Goal: Information Seeking & Learning: Compare options

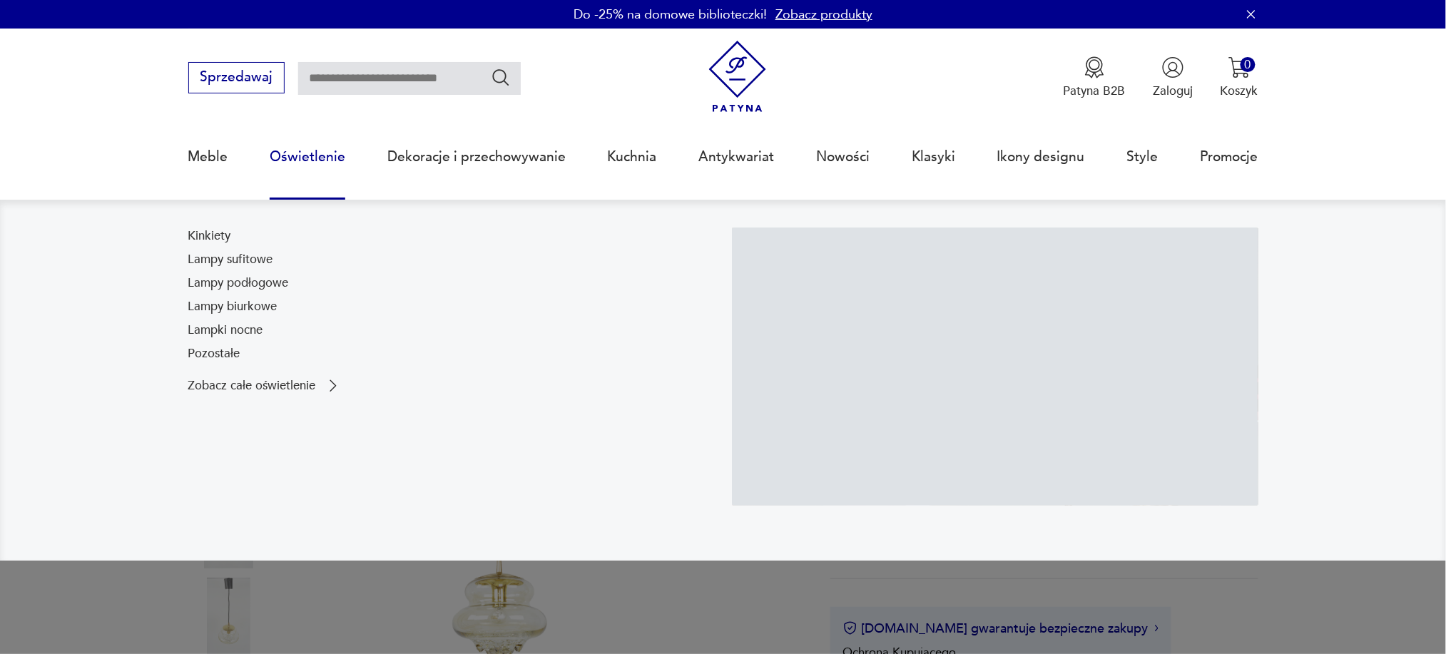
click at [315, 156] on link "Oświetlenie" at bounding box center [308, 157] width 76 height 66
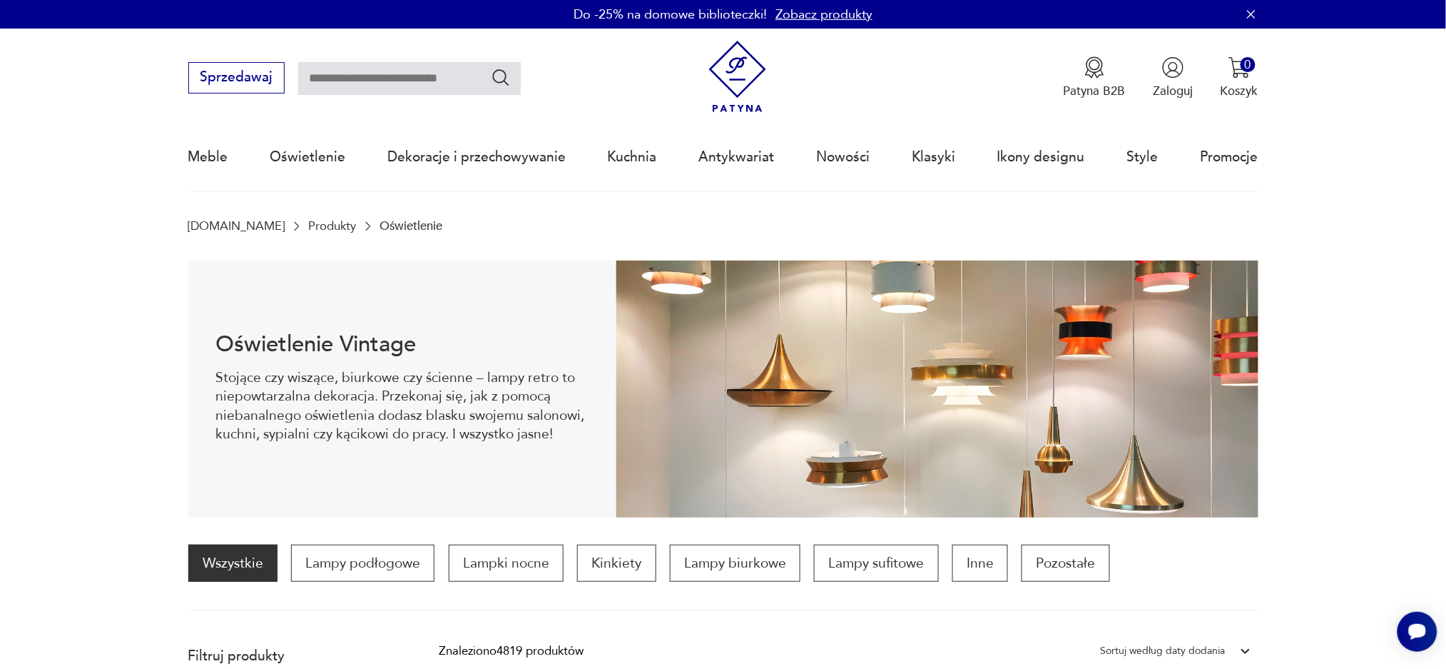
click at [367, 73] on input "text" at bounding box center [409, 78] width 223 height 33
type input "******"
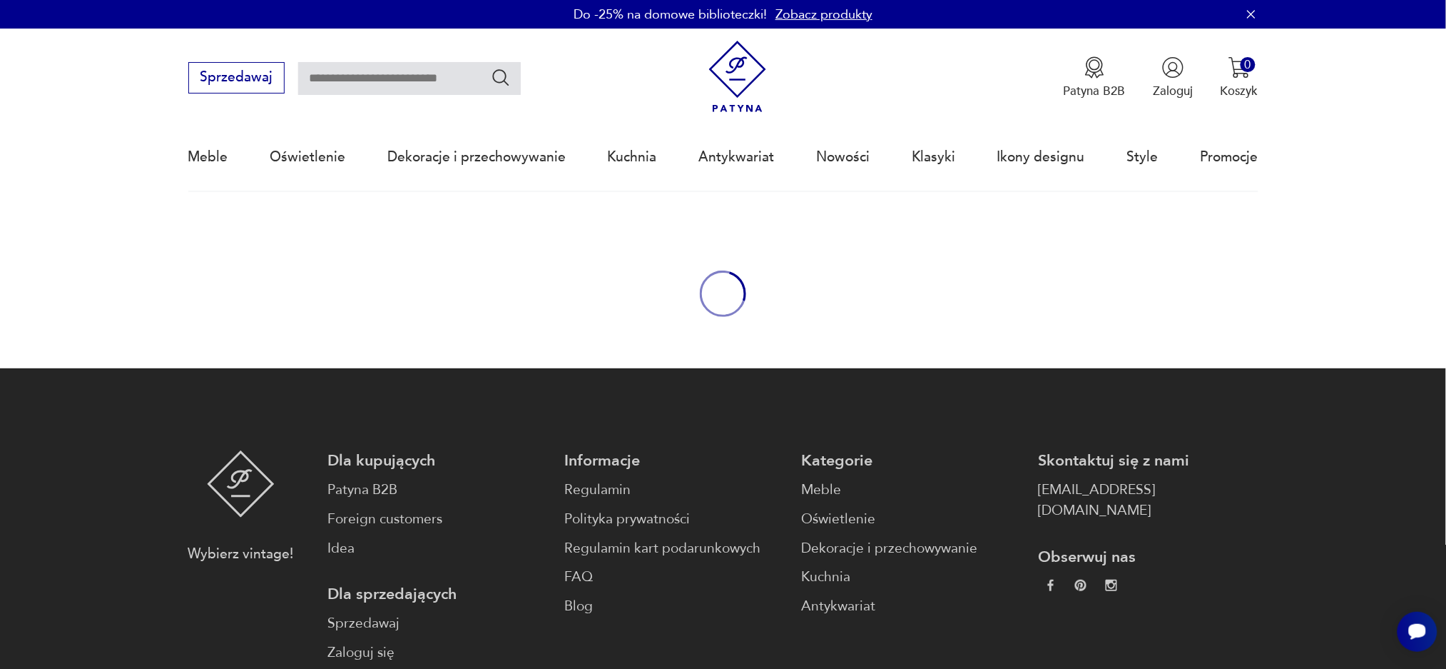
type input "******"
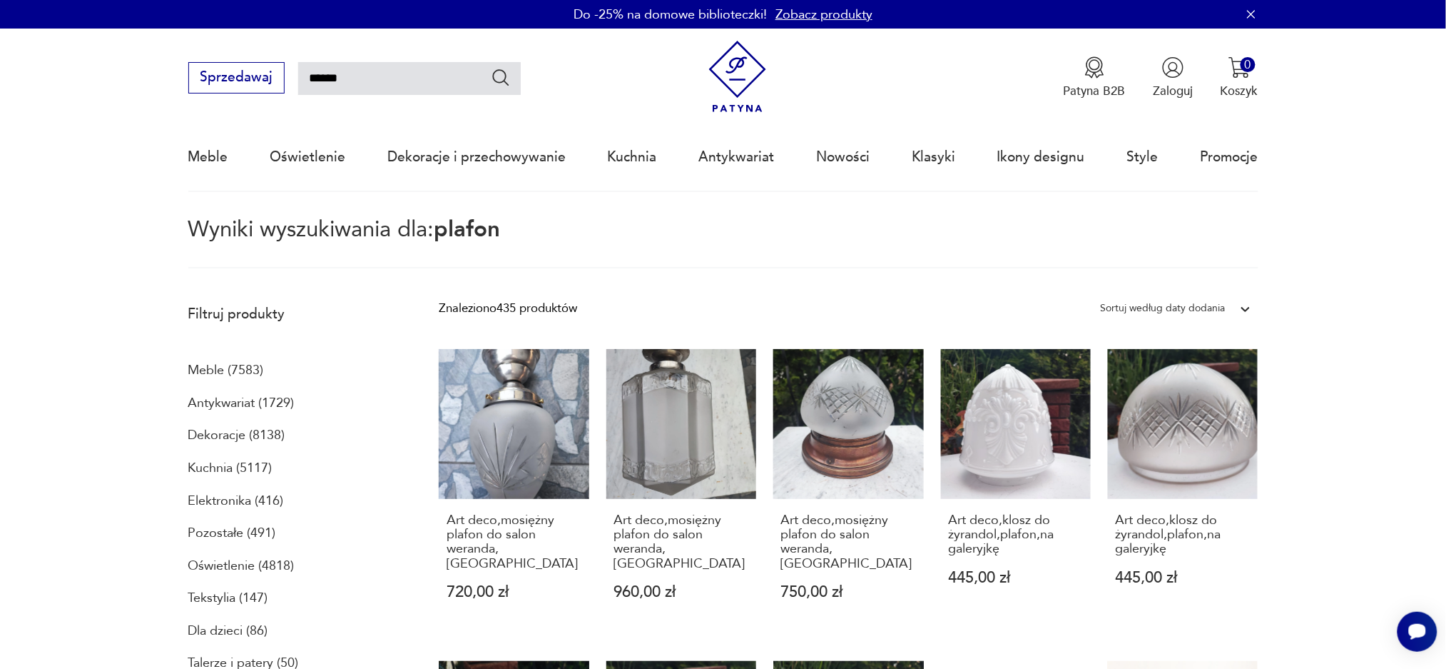
drag, startPoint x: 223, startPoint y: 75, endPoint x: 64, endPoint y: 93, distance: 160.1
click at [72, 77] on nav "Sprzedawaj ****** Patyna B2B Zaloguj 0 Koszyk Twój koszyk ( 0 ) Brak produktów …" at bounding box center [723, 110] width 1446 height 163
type input "*******"
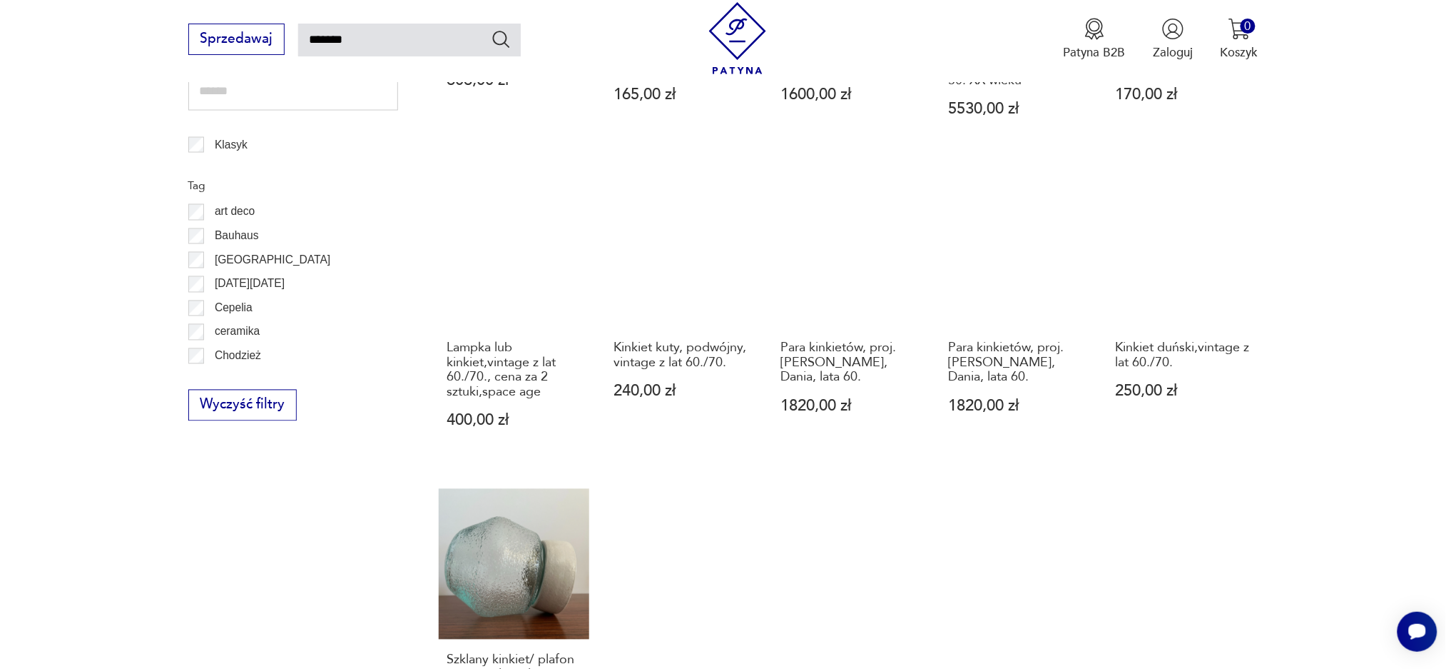
scroll to position [556, 0]
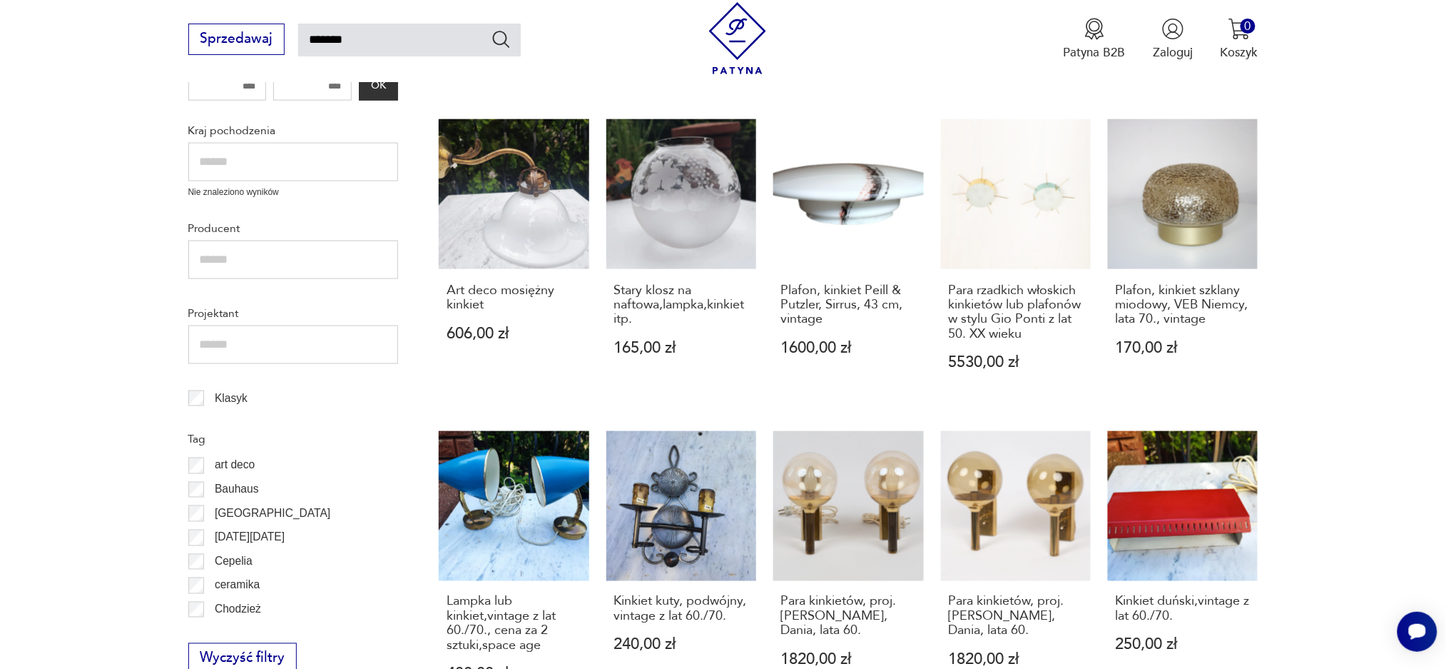
drag, startPoint x: 395, startPoint y: 38, endPoint x: 0, endPoint y: 107, distance: 401.3
click at [0, 86] on body "Cenimy prywatność użytkowników Używamy plików cookie, aby poprawić jakość przeg…" at bounding box center [723, 564] width 1446 height 2240
type input "******"
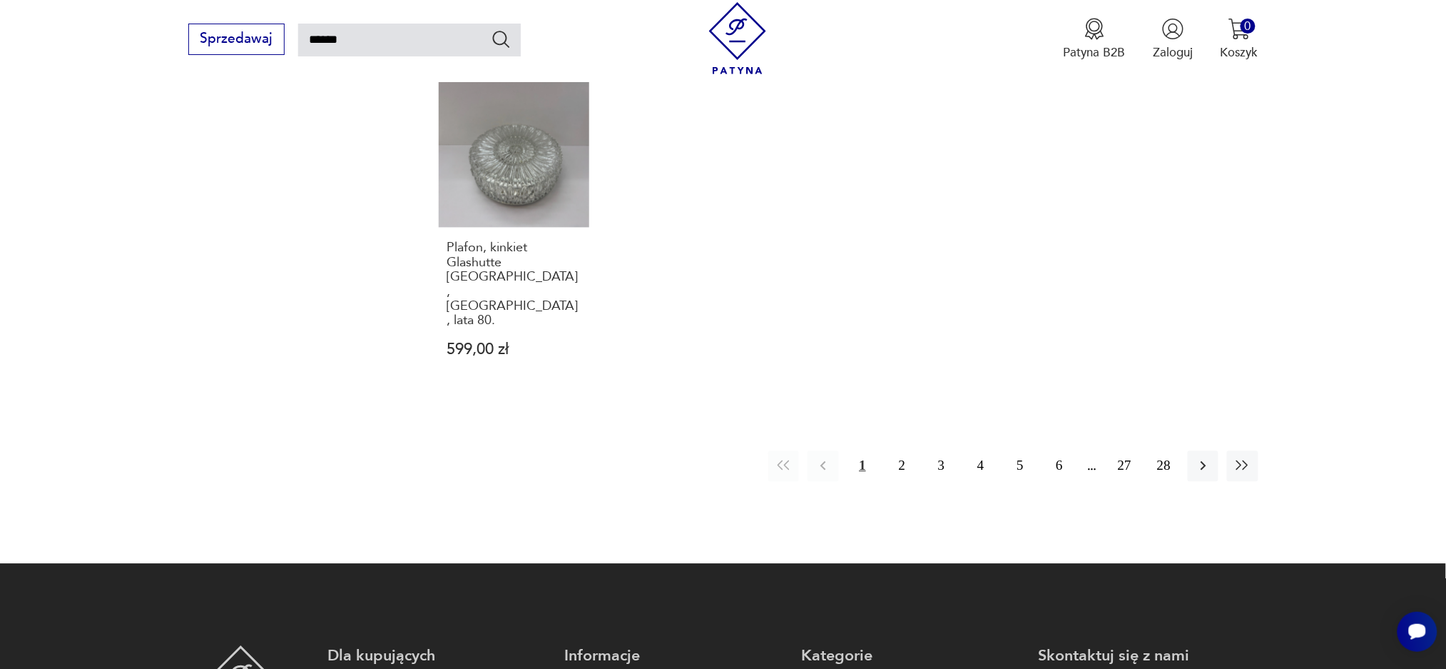
scroll to position [1237, 0]
click at [903, 450] on button "2" at bounding box center [902, 465] width 31 height 31
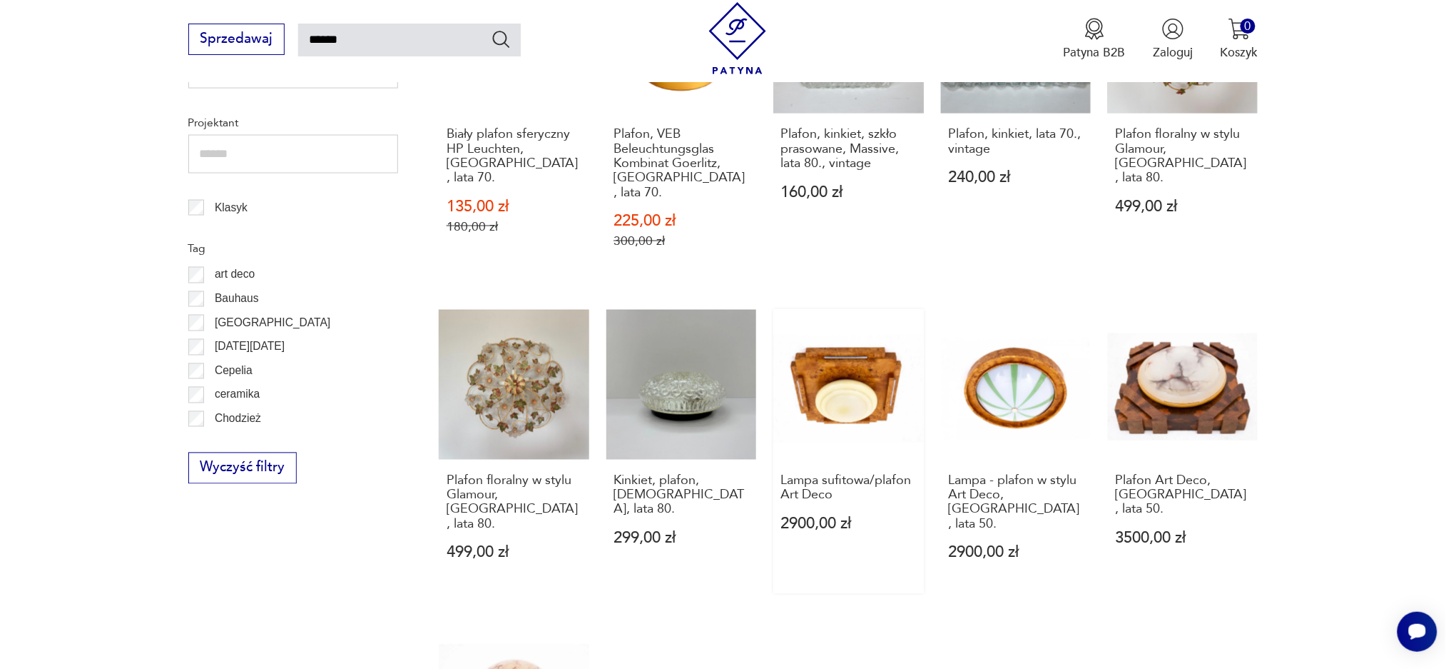
scroll to position [1222, 0]
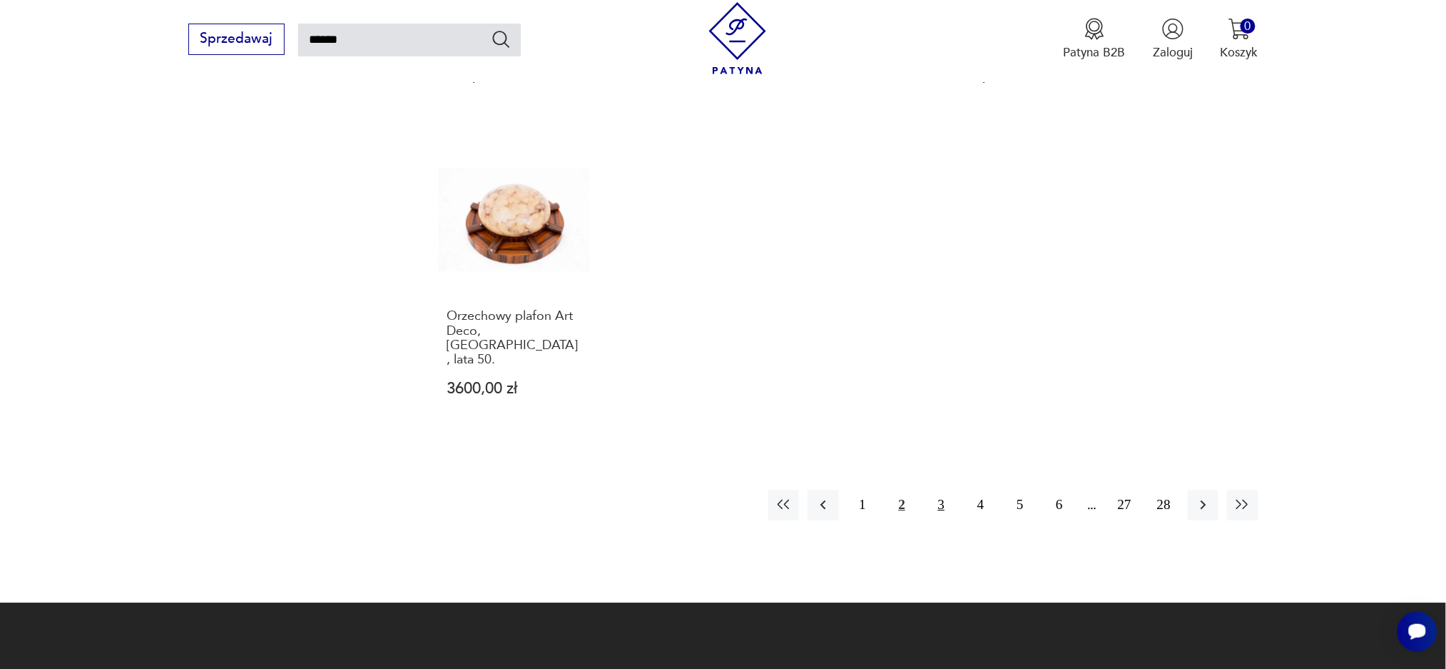
click at [943, 489] on button "3" at bounding box center [941, 504] width 31 height 31
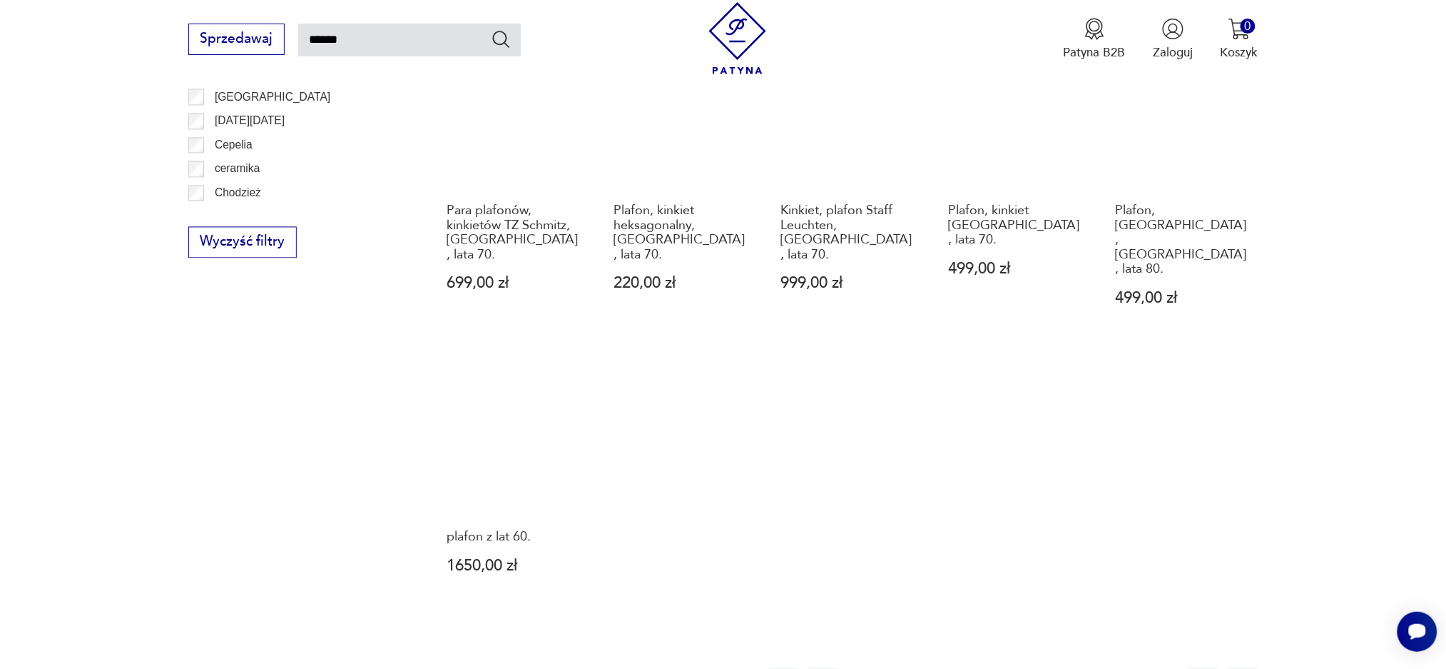
scroll to position [1222, 0]
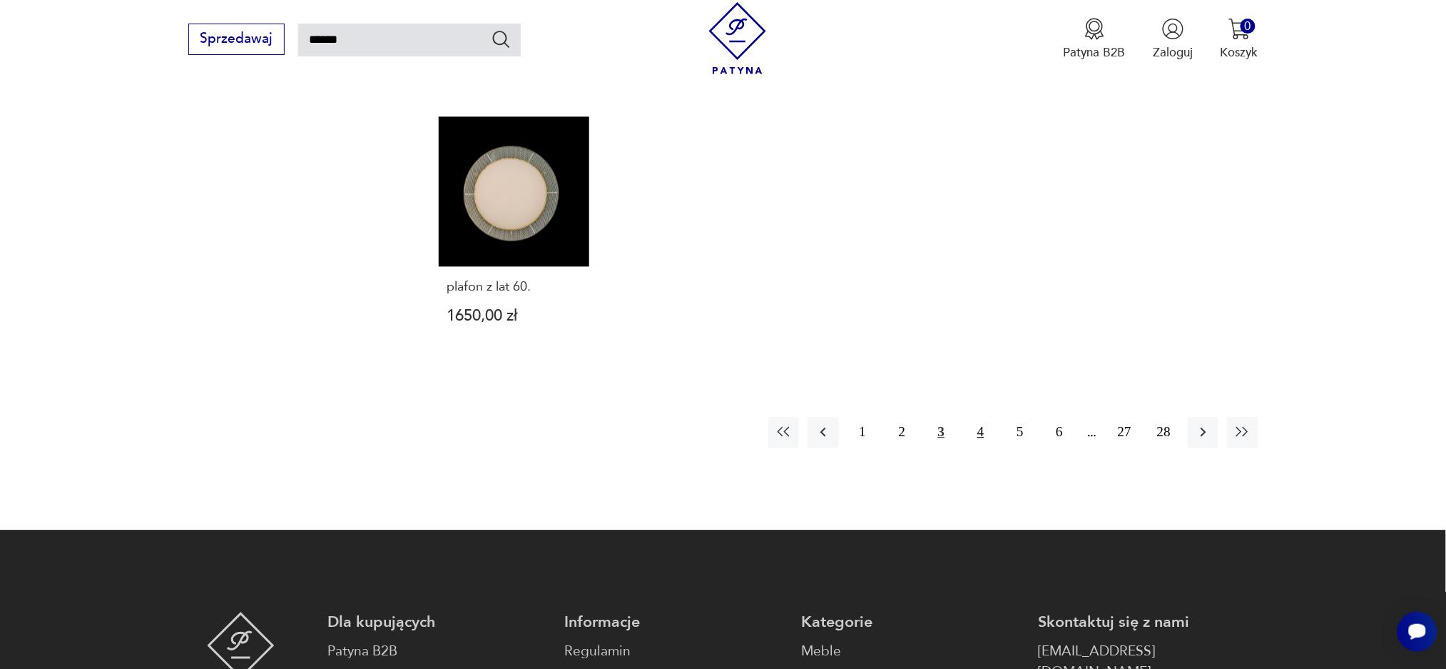
click at [975, 417] on button "4" at bounding box center [980, 432] width 31 height 31
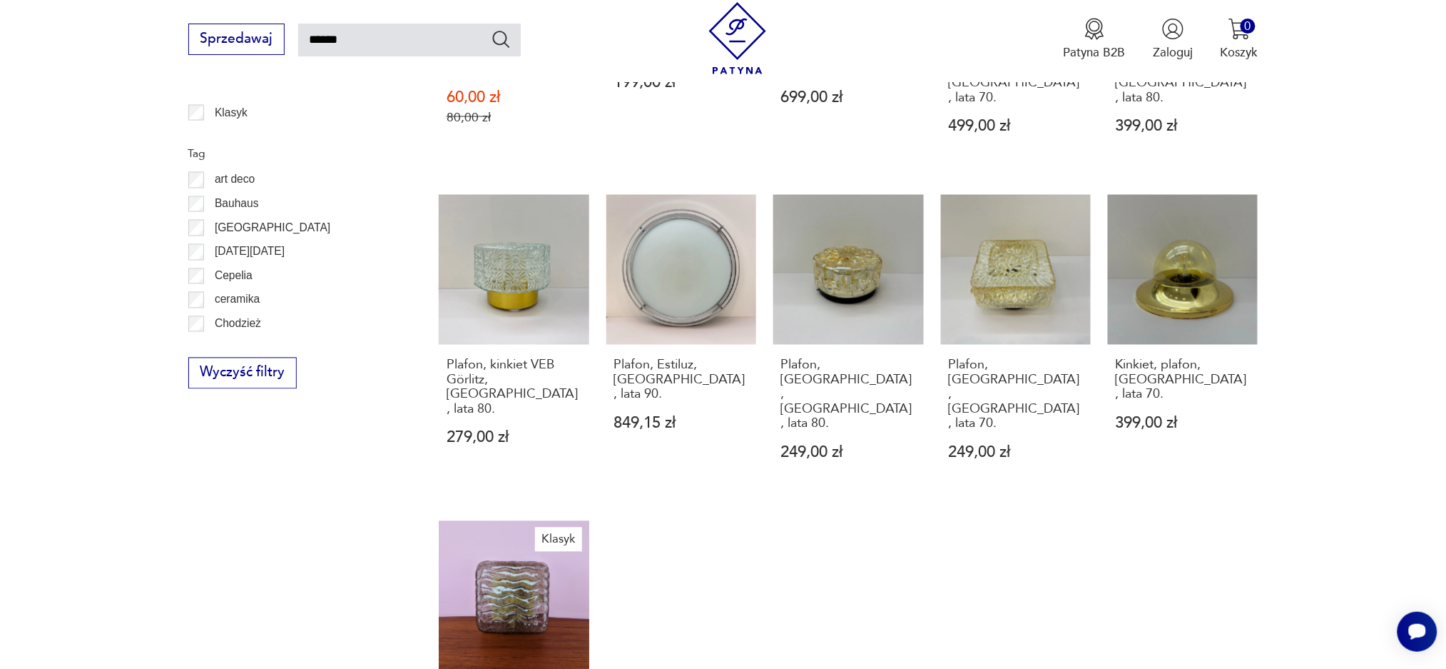
scroll to position [1317, 0]
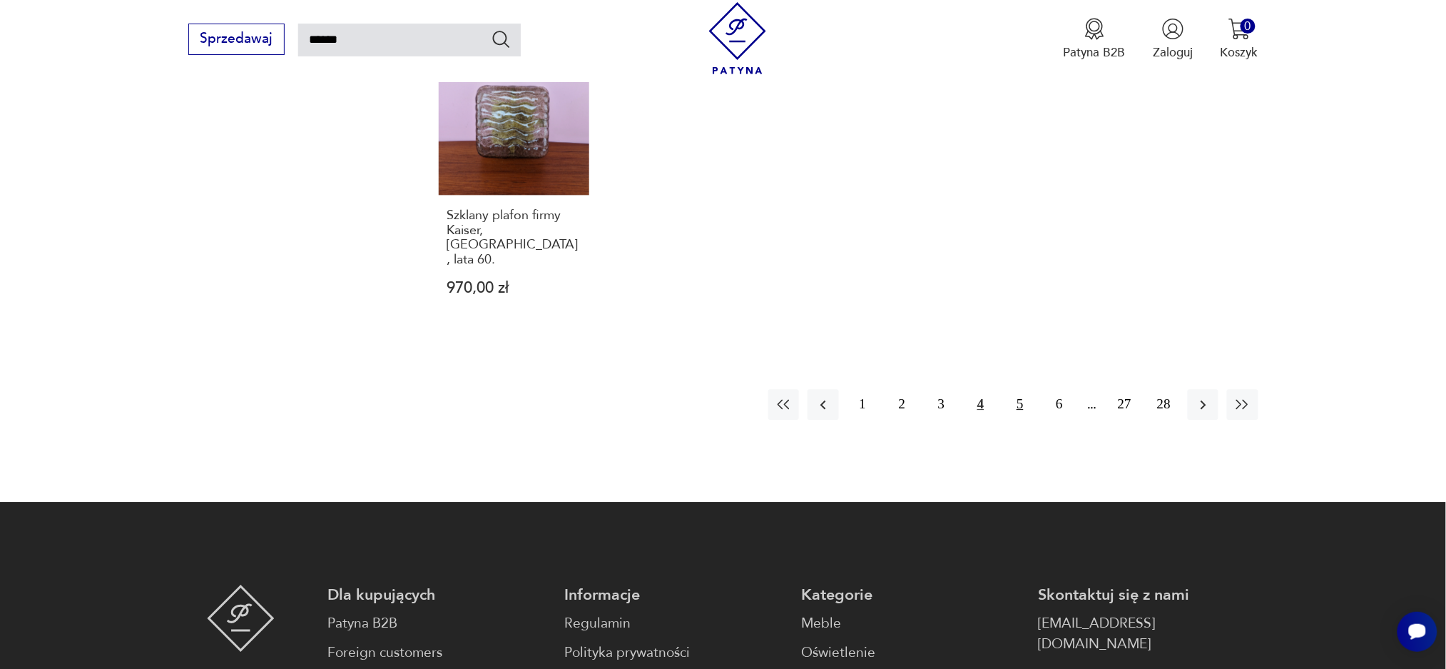
click at [1020, 389] on button "5" at bounding box center [1020, 404] width 31 height 31
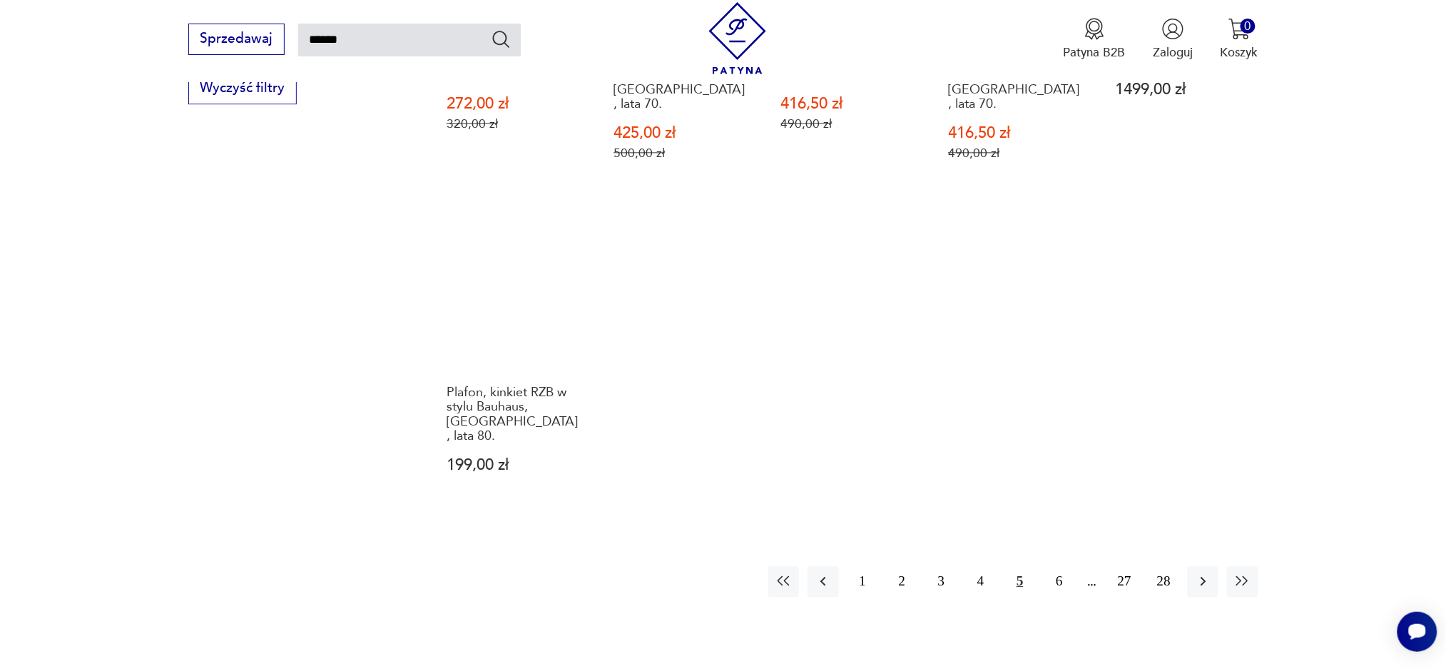
scroll to position [1127, 0]
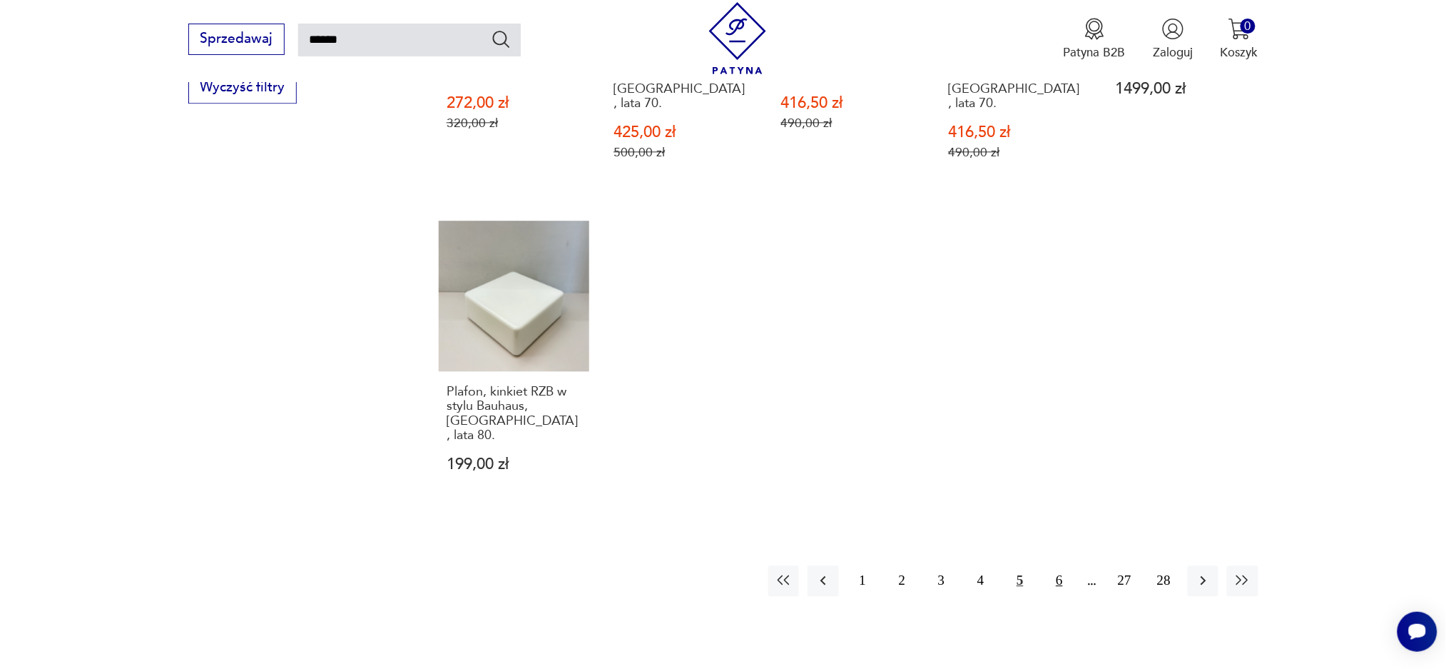
click at [1065, 565] on button "6" at bounding box center [1060, 580] width 31 height 31
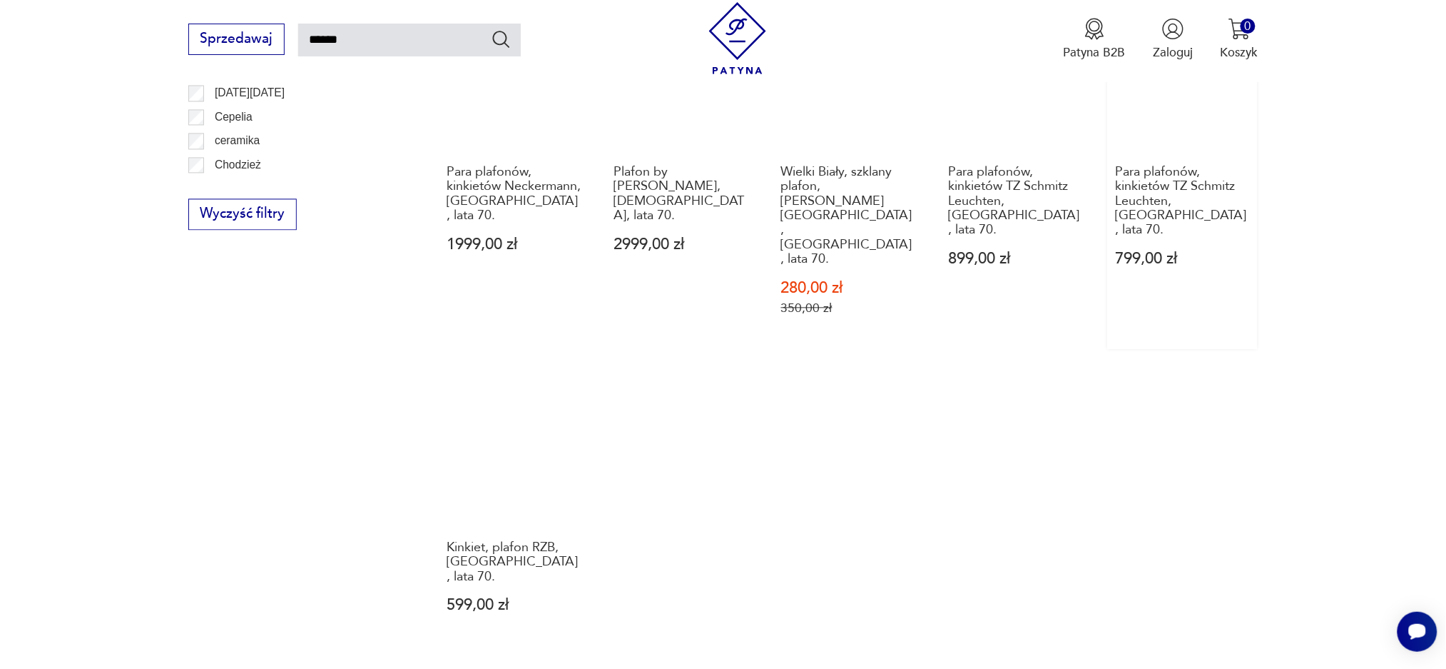
scroll to position [1127, 0]
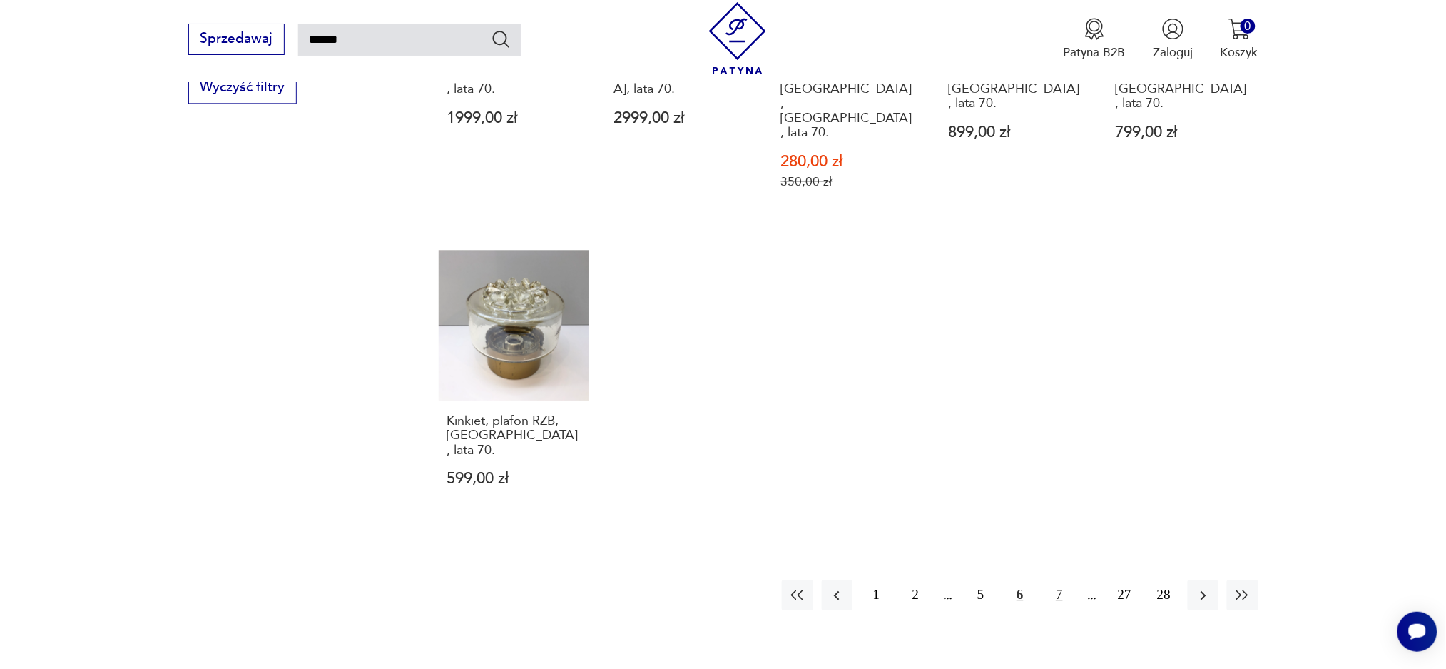
click at [1065, 579] on button "7" at bounding box center [1060, 594] width 31 height 31
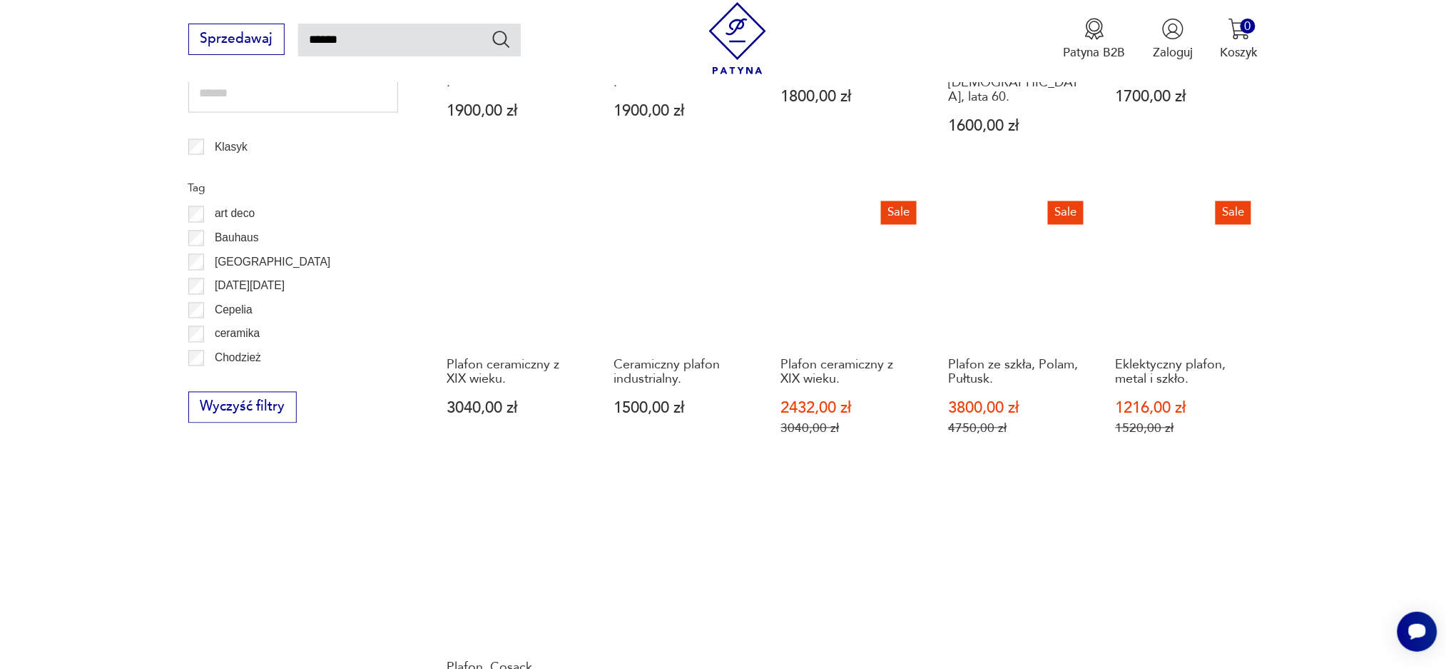
scroll to position [937, 0]
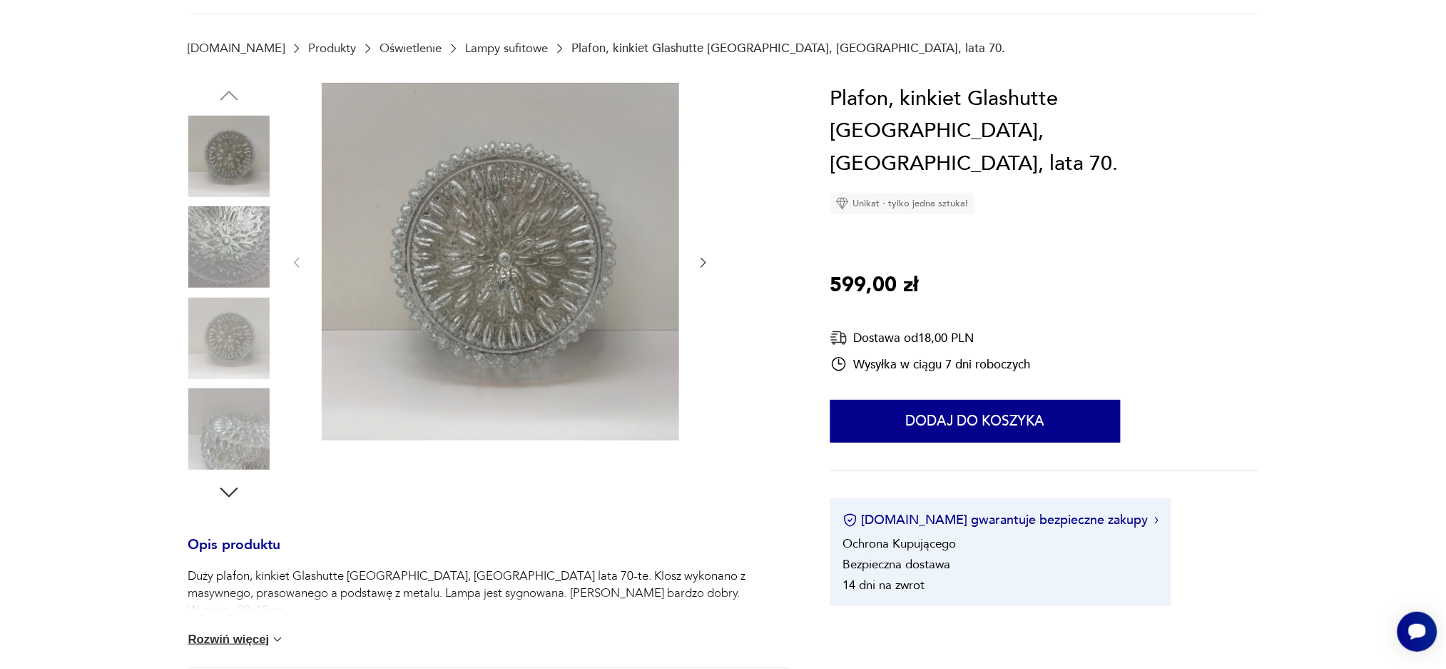
scroll to position [190, 0]
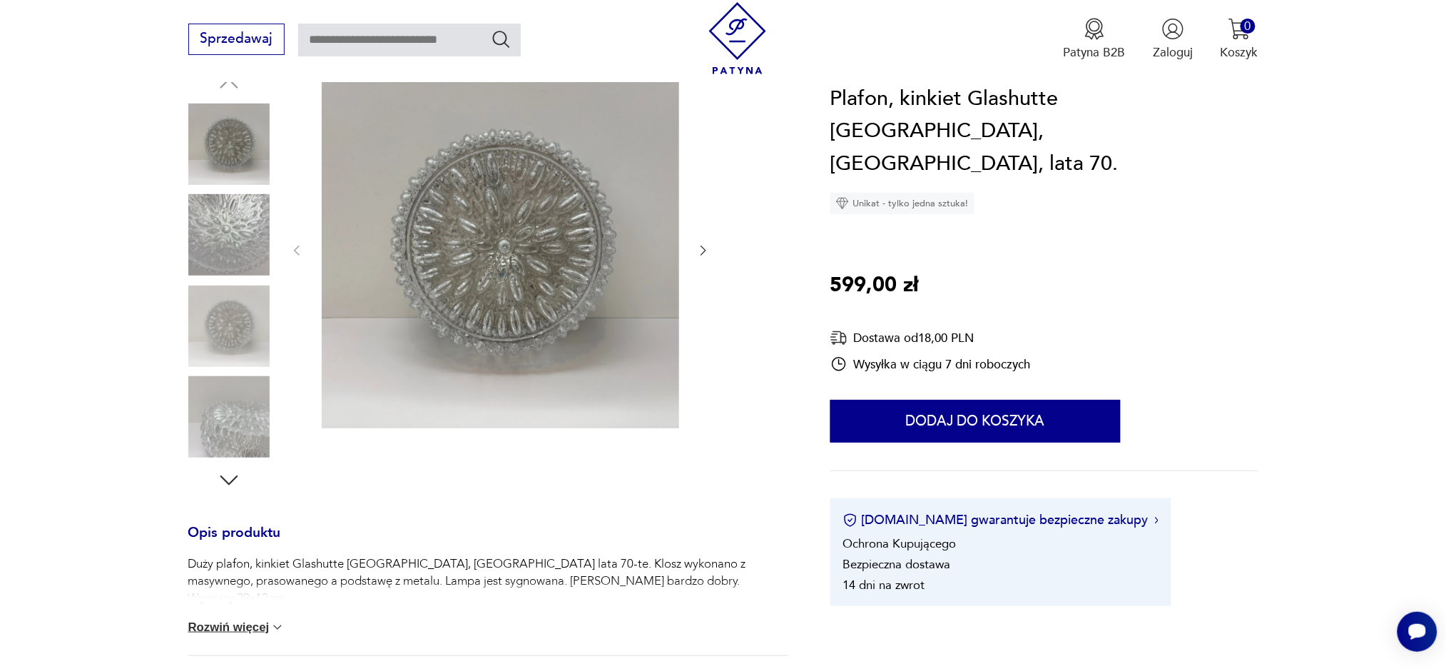
click at [208, 220] on img at bounding box center [228, 234] width 81 height 81
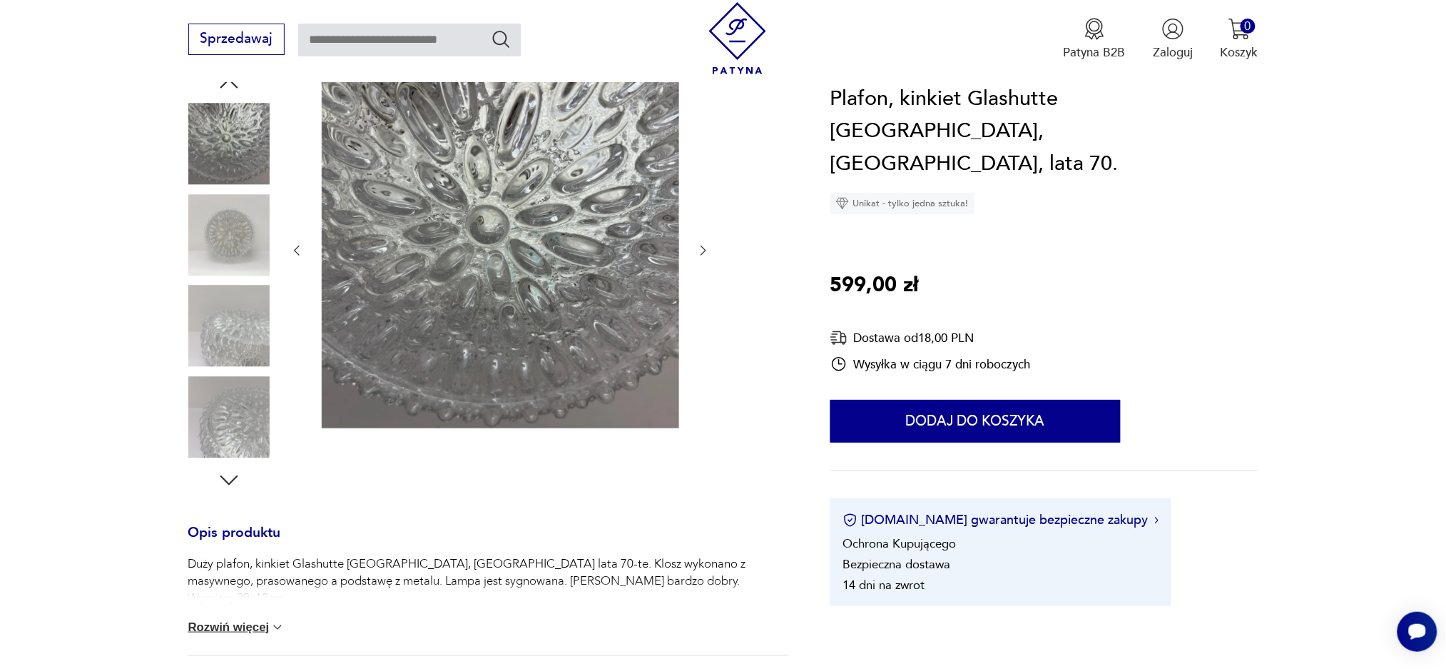
click at [223, 334] on img at bounding box center [228, 325] width 81 height 81
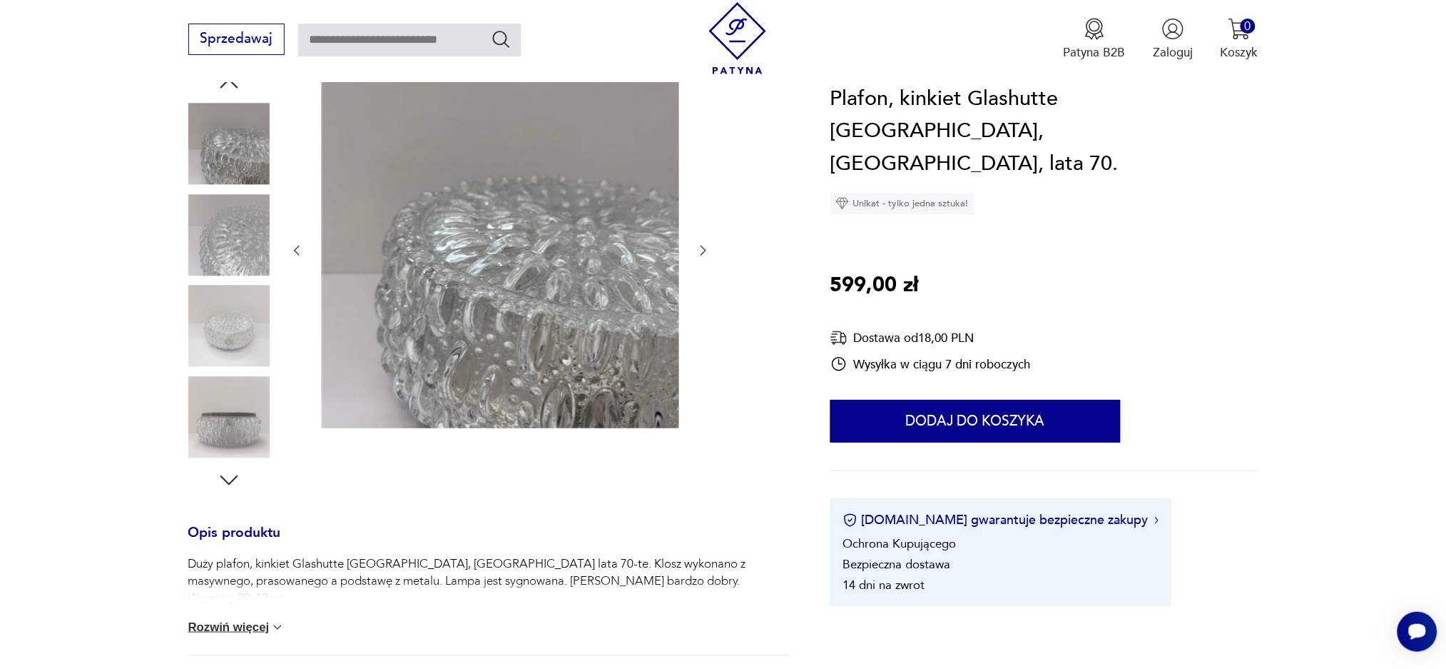
click at [223, 414] on img at bounding box center [228, 416] width 81 height 81
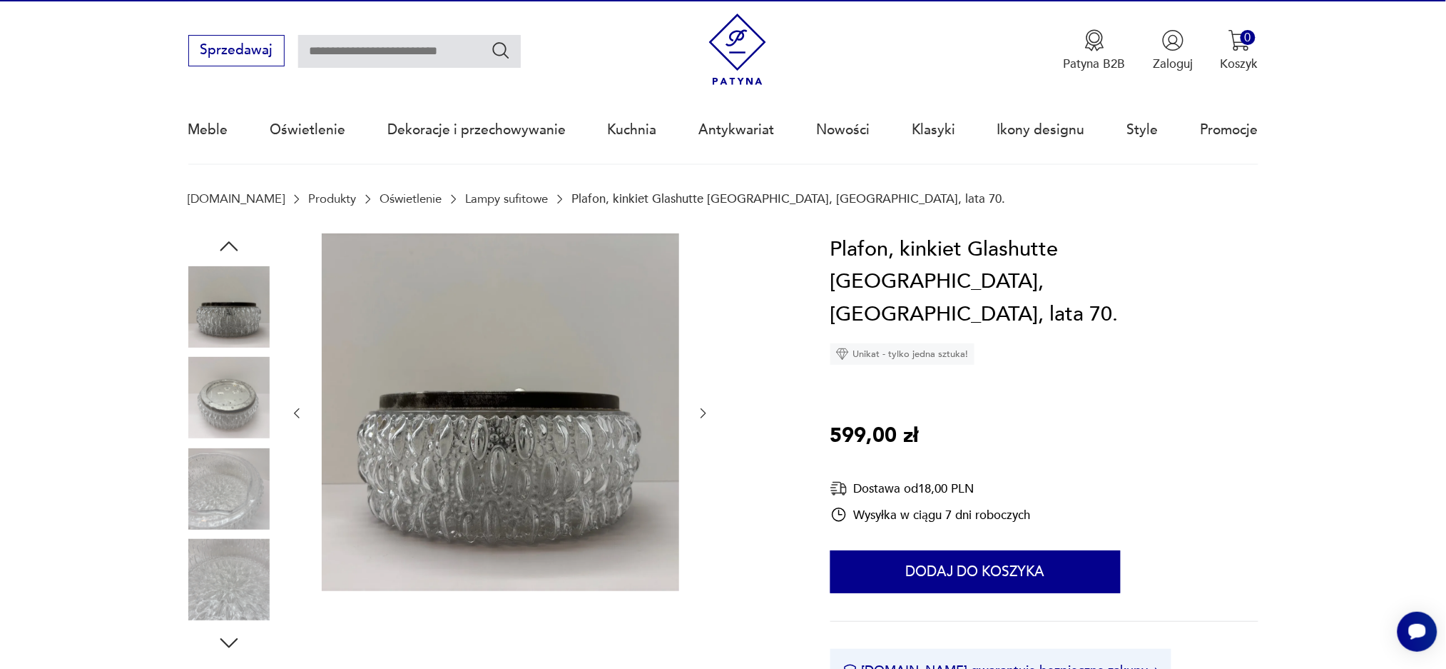
scroll to position [0, 0]
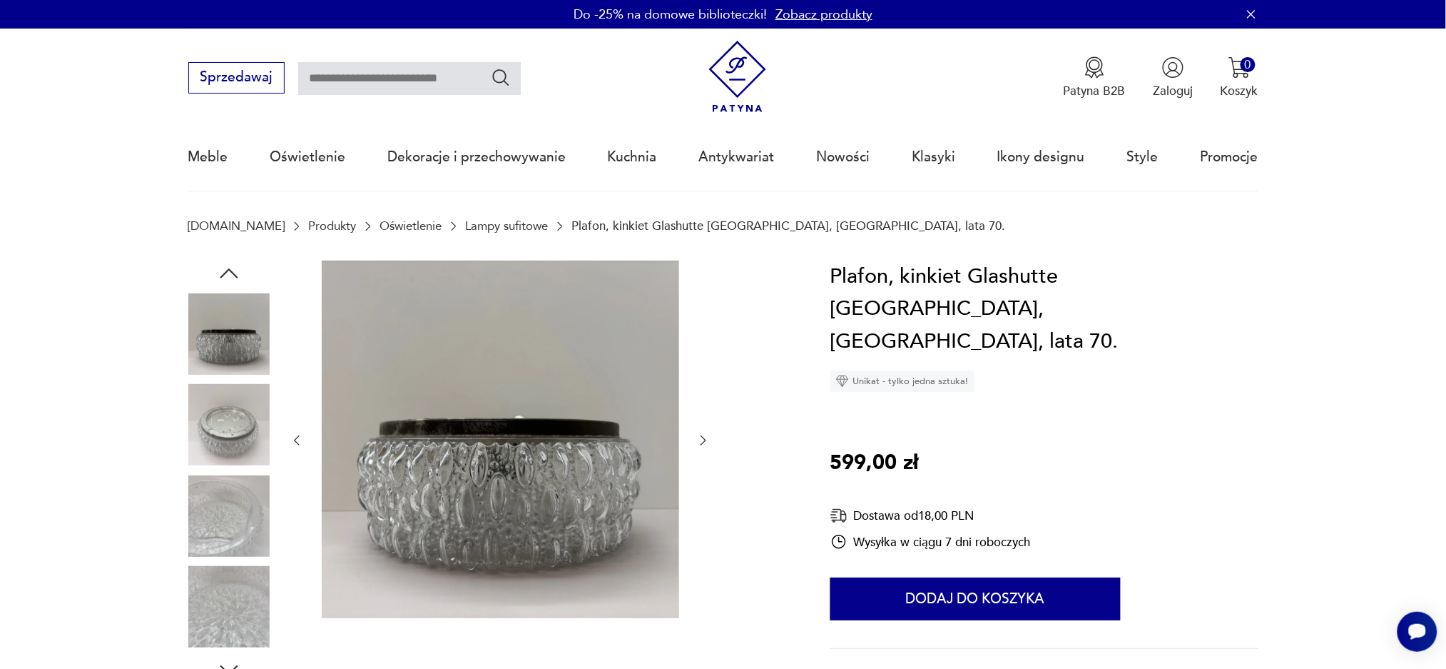
click at [214, 432] on img at bounding box center [228, 424] width 81 height 81
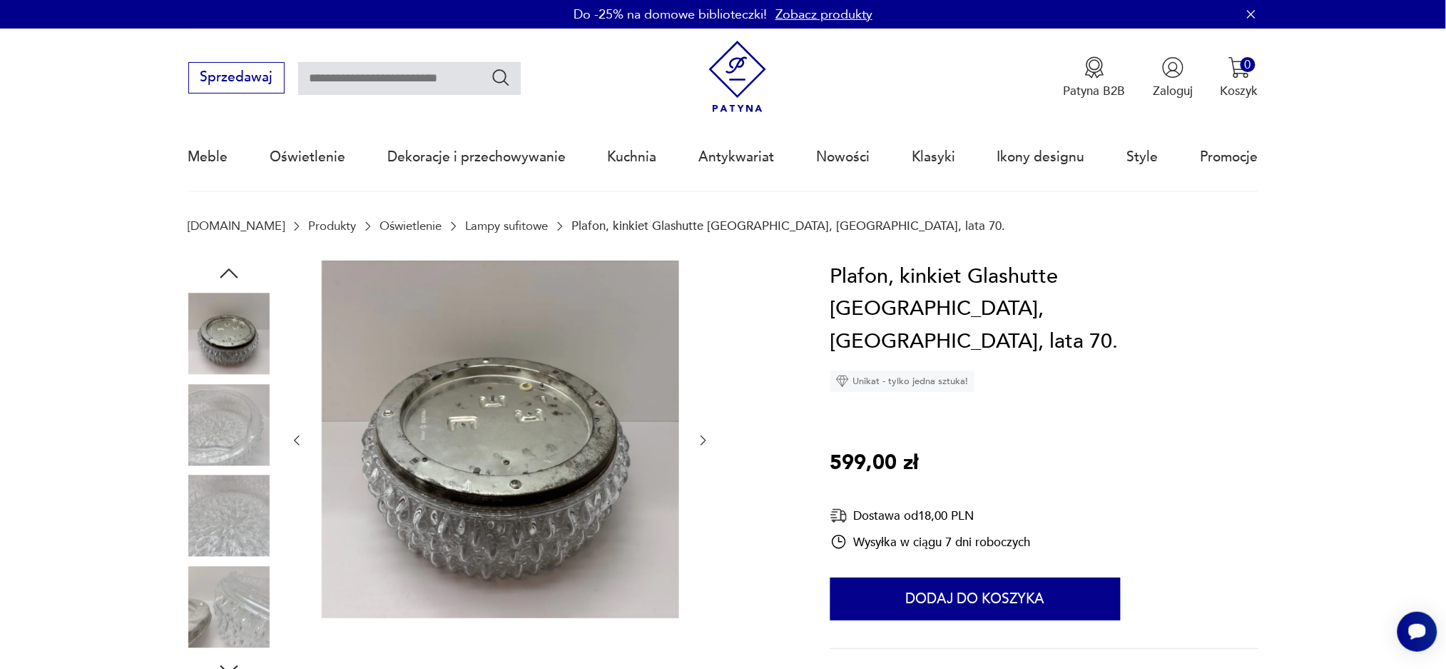
click at [225, 497] on img at bounding box center [228, 515] width 81 height 81
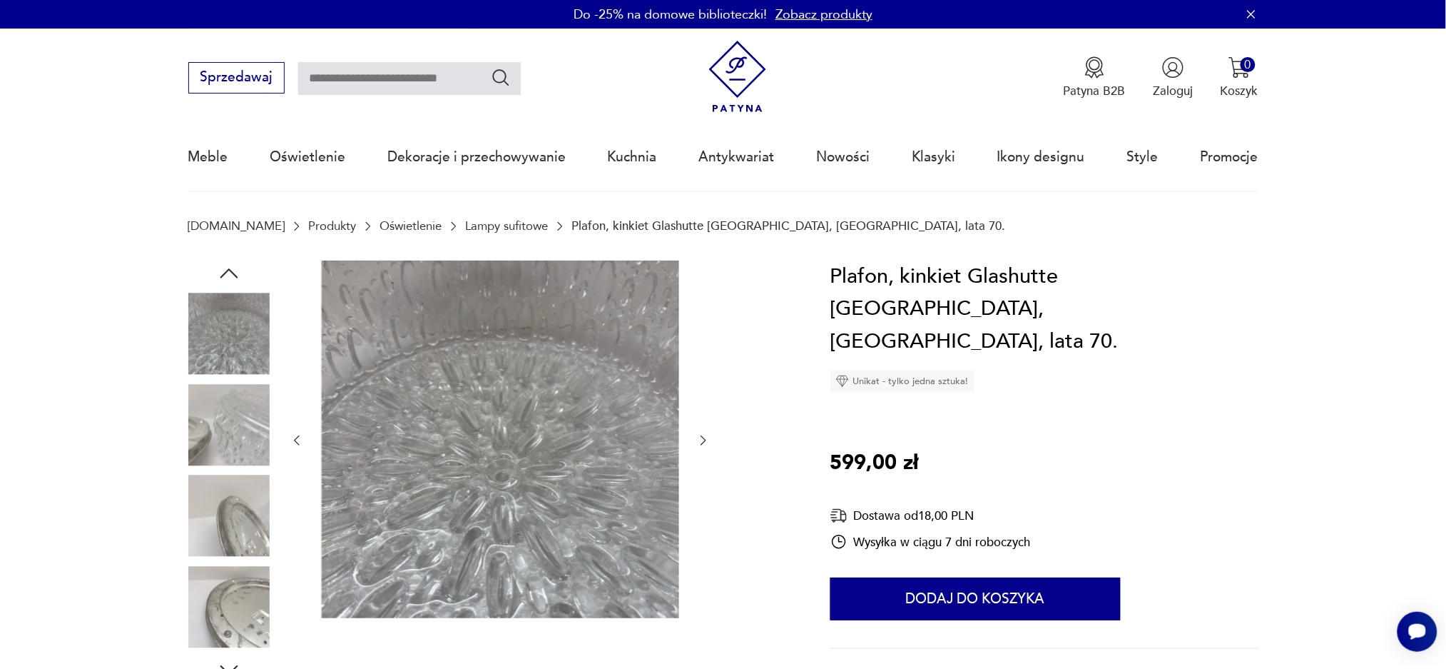
click at [233, 608] on img at bounding box center [228, 606] width 81 height 81
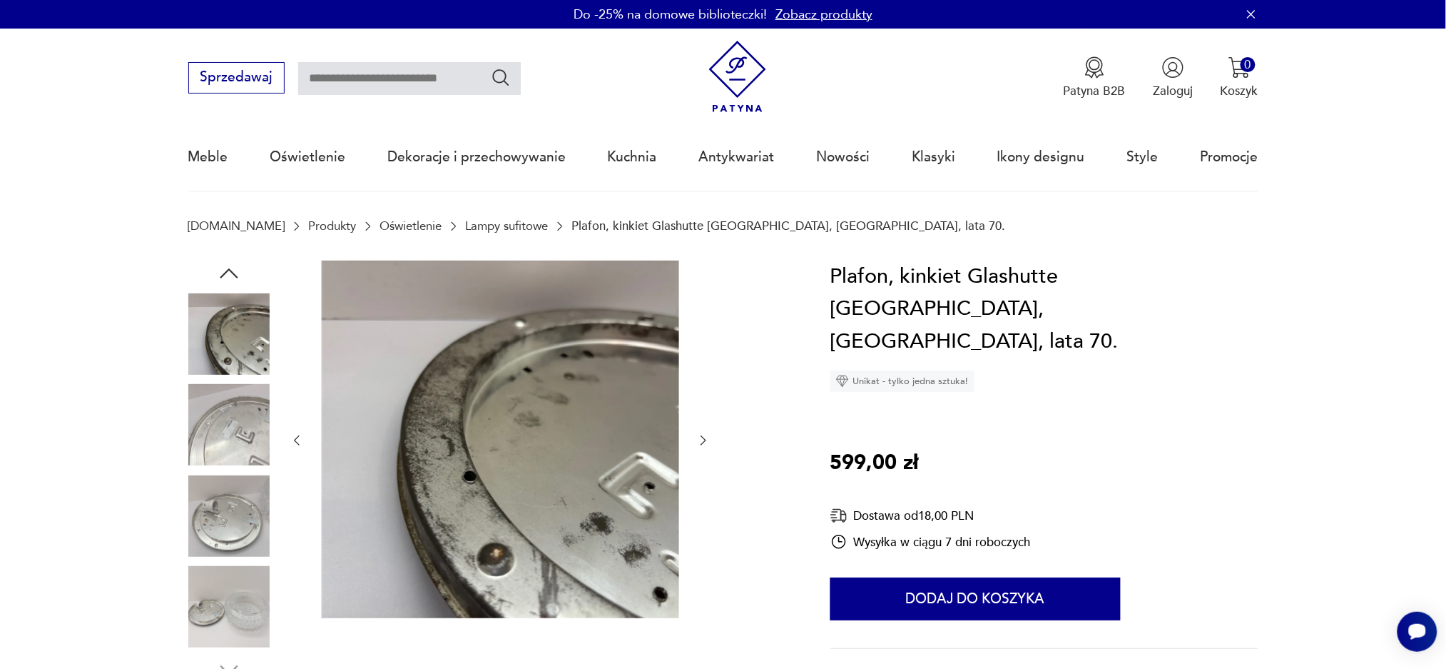
click at [231, 269] on icon "button" at bounding box center [229, 273] width 26 height 26
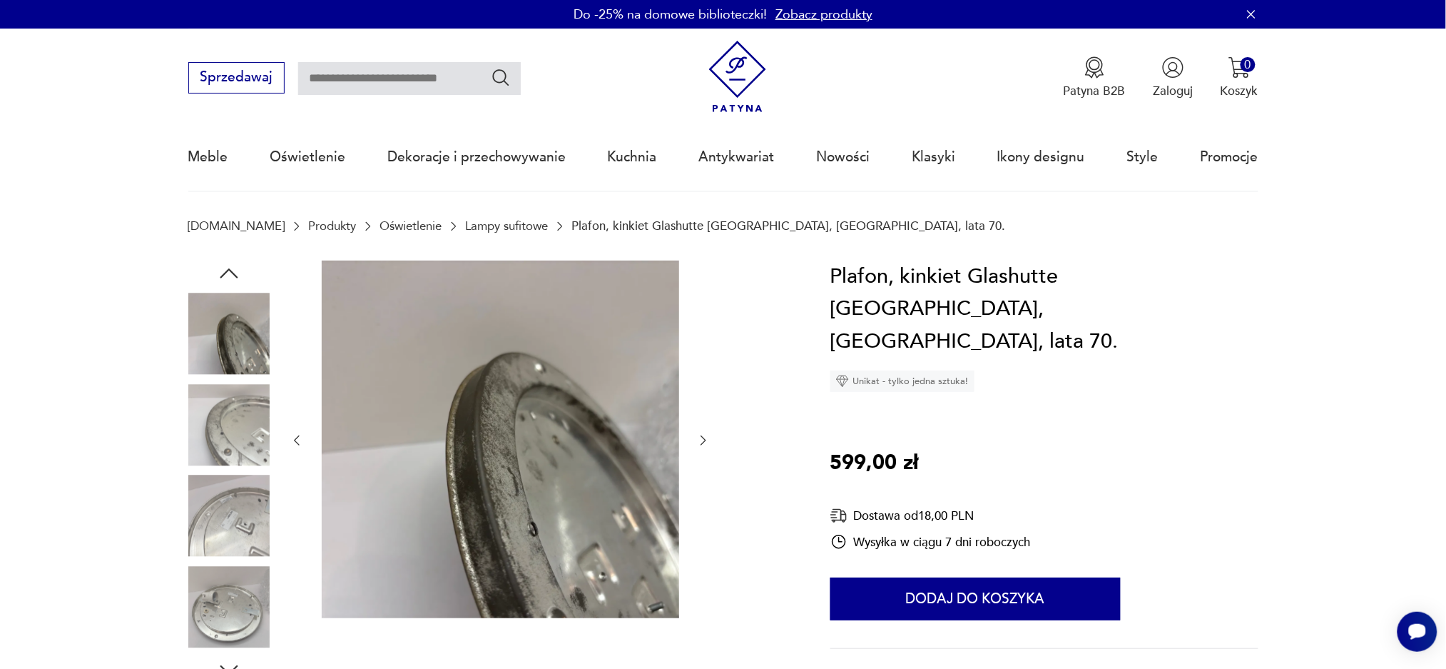
click at [231, 269] on icon "button" at bounding box center [229, 273] width 26 height 26
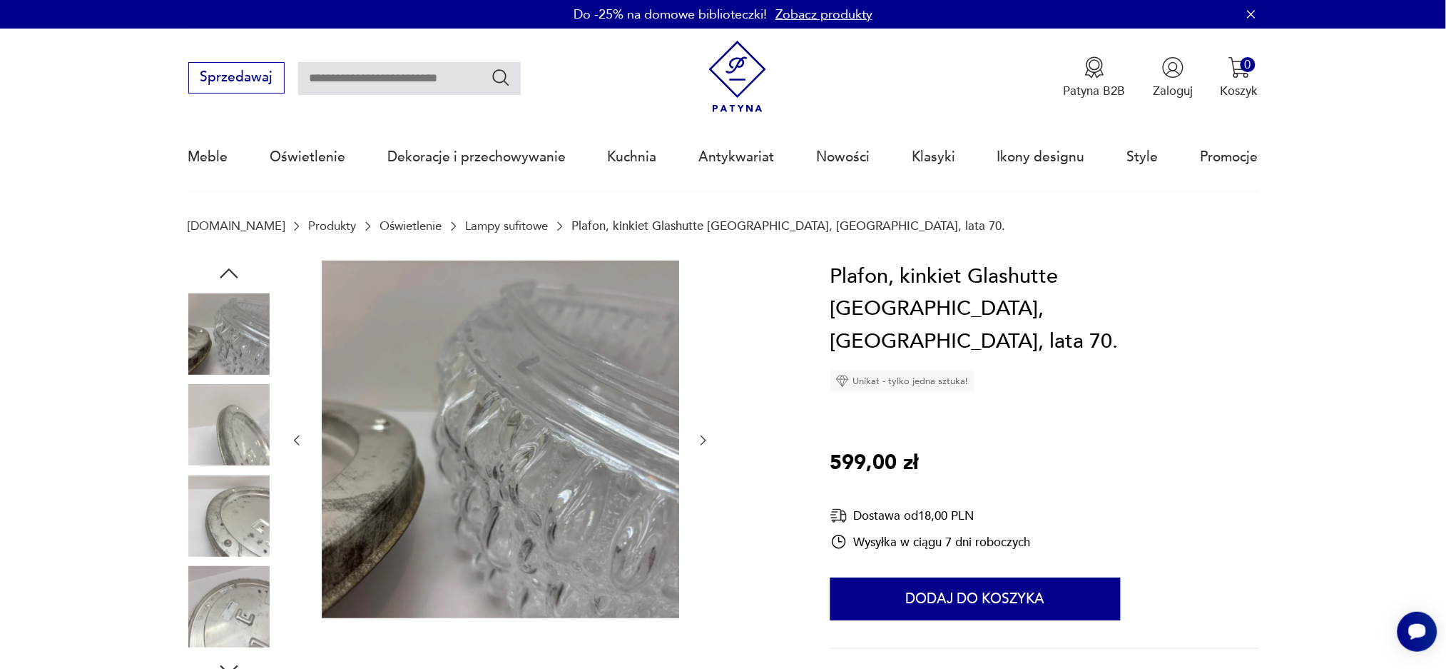
click at [231, 269] on icon "button" at bounding box center [229, 273] width 26 height 26
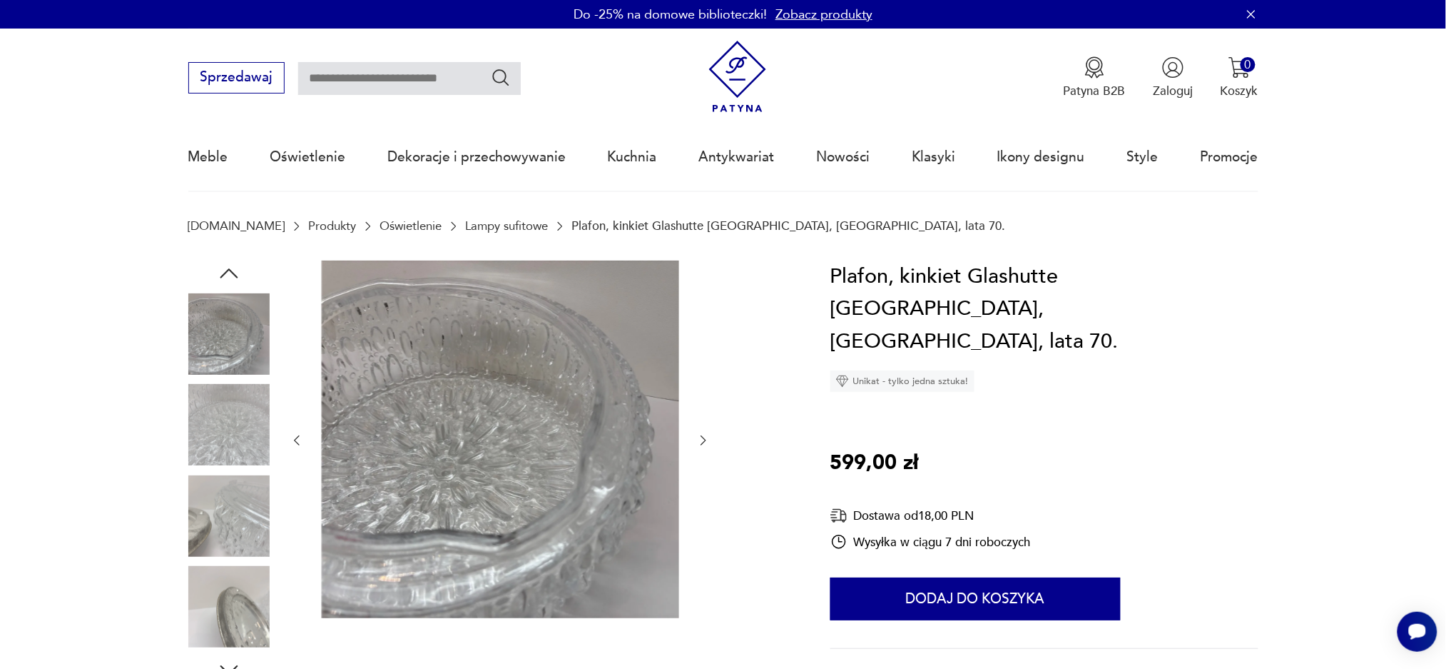
click at [231, 269] on icon "button" at bounding box center [229, 273] width 26 height 26
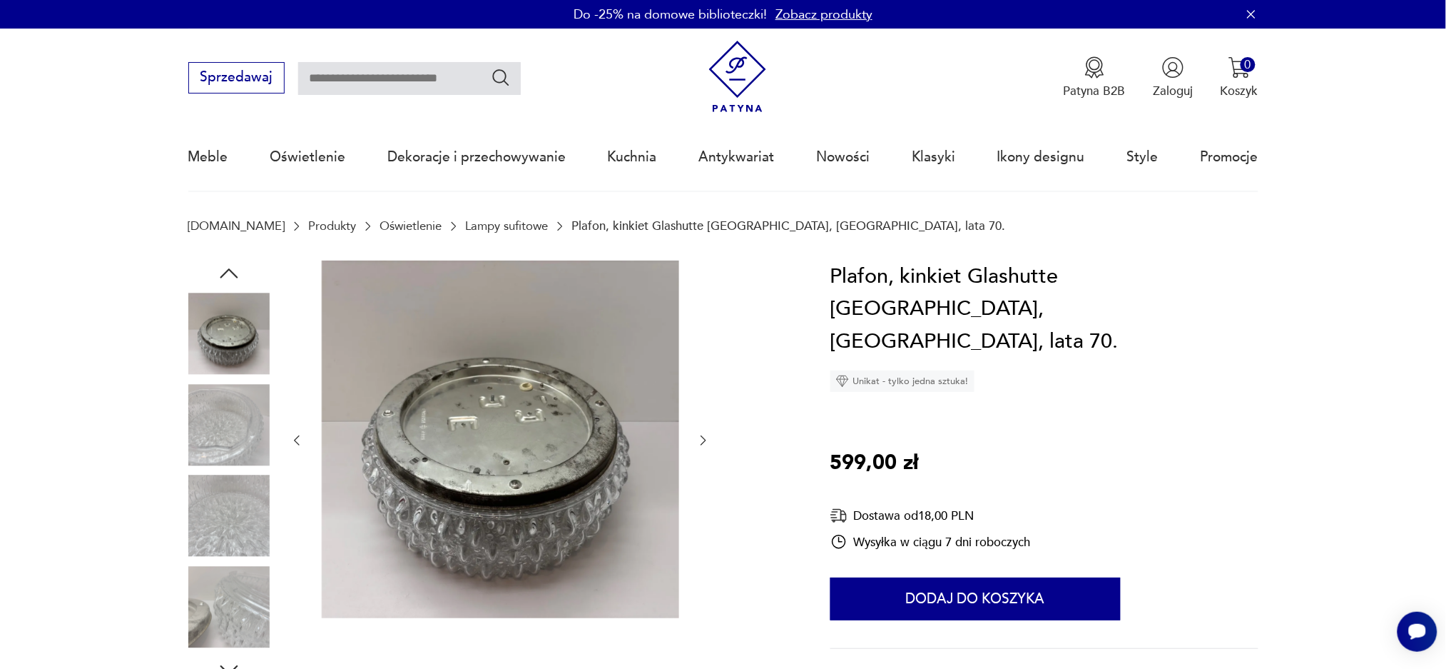
click at [231, 269] on icon "button" at bounding box center [229, 273] width 26 height 26
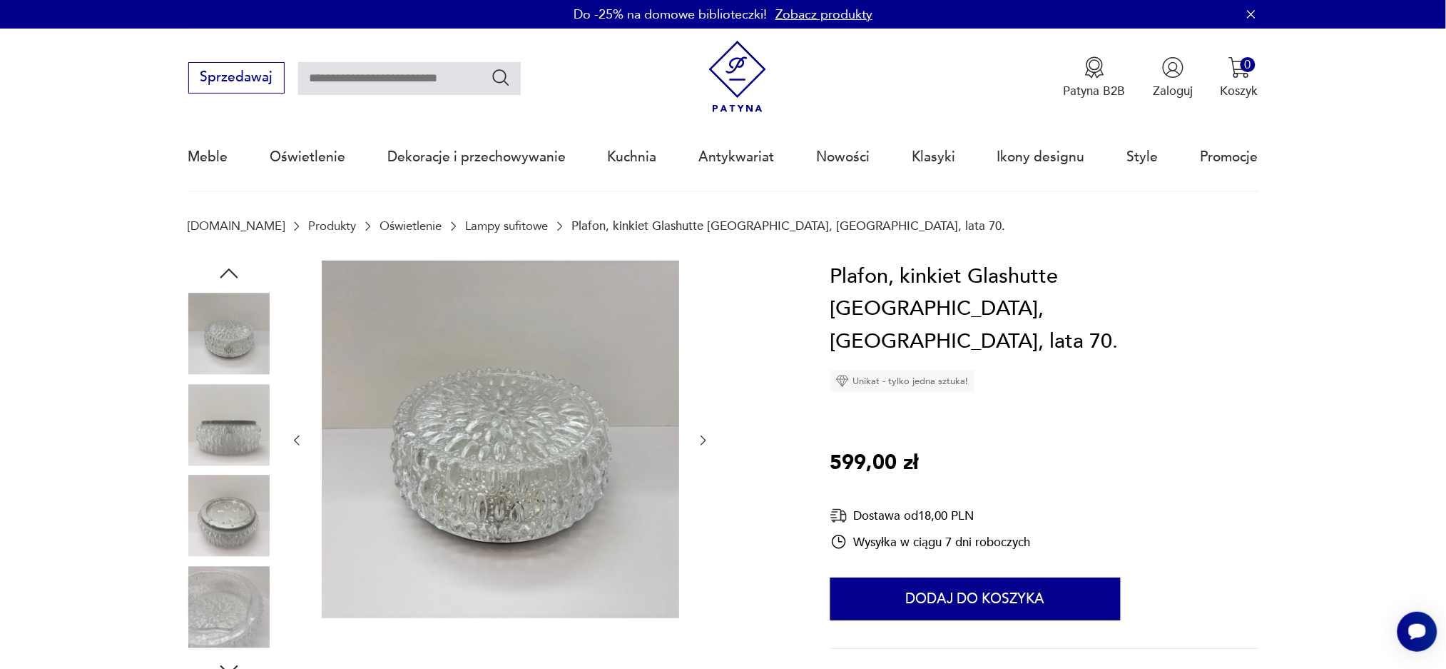
click at [231, 269] on icon "button" at bounding box center [229, 273] width 26 height 26
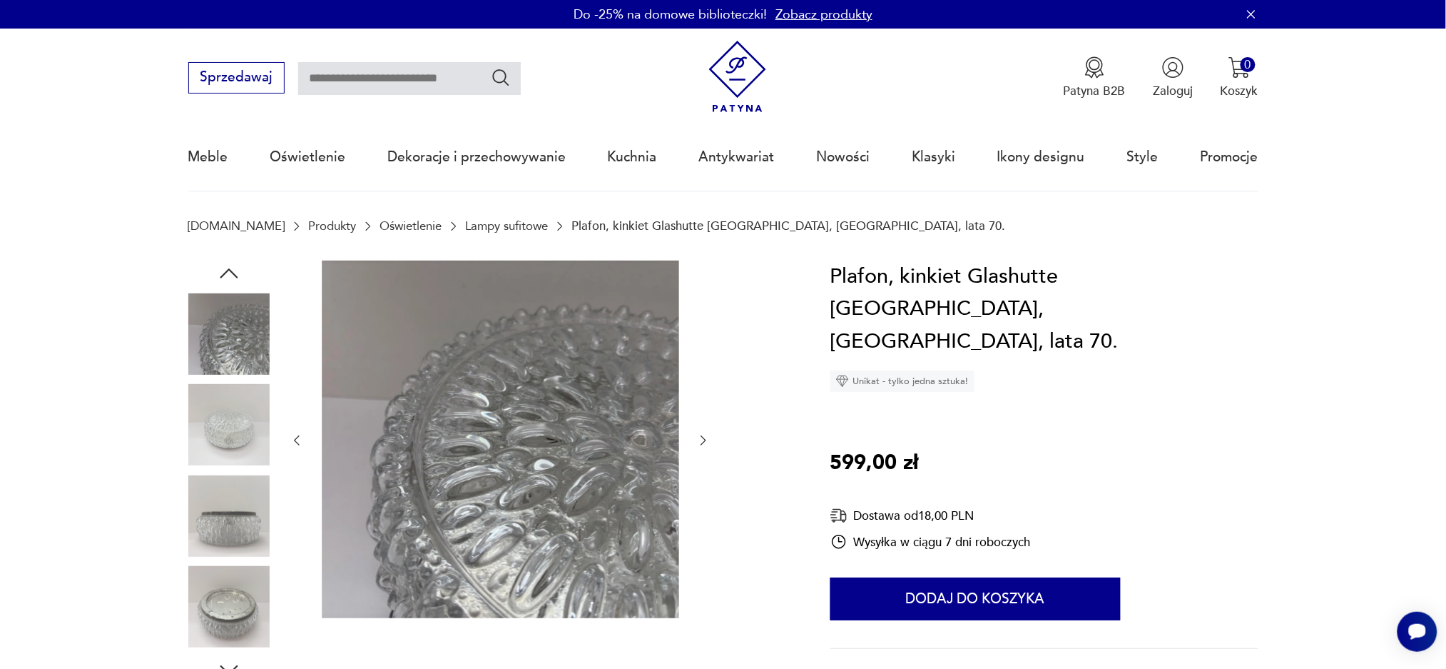
click at [231, 269] on icon "button" at bounding box center [229, 273] width 26 height 26
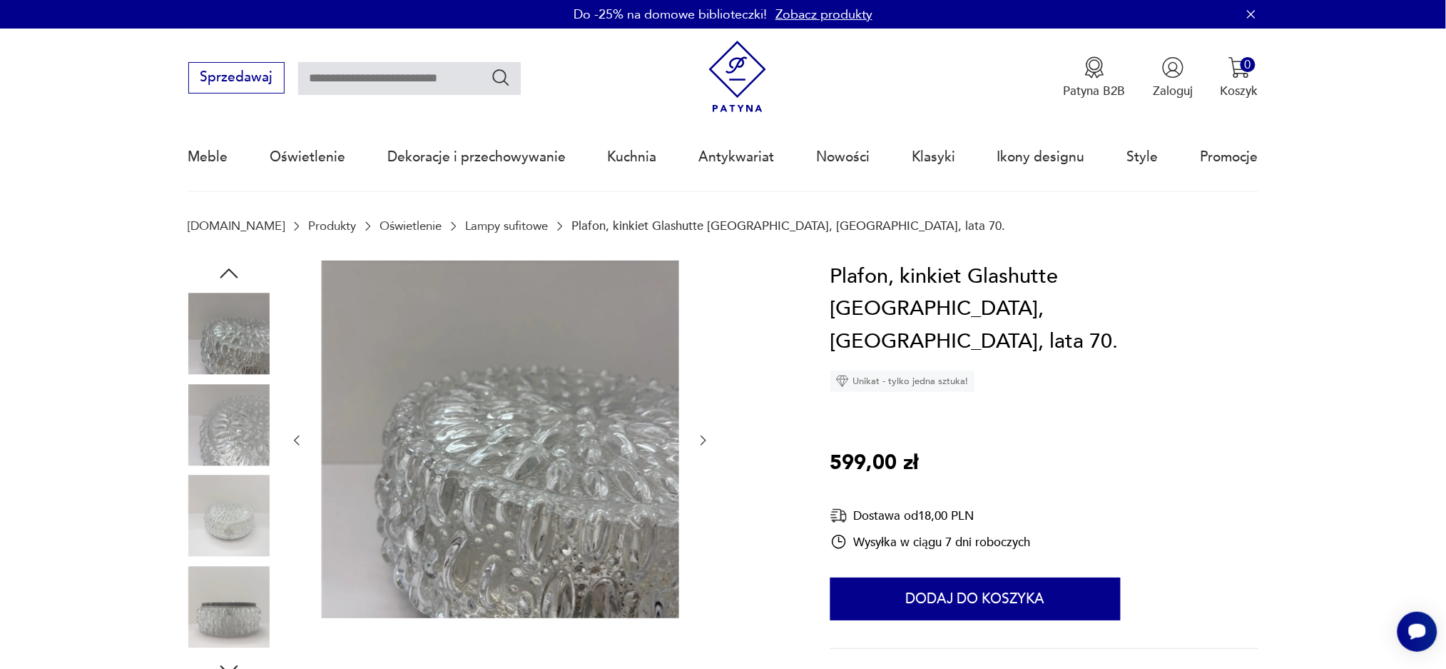
click at [231, 269] on icon "button" at bounding box center [229, 273] width 26 height 26
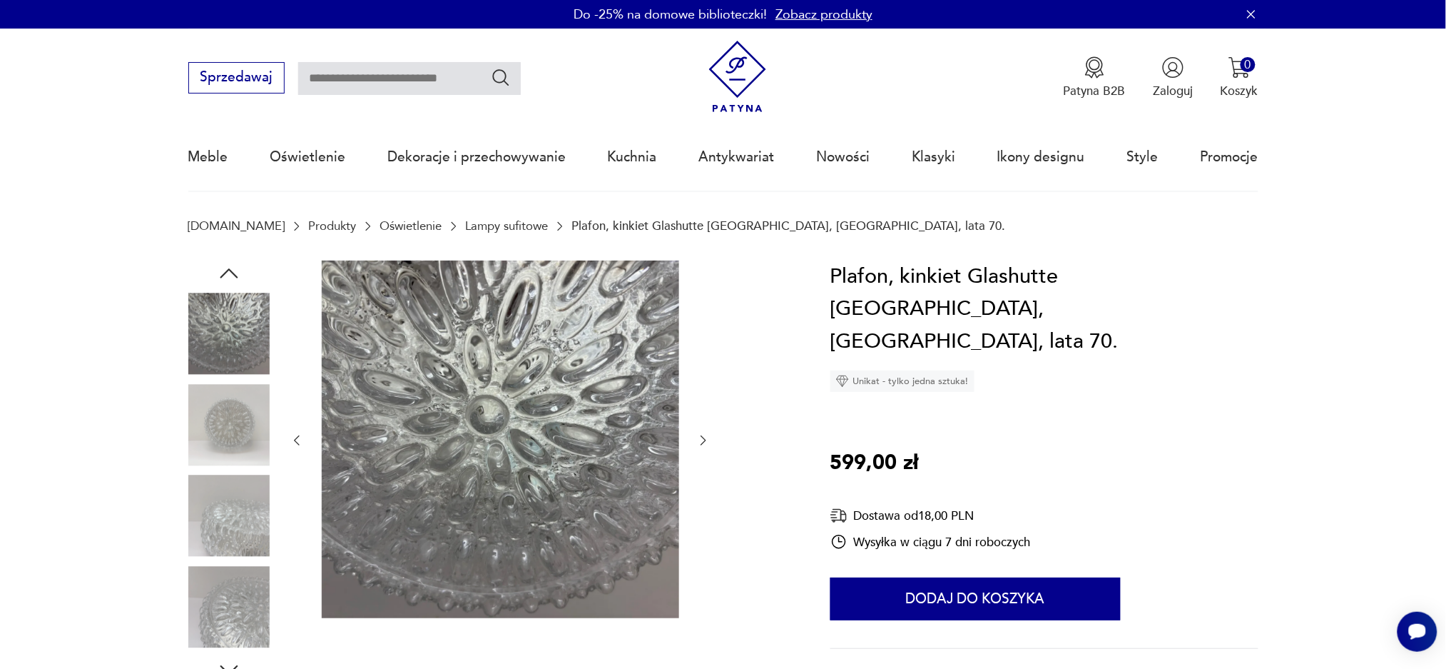
click at [231, 269] on icon "button" at bounding box center [229, 273] width 26 height 26
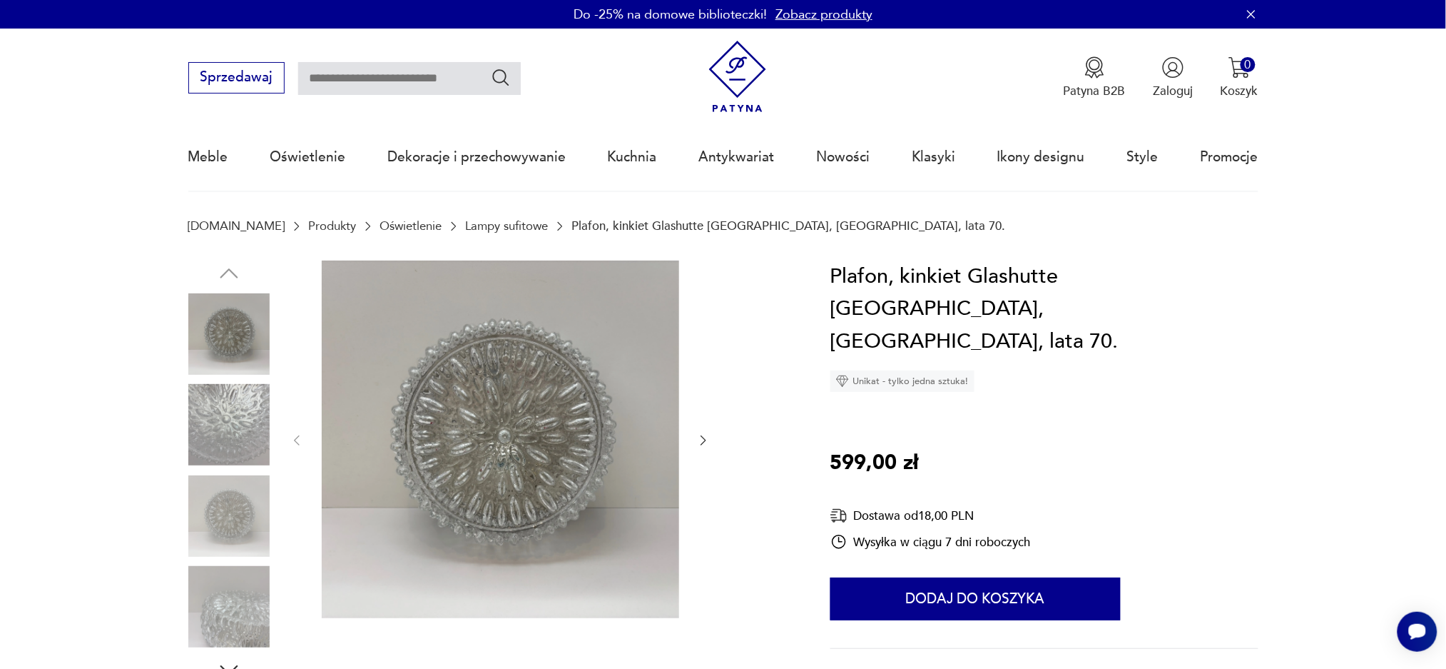
click at [220, 342] on img at bounding box center [228, 333] width 81 height 81
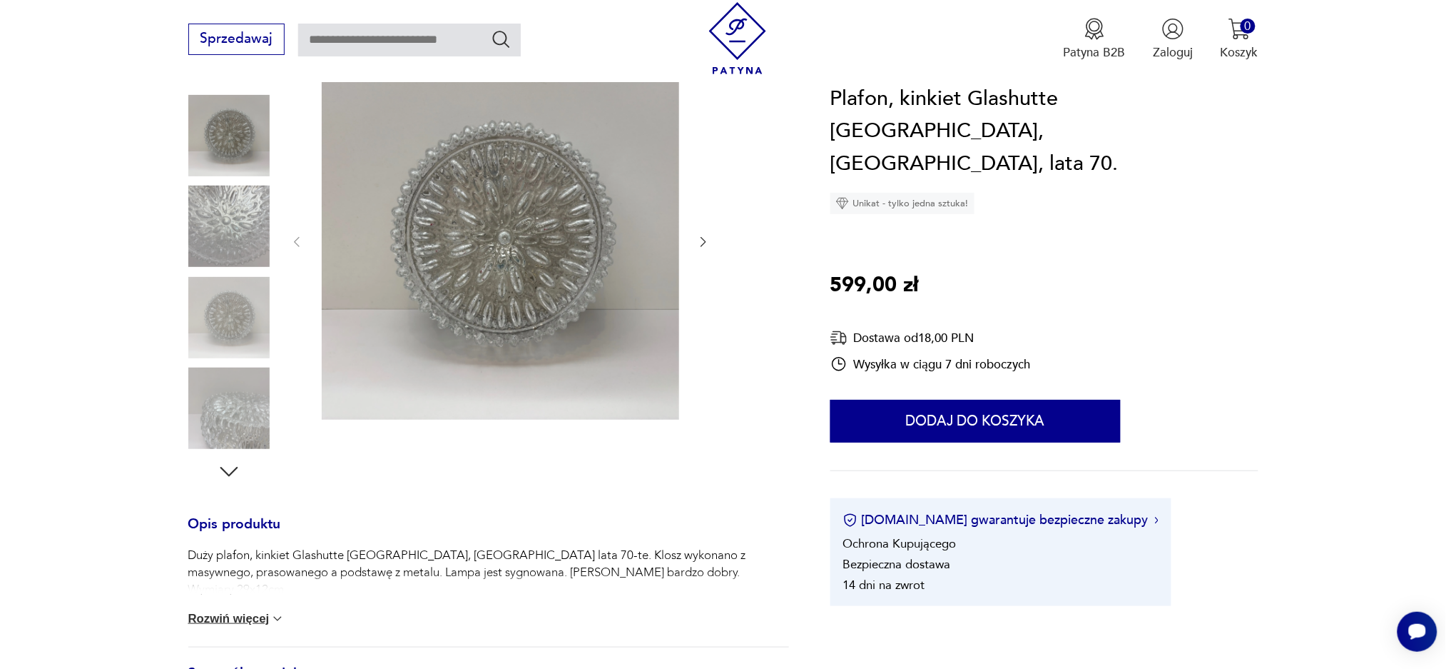
scroll to position [95, 0]
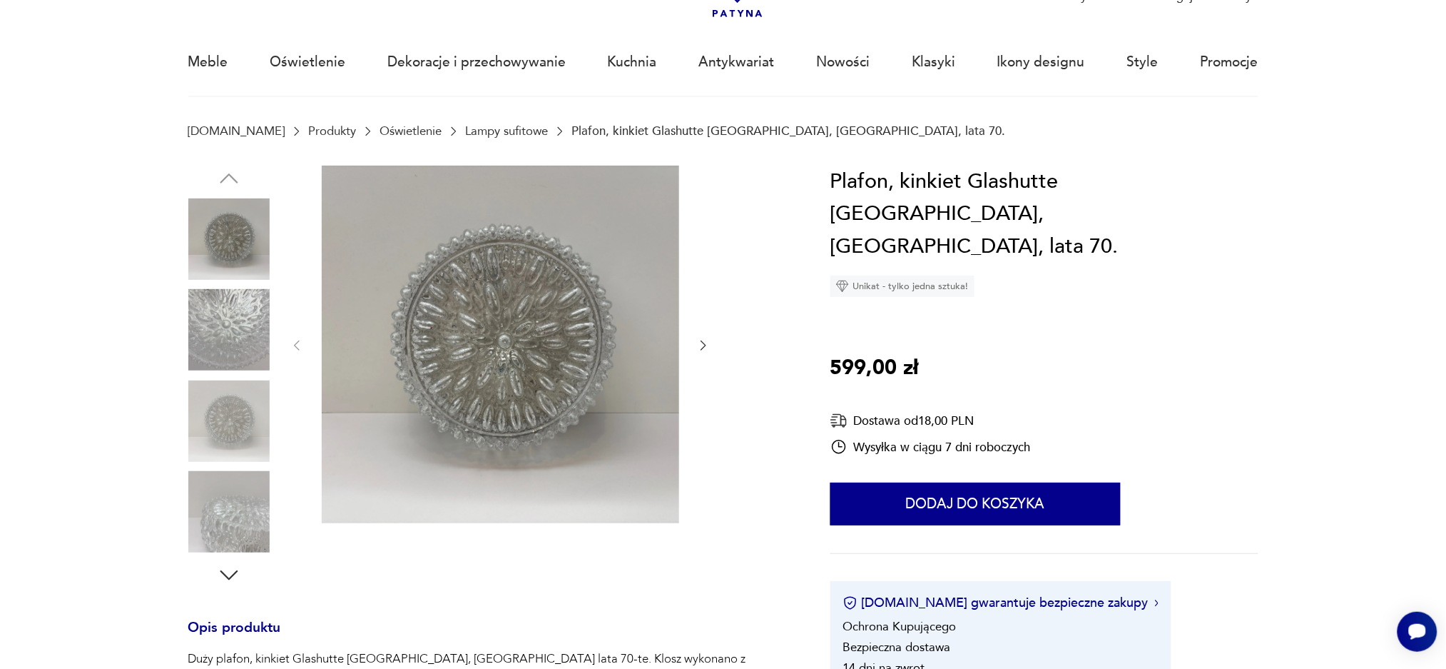
click at [223, 571] on icon "button" at bounding box center [229, 575] width 26 height 26
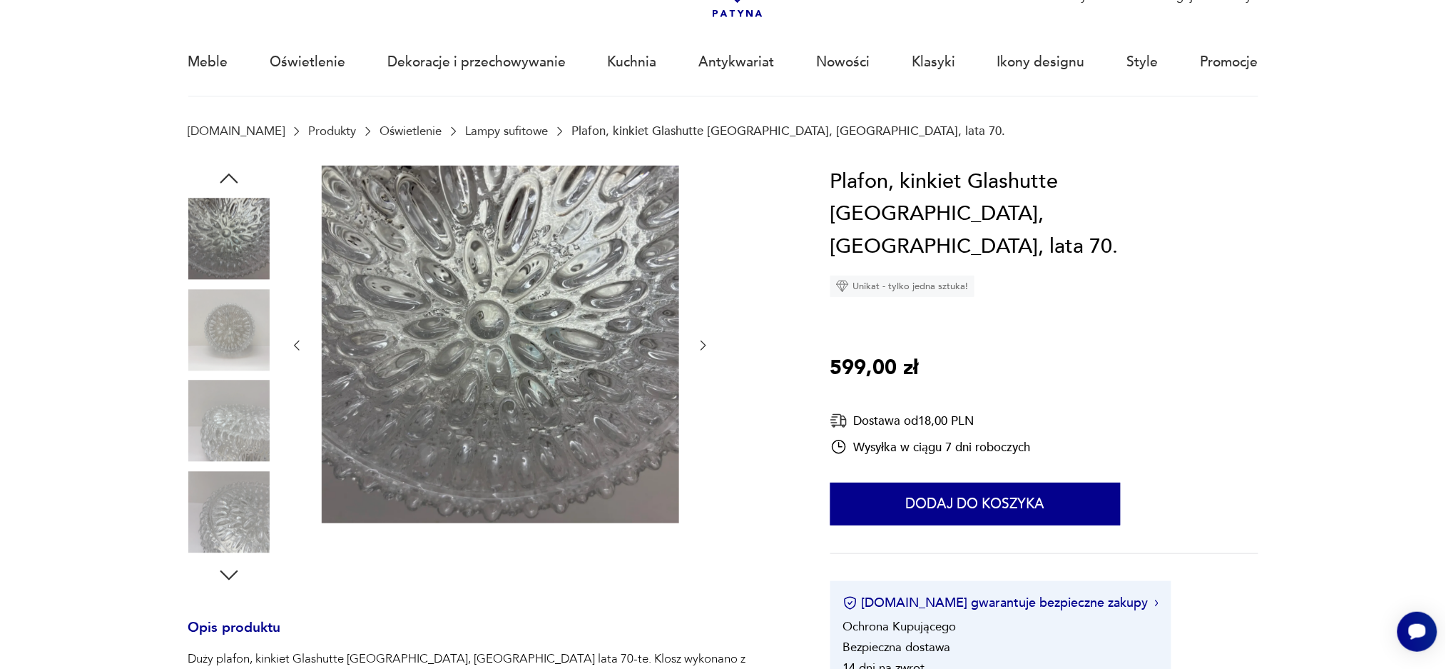
click at [223, 571] on icon "button" at bounding box center [229, 575] width 26 height 26
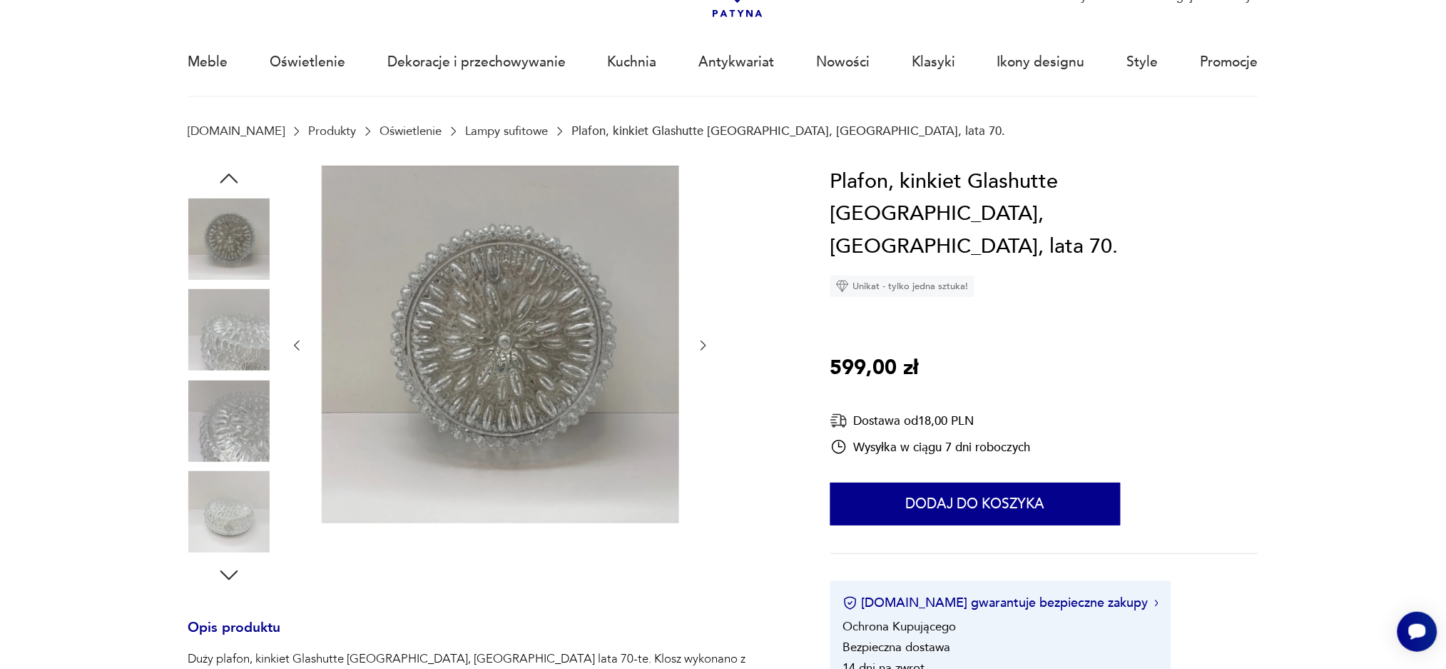
click at [223, 571] on icon "button" at bounding box center [229, 575] width 26 height 26
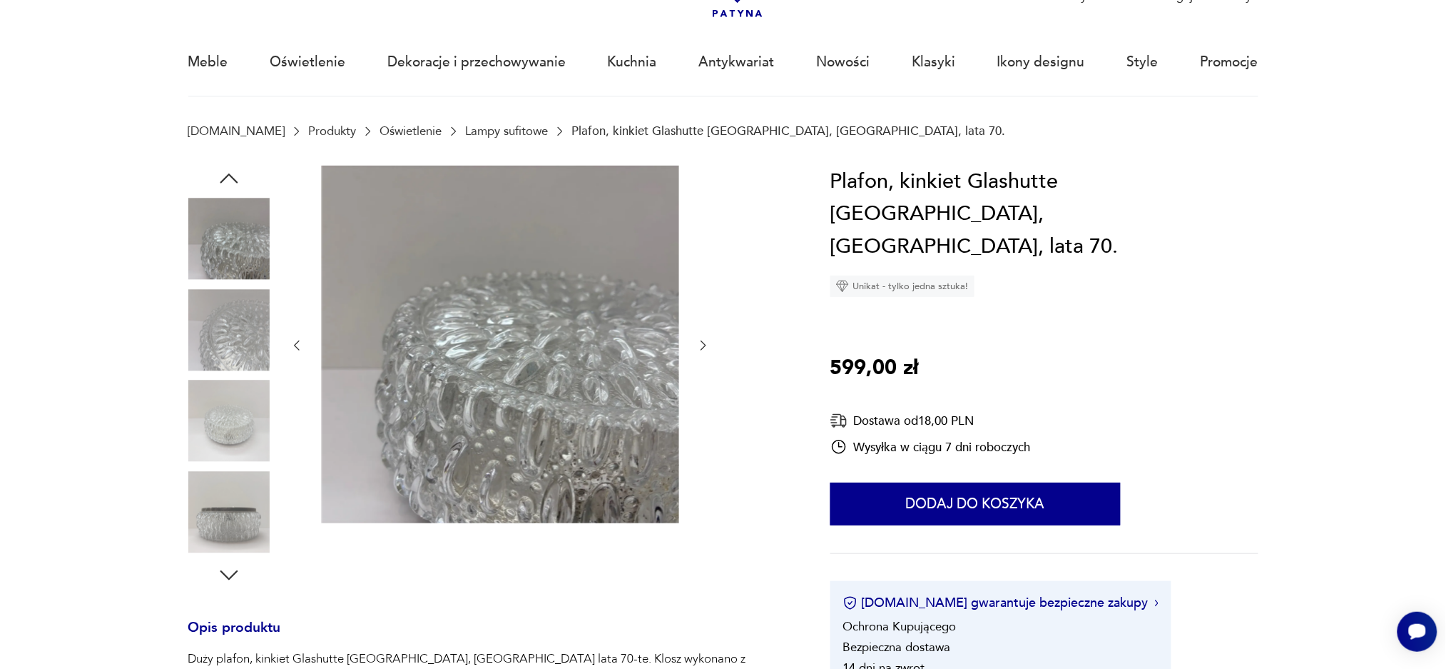
click at [223, 571] on icon "button" at bounding box center [229, 575] width 26 height 26
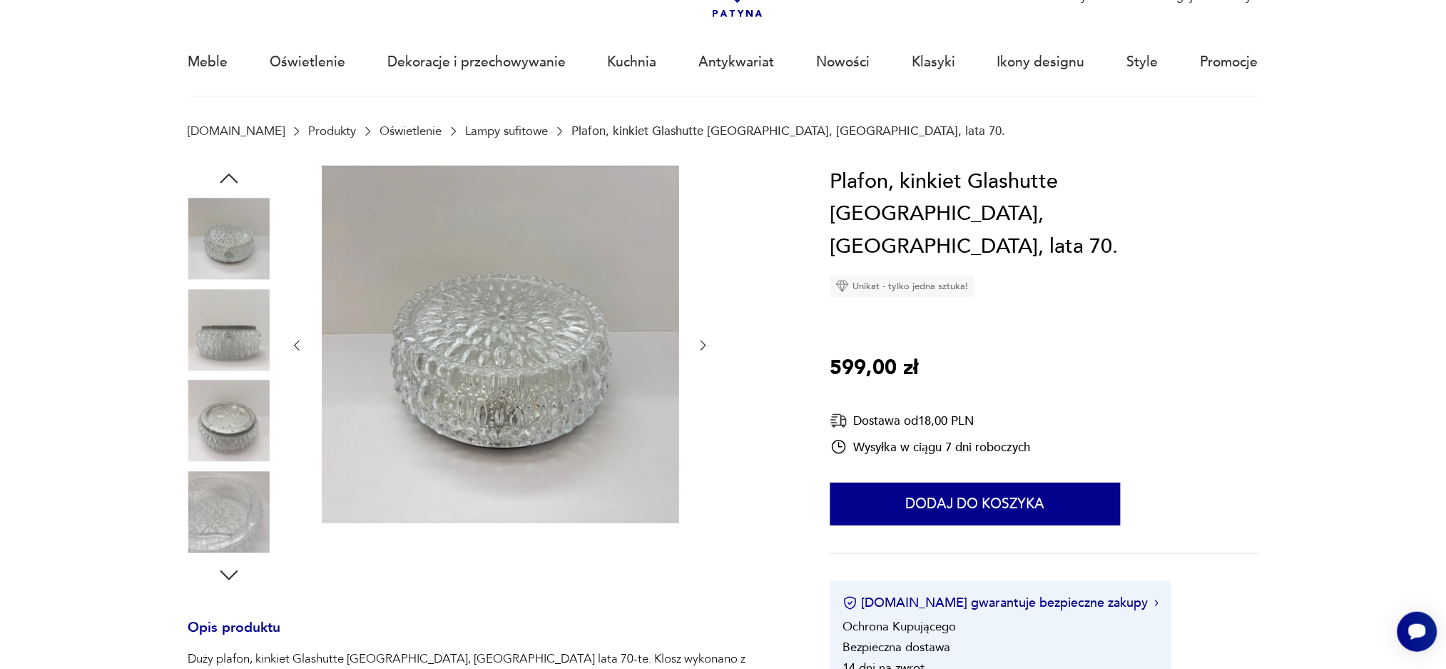
click at [223, 571] on icon "button" at bounding box center [229, 575] width 26 height 26
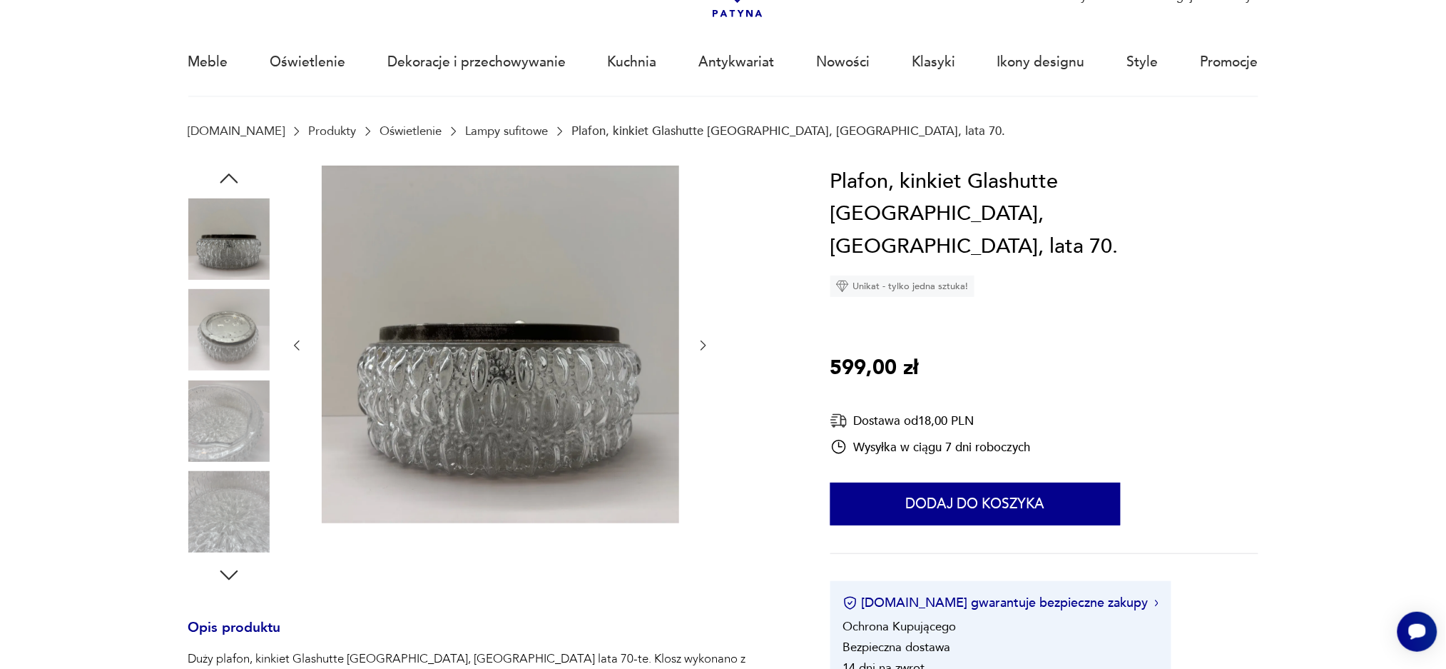
click at [223, 571] on icon "button" at bounding box center [229, 575] width 26 height 26
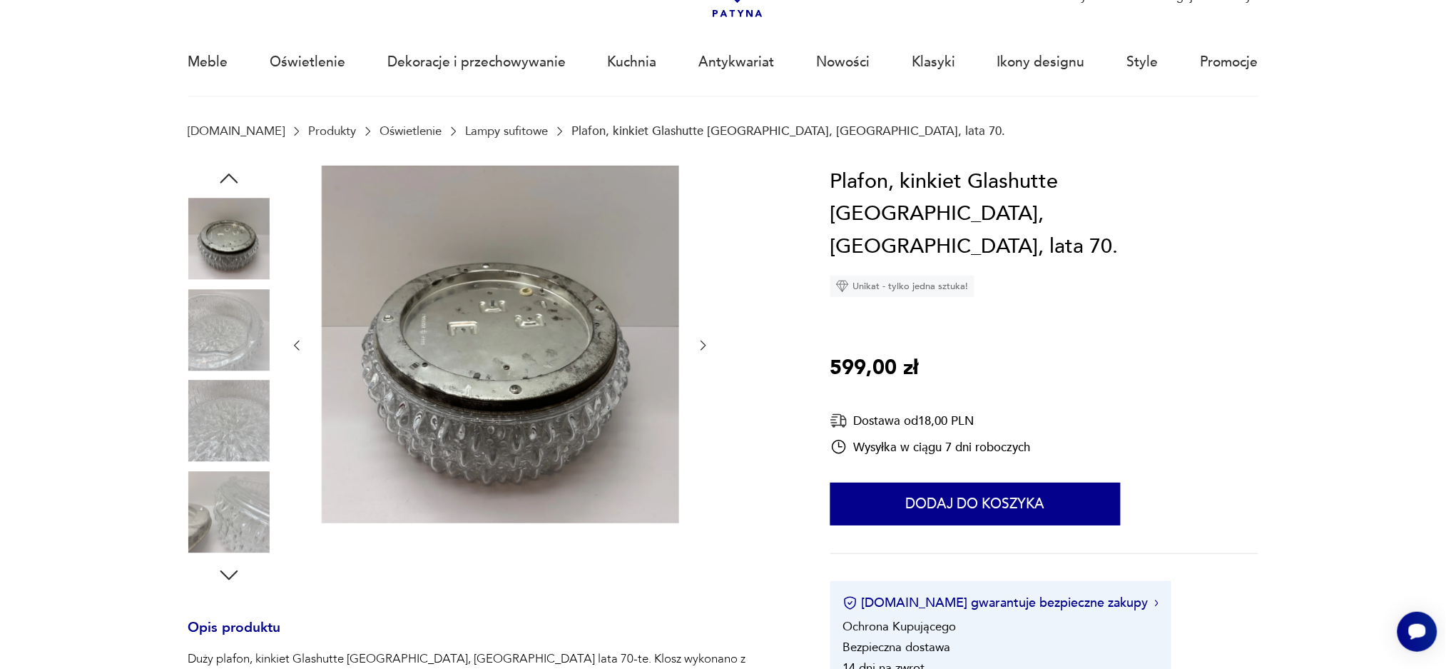
click at [223, 571] on icon "button" at bounding box center [229, 575] width 26 height 26
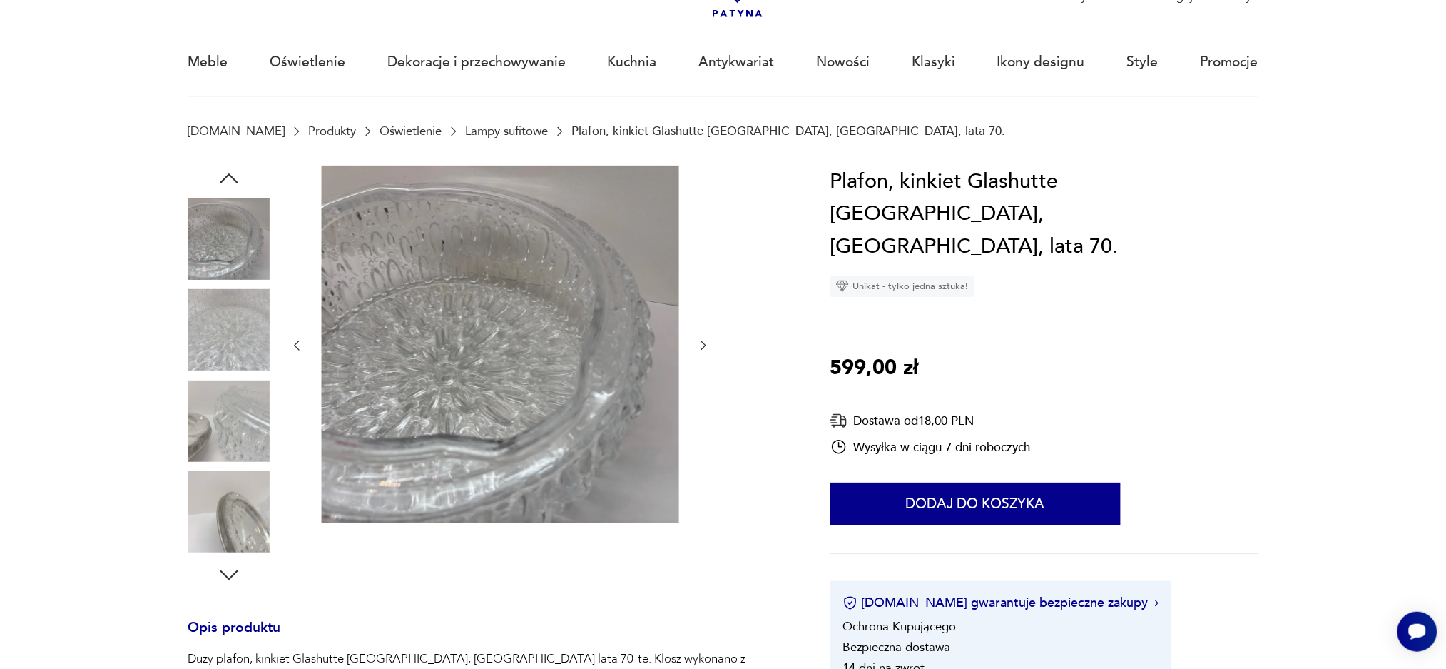
click at [223, 571] on icon "button" at bounding box center [229, 575] width 26 height 26
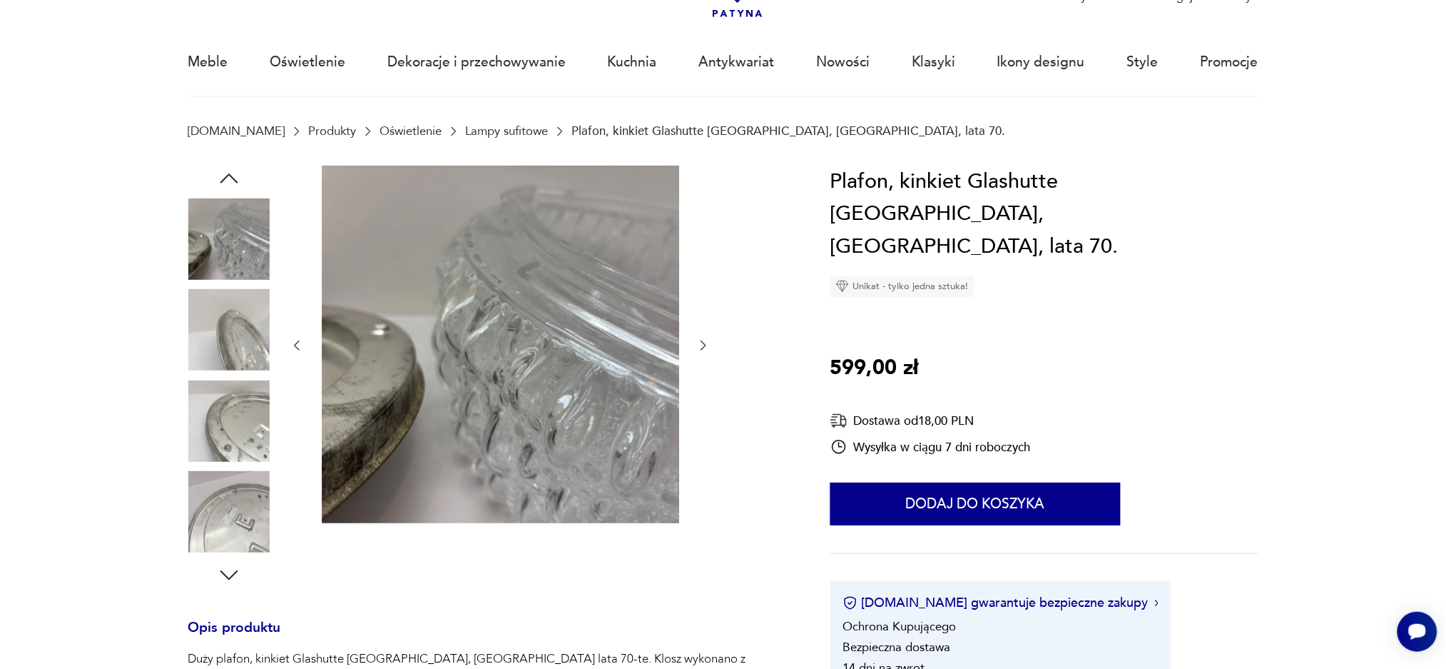
click at [223, 571] on icon "button" at bounding box center [229, 575] width 26 height 26
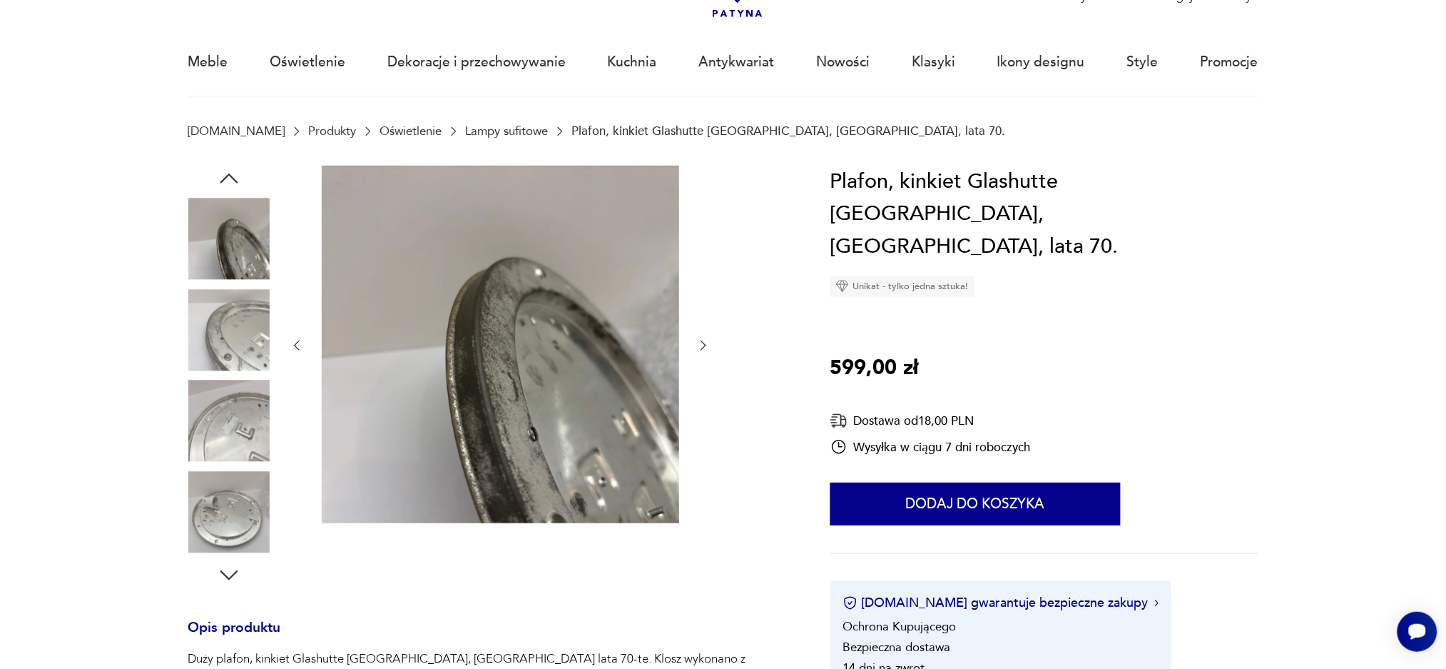
click at [223, 571] on icon "button" at bounding box center [229, 575] width 26 height 26
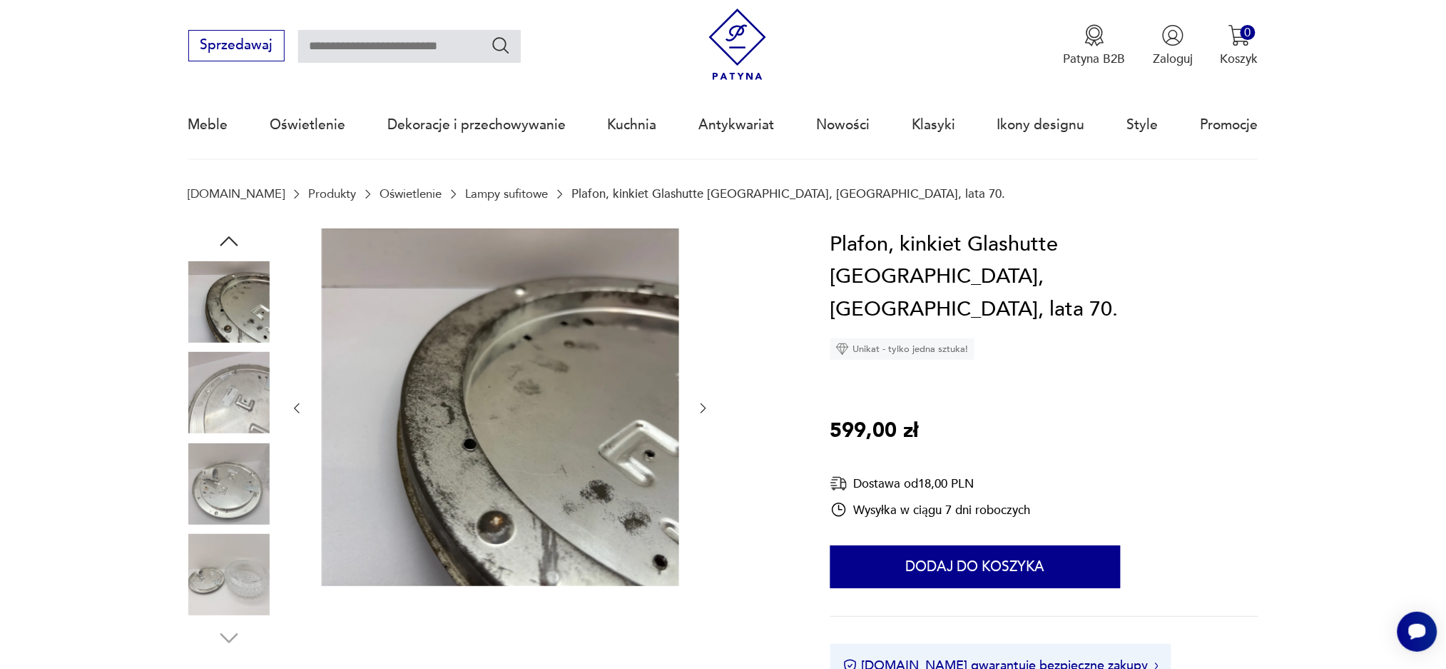
scroll to position [0, 0]
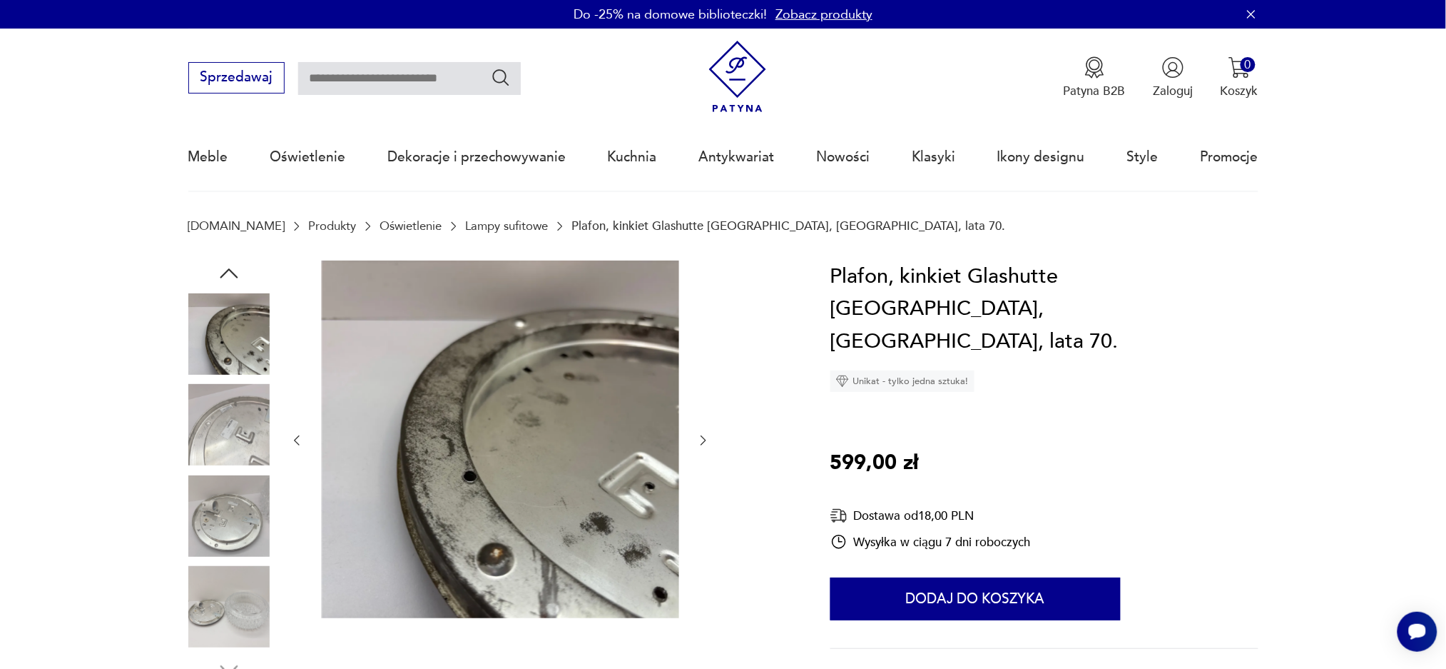
click at [232, 271] on icon "button" at bounding box center [229, 273] width 18 height 10
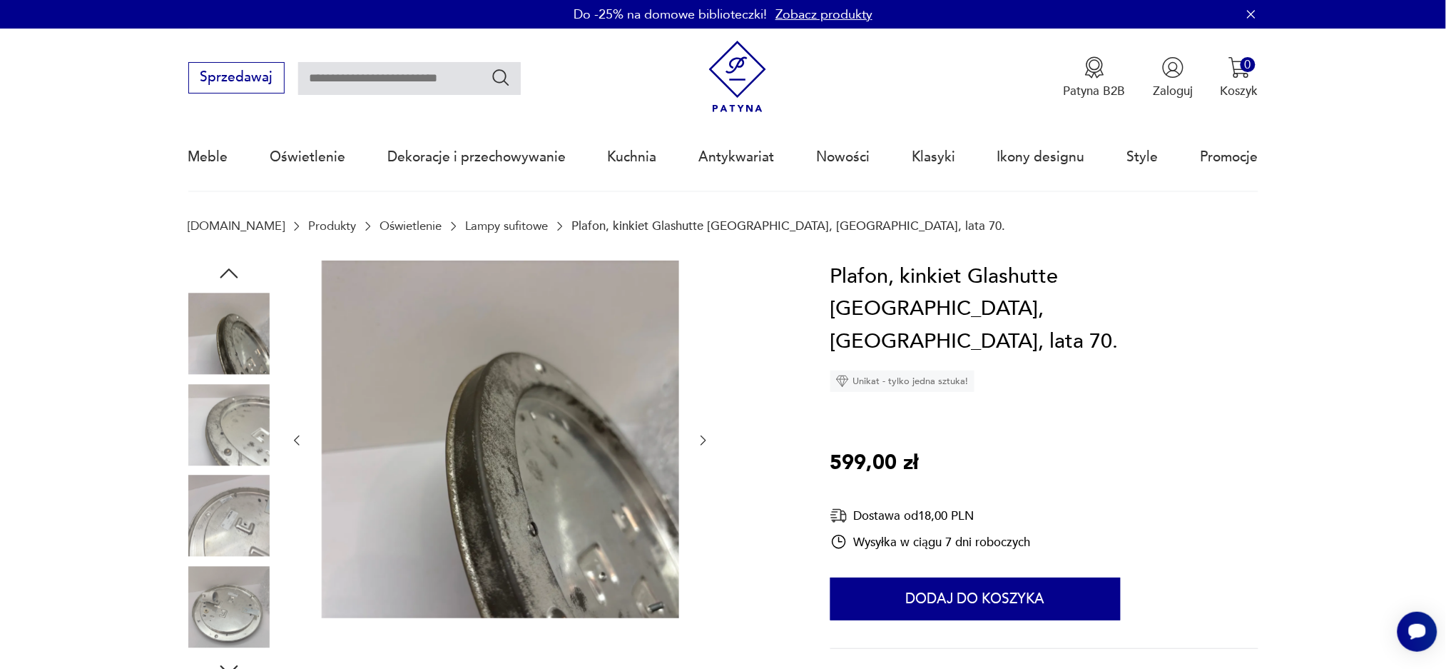
click at [230, 272] on icon "button" at bounding box center [229, 273] width 26 height 26
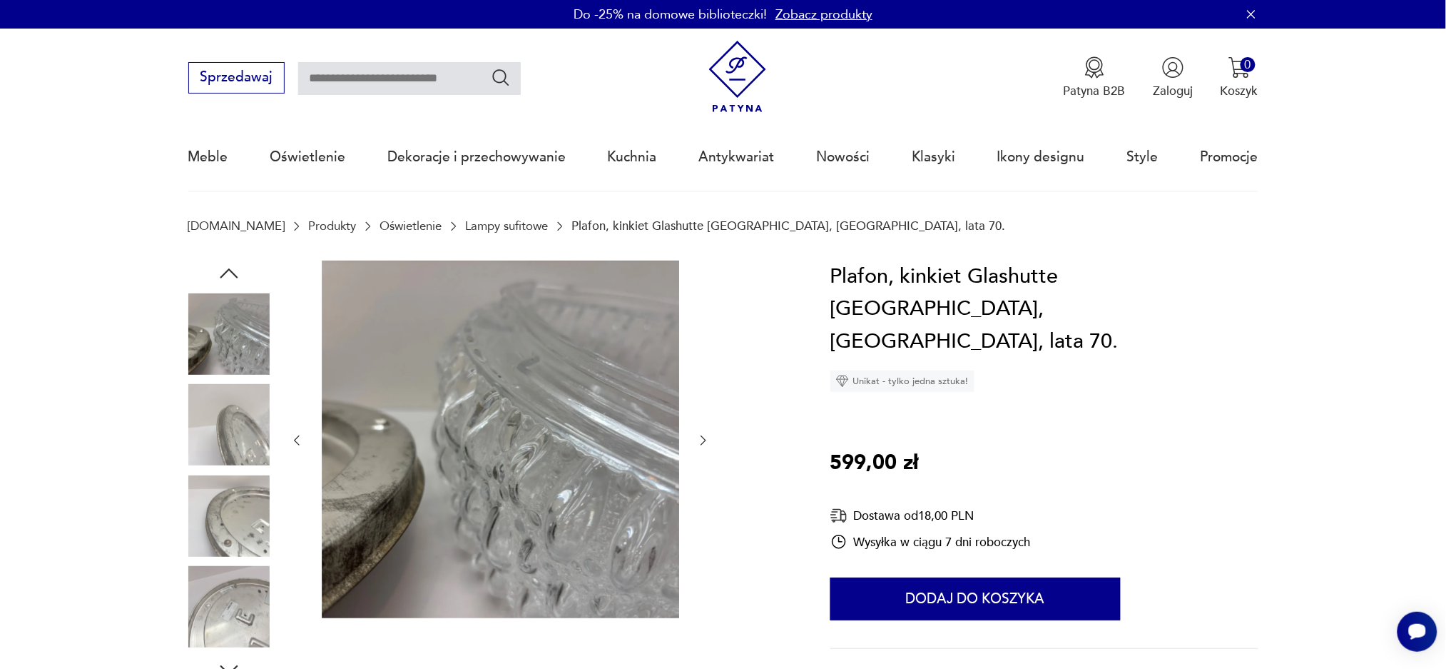
click at [226, 273] on icon "button" at bounding box center [229, 273] width 26 height 26
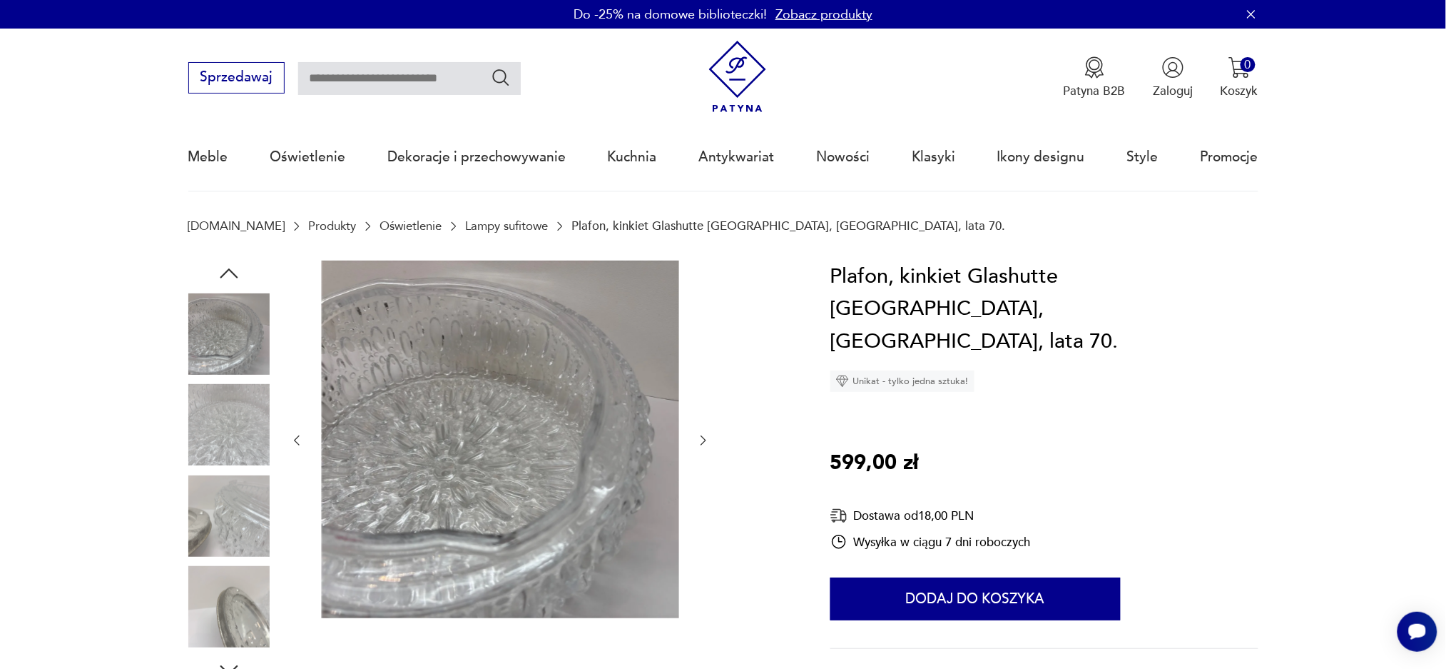
click at [226, 273] on icon "button" at bounding box center [229, 273] width 26 height 26
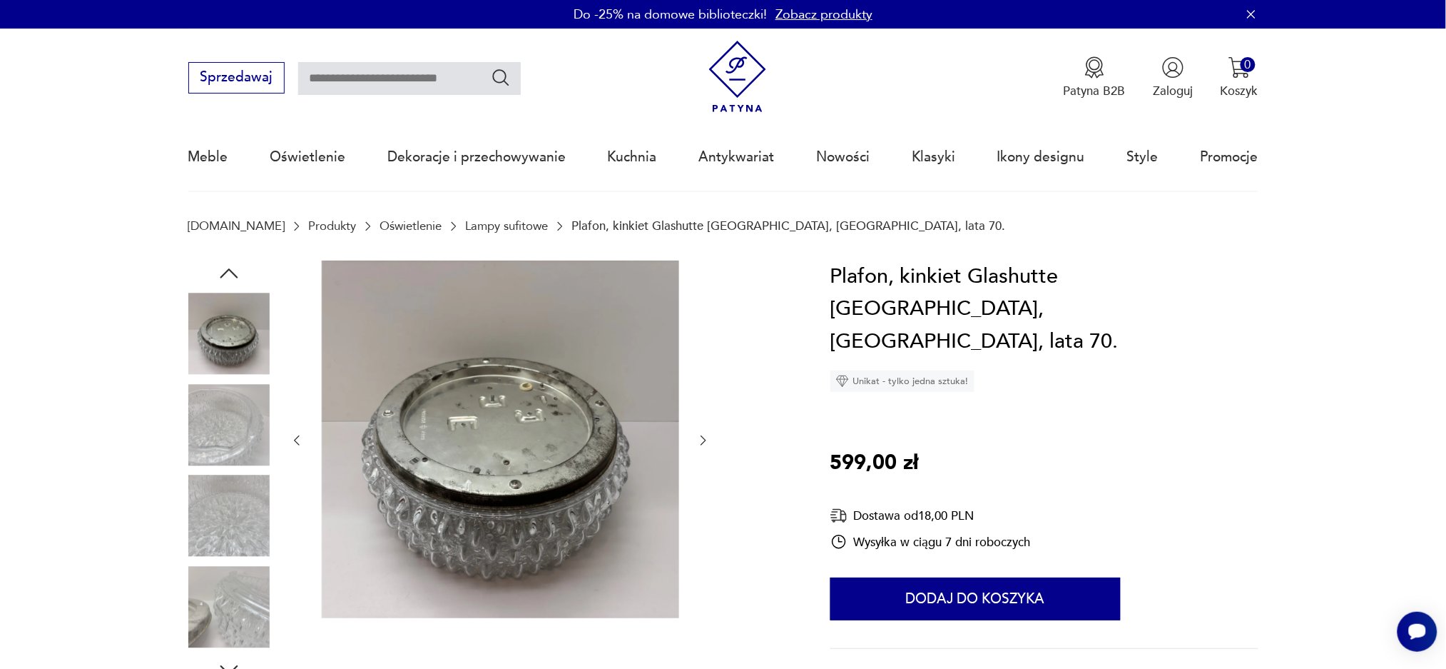
click at [226, 274] on icon "button" at bounding box center [229, 273] width 26 height 26
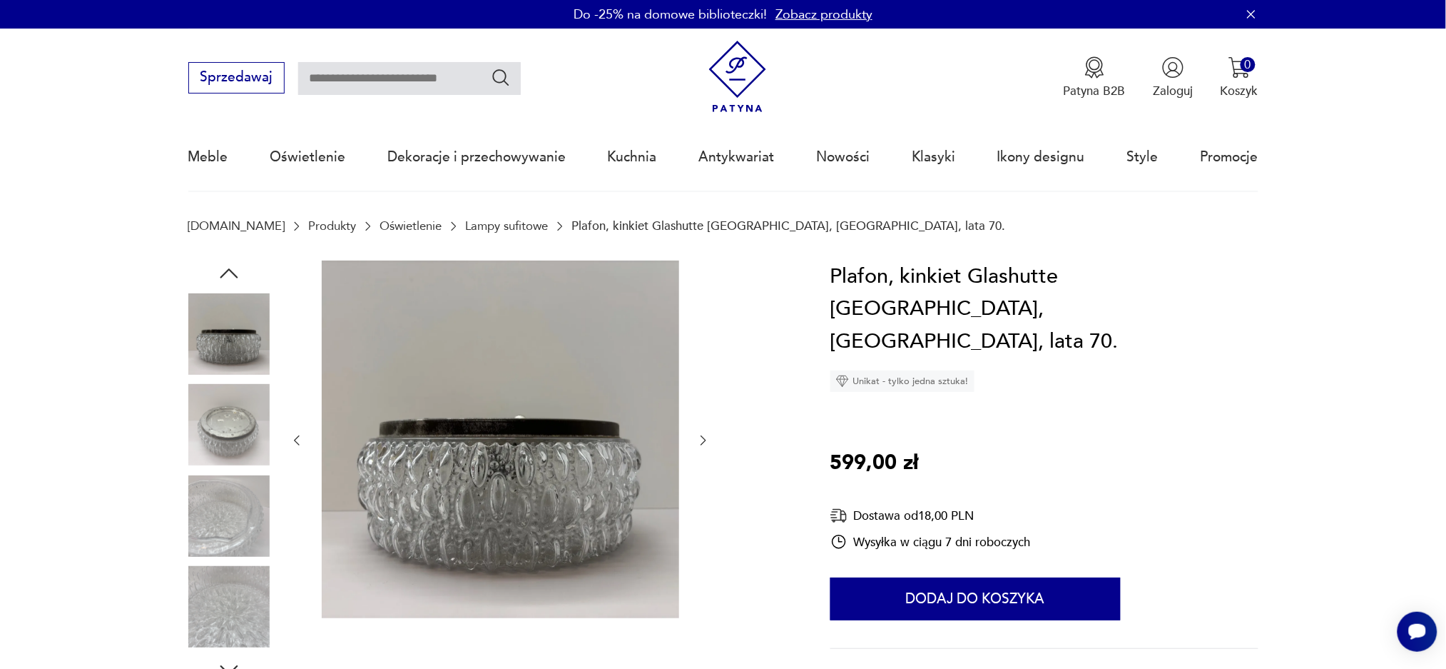
click at [226, 274] on icon "button" at bounding box center [229, 273] width 26 height 26
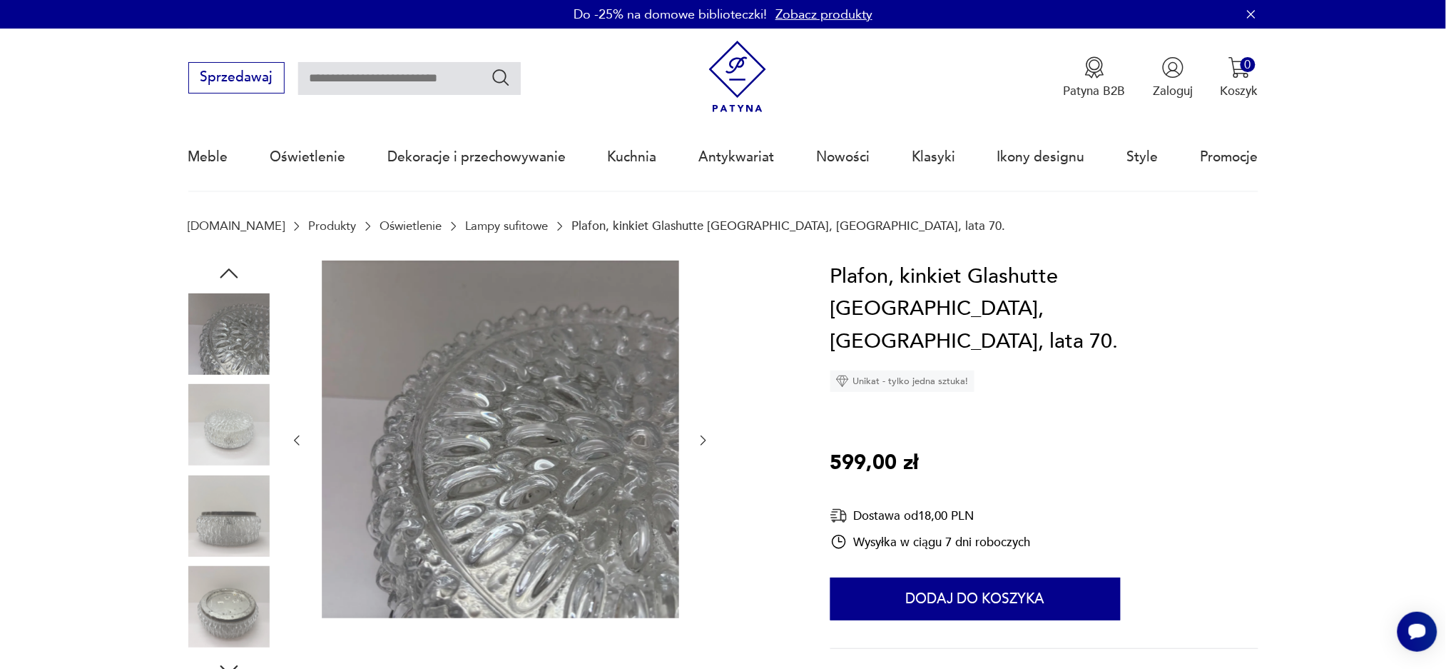
click at [226, 274] on icon "button" at bounding box center [229, 273] width 26 height 26
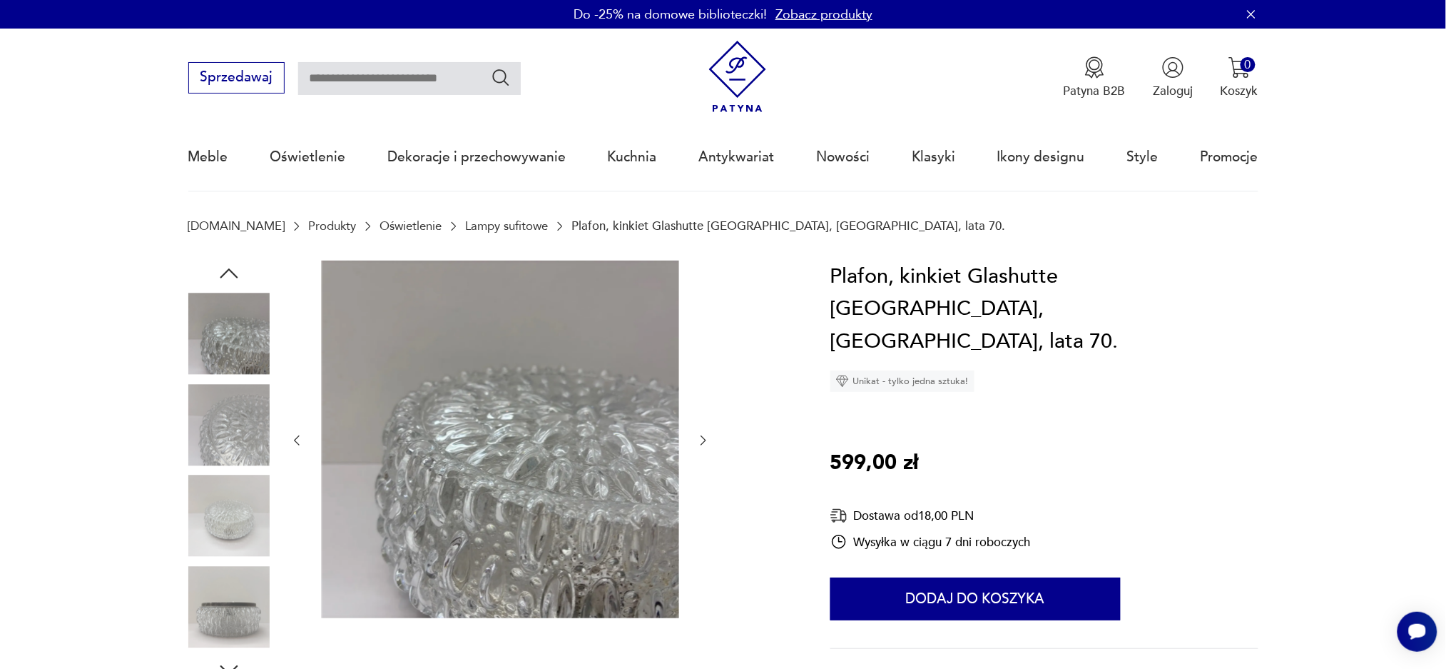
click at [226, 274] on icon "button" at bounding box center [229, 273] width 26 height 26
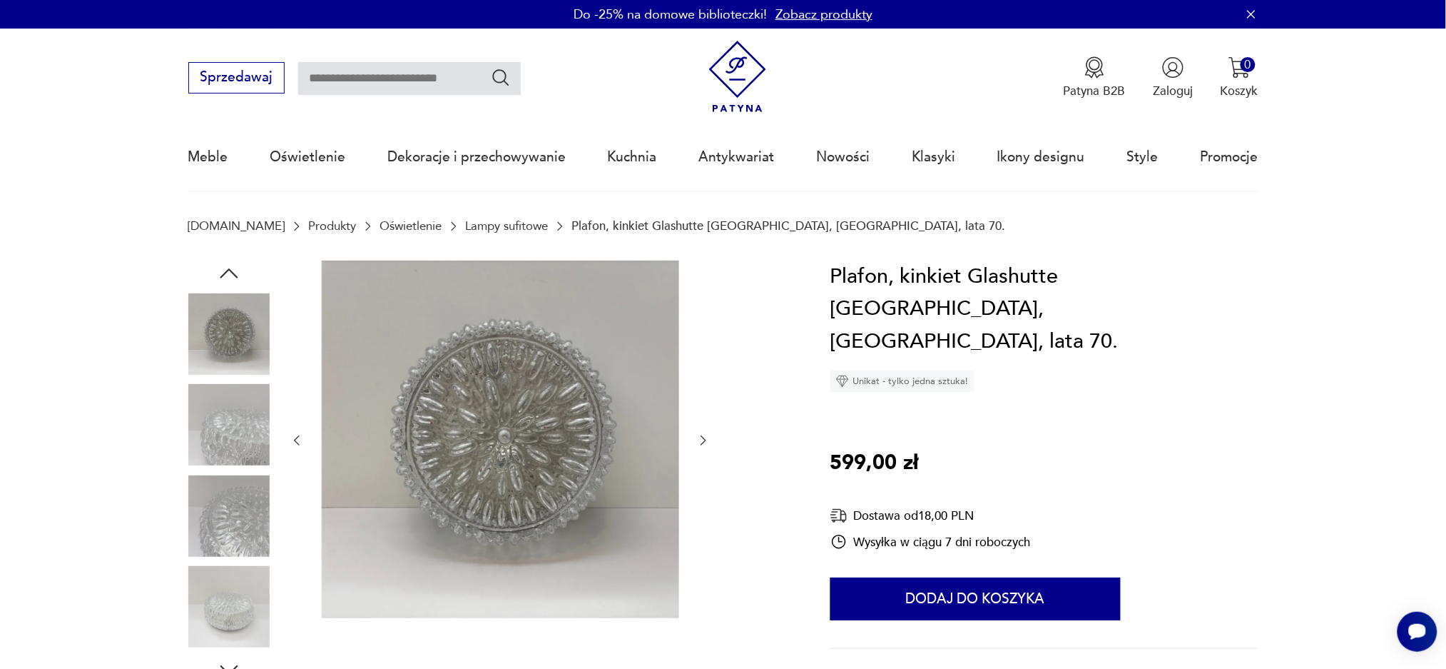
click at [226, 274] on icon "button" at bounding box center [229, 273] width 26 height 26
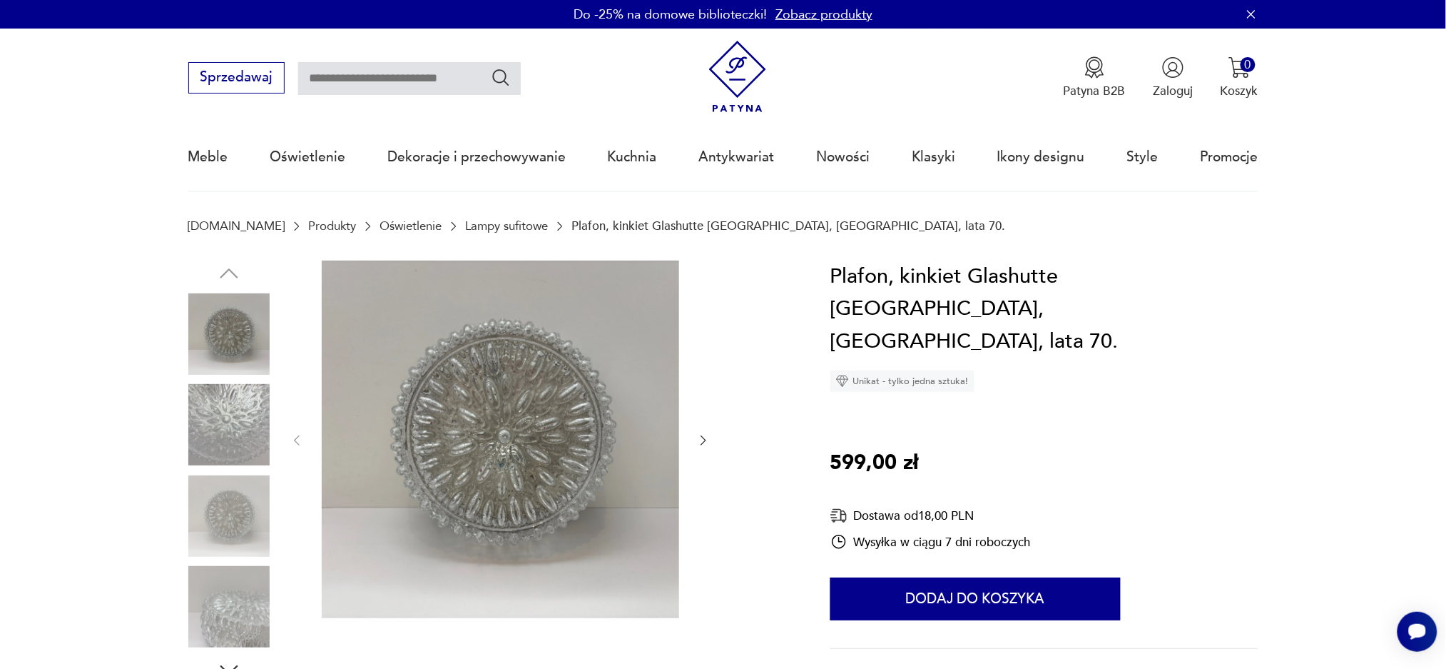
click at [224, 342] on img at bounding box center [228, 333] width 81 height 81
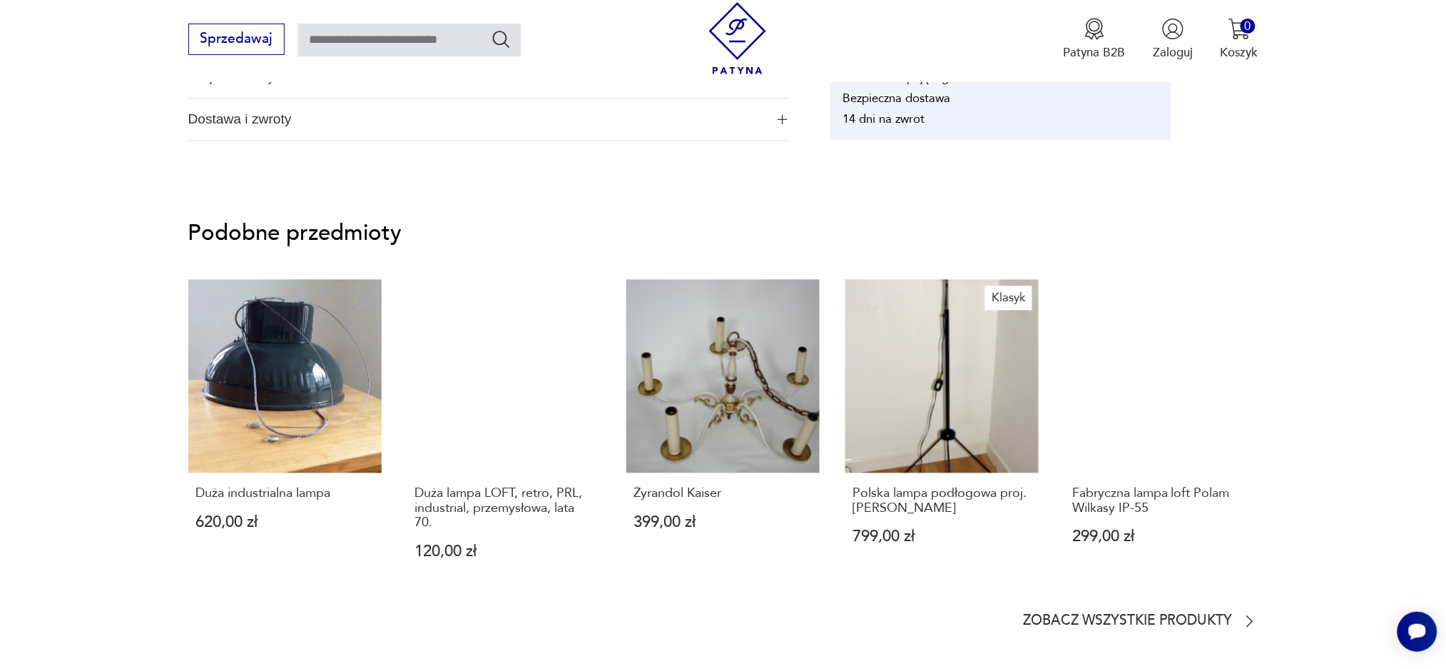
scroll to position [1046, 0]
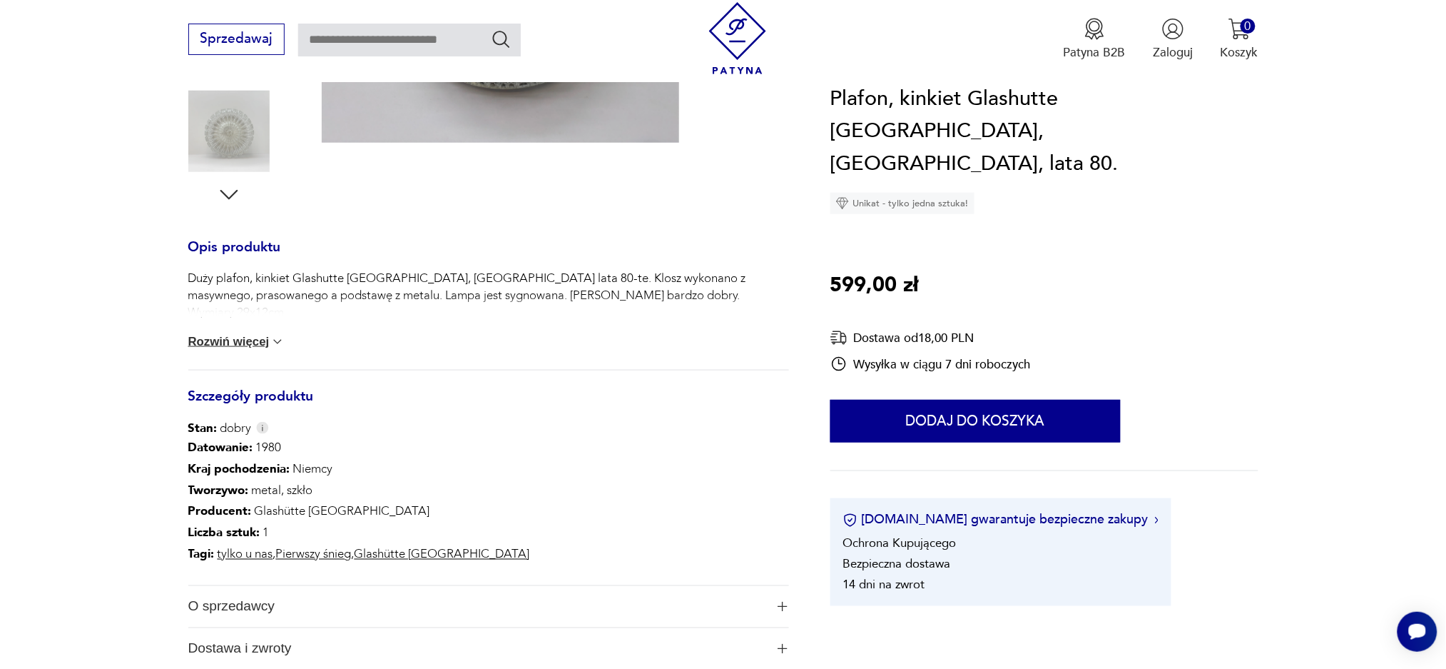
scroll to position [95, 0]
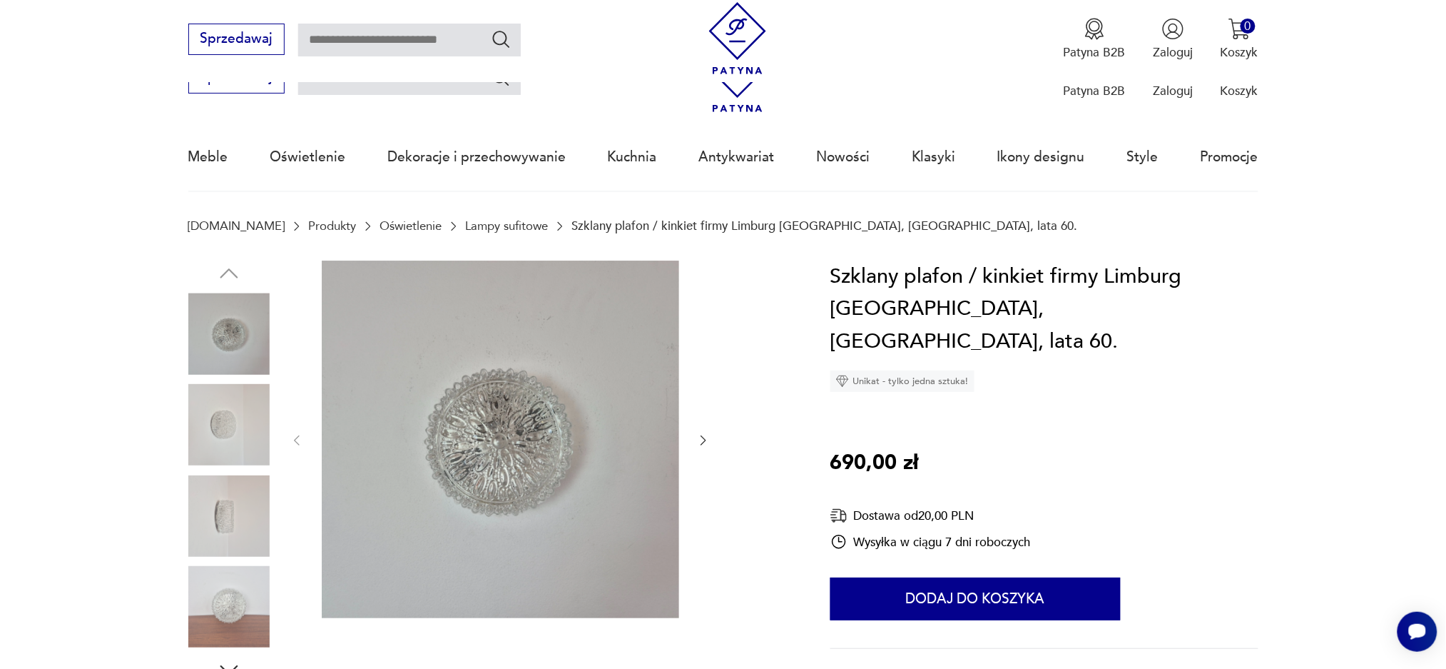
scroll to position [475, 0]
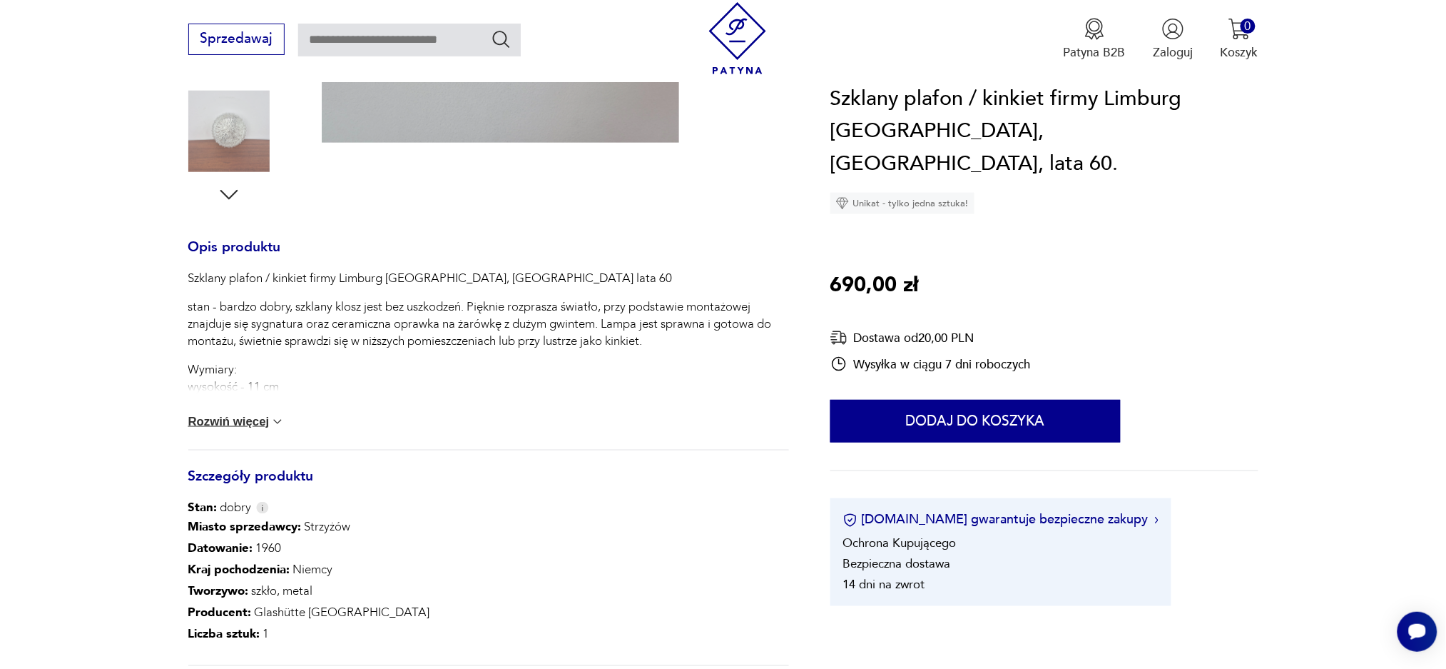
click at [278, 419] on img at bounding box center [277, 422] width 14 height 14
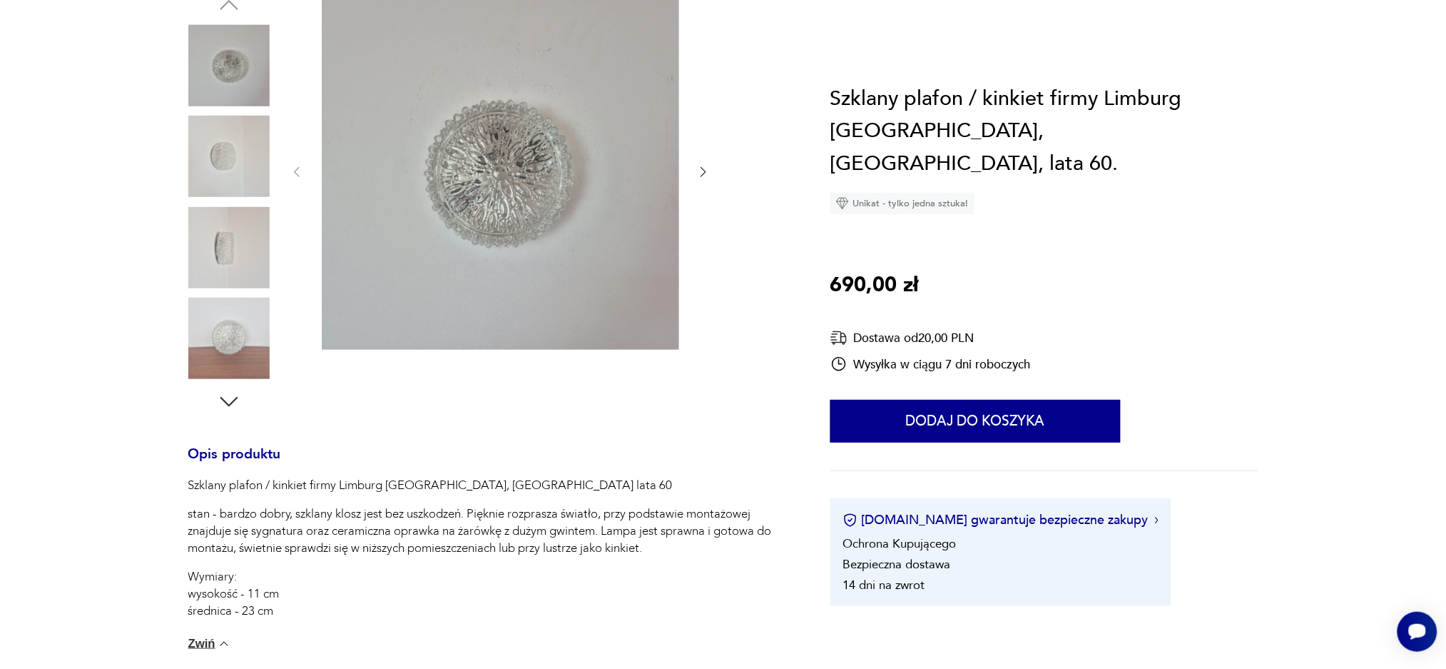
scroll to position [95, 0]
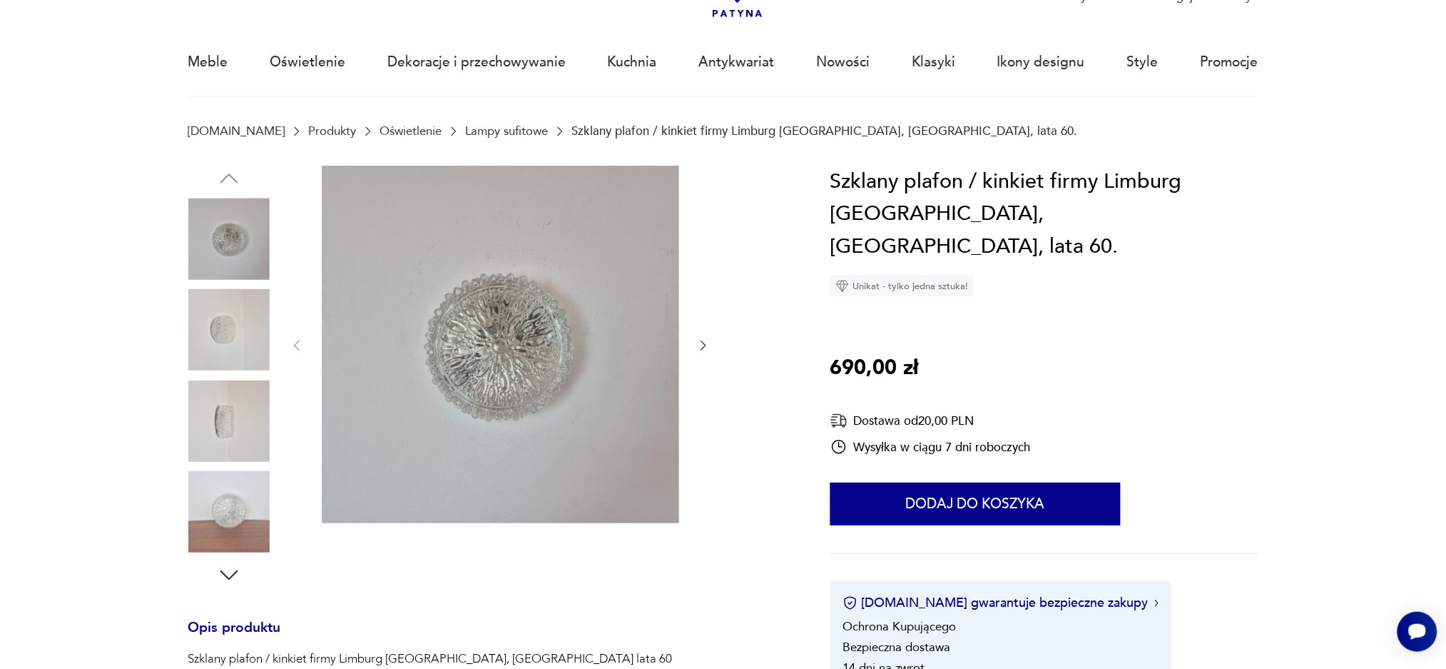
click at [208, 330] on img at bounding box center [228, 329] width 81 height 81
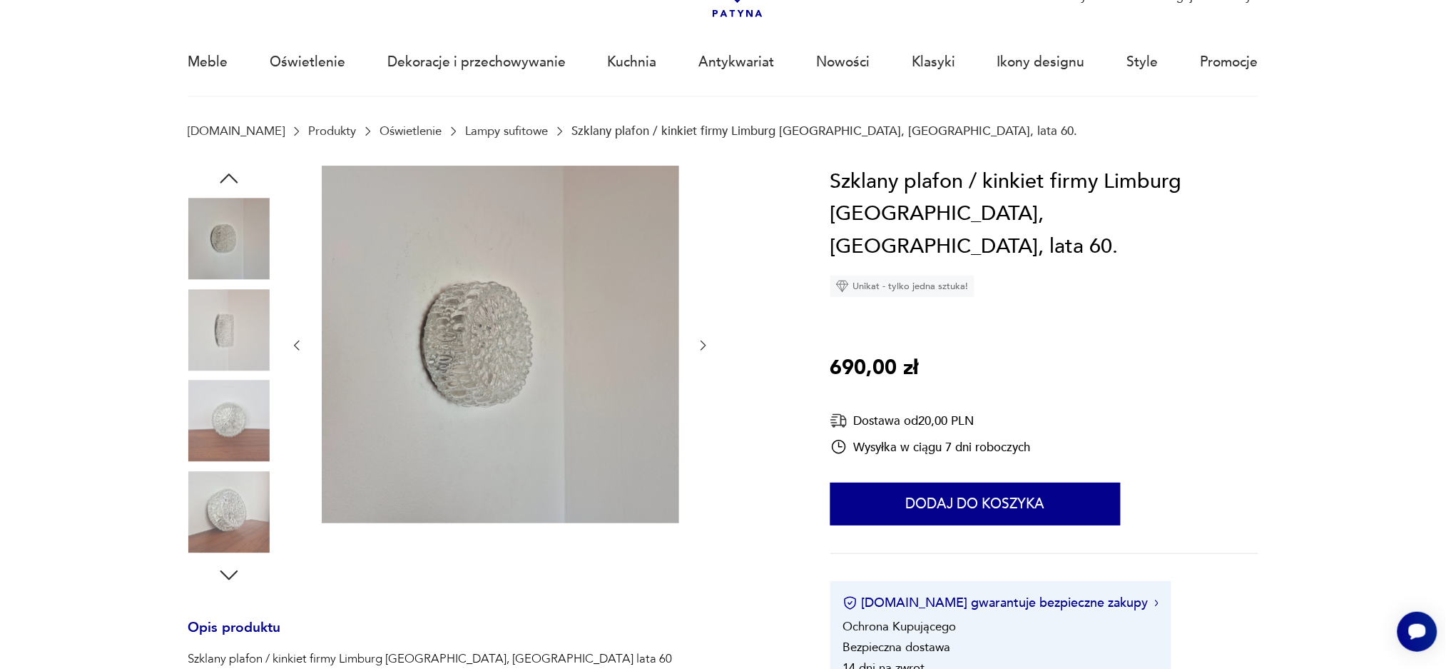
click at [233, 407] on img at bounding box center [228, 420] width 81 height 81
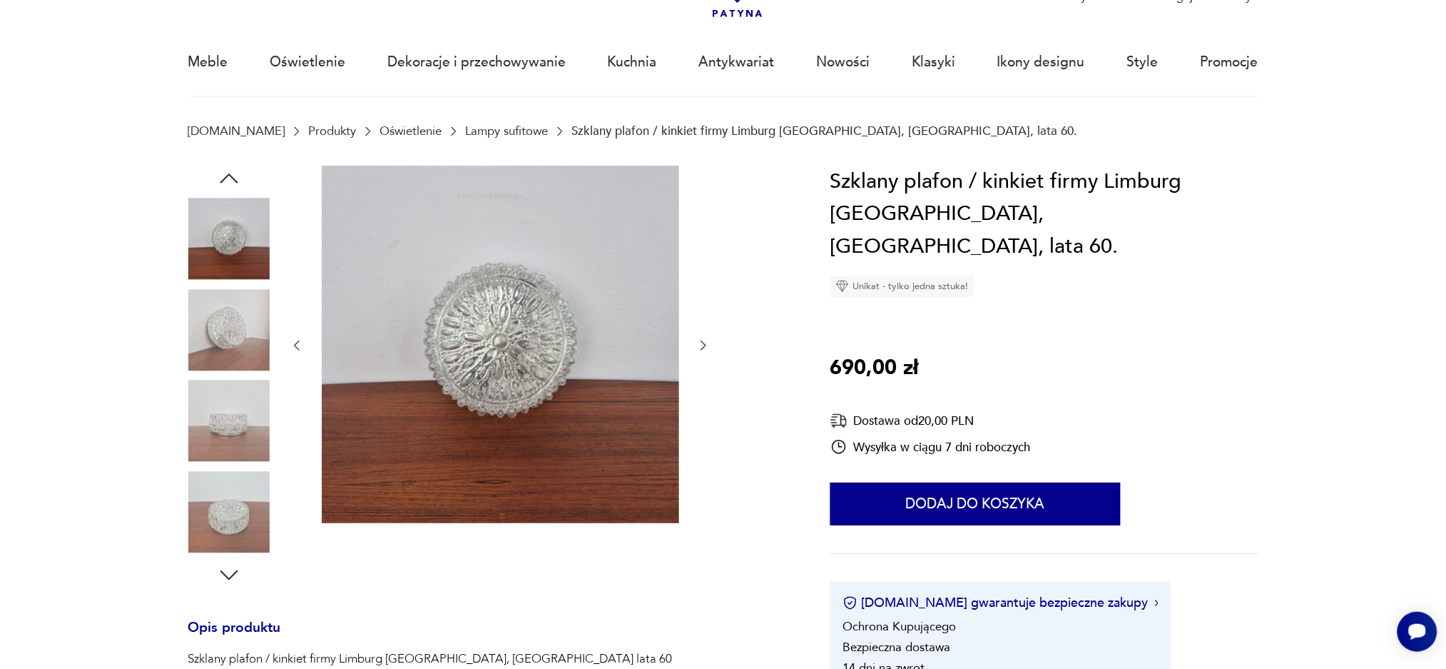
click at [233, 524] on img at bounding box center [228, 511] width 81 height 81
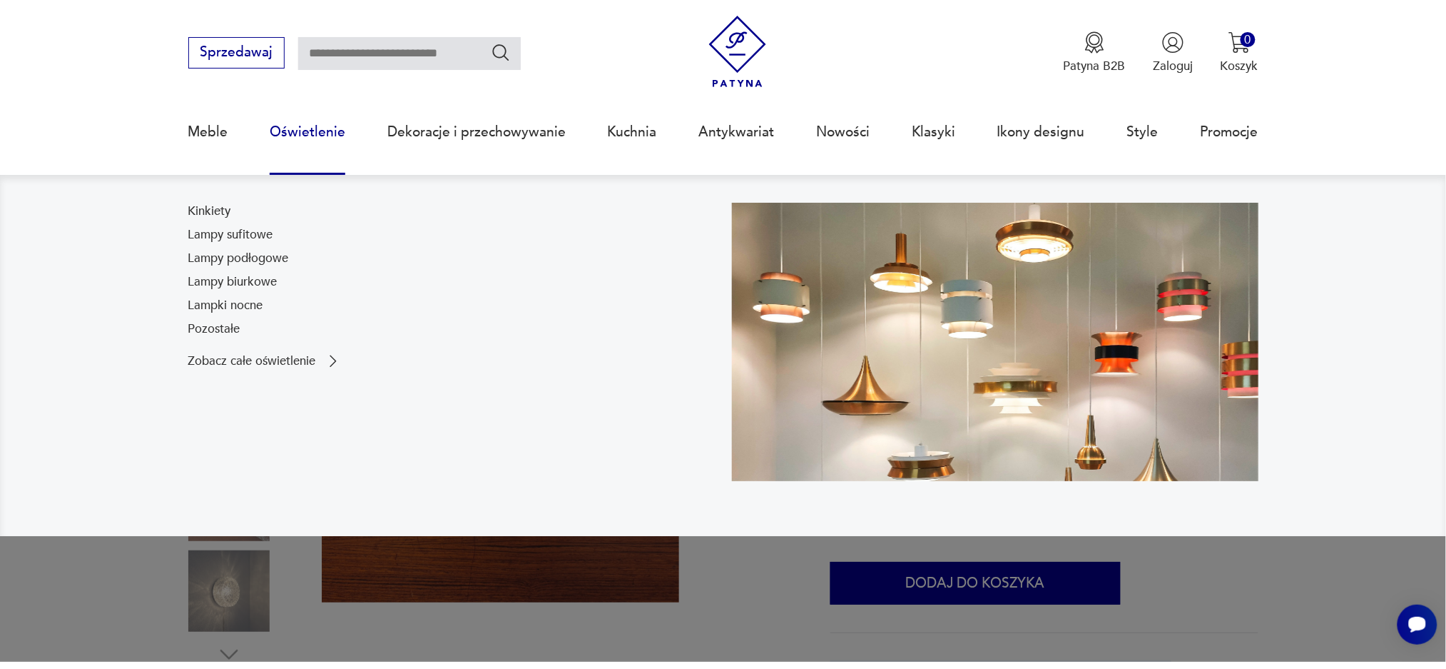
scroll to position [0, 0]
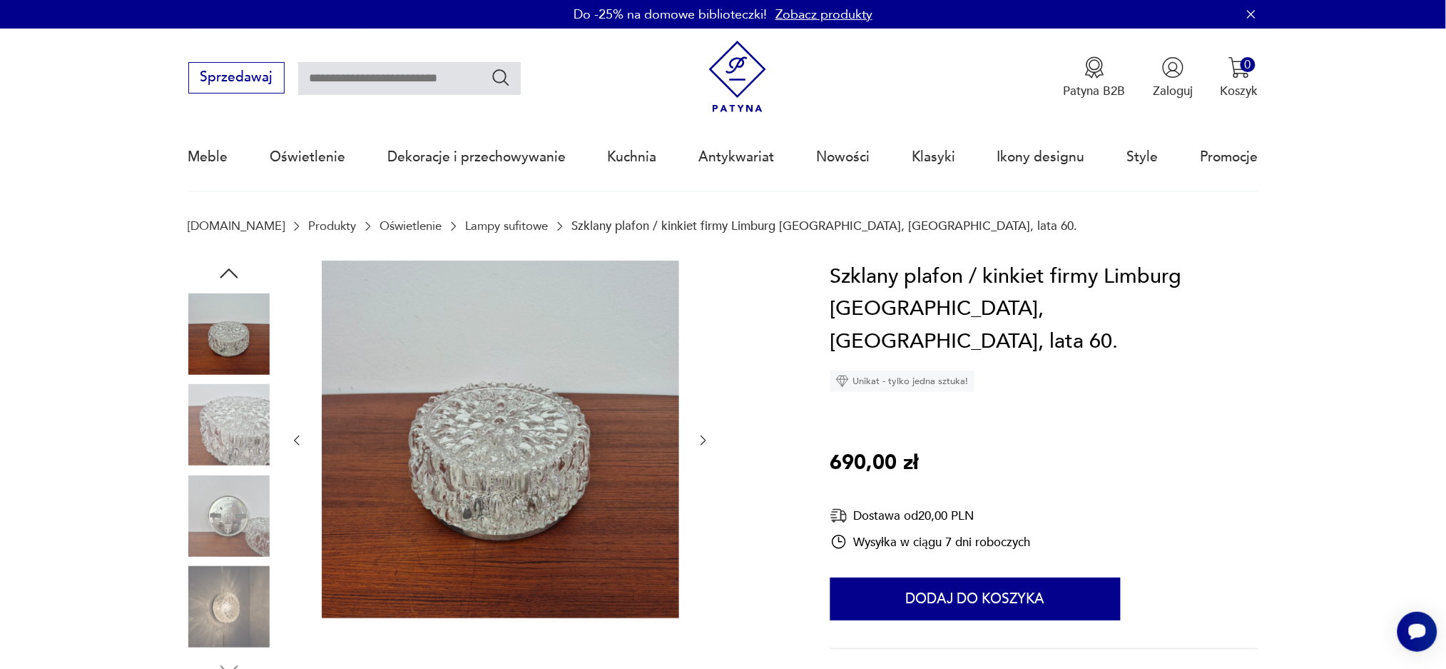
click at [213, 616] on img at bounding box center [228, 606] width 81 height 81
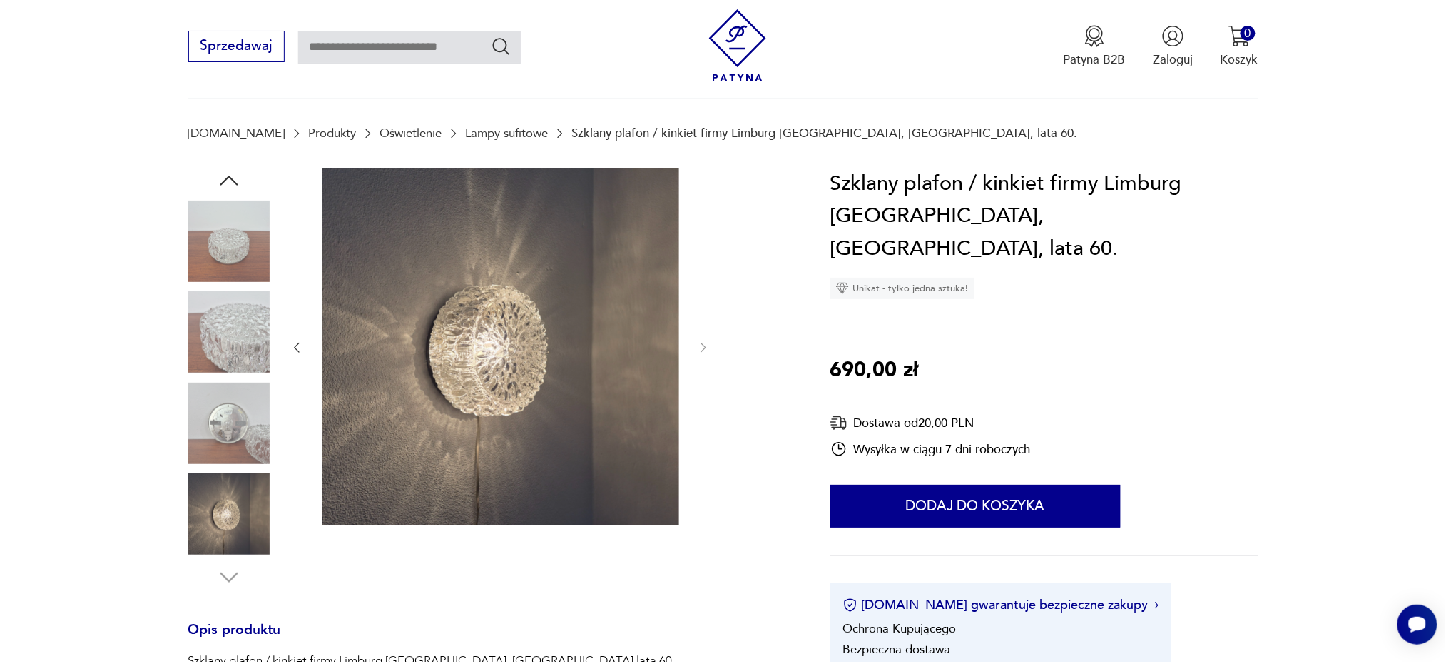
scroll to position [380, 0]
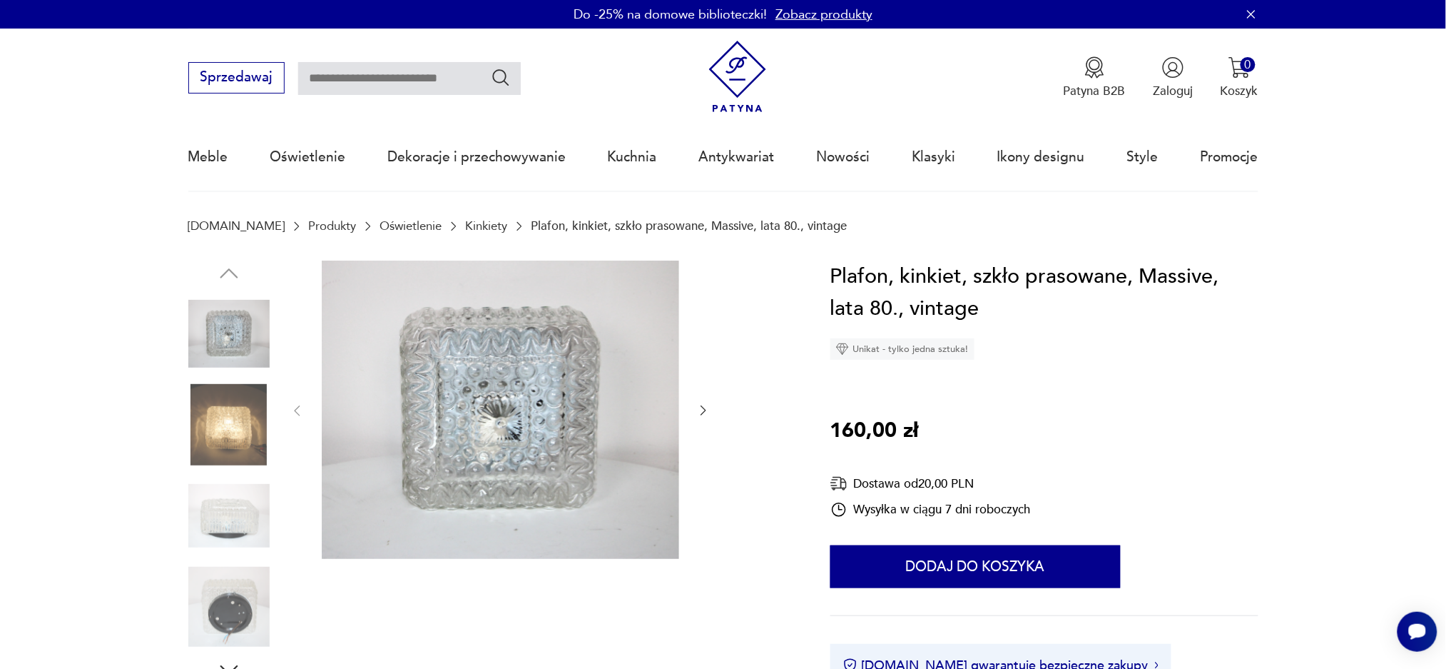
click at [199, 437] on img at bounding box center [228, 424] width 81 height 81
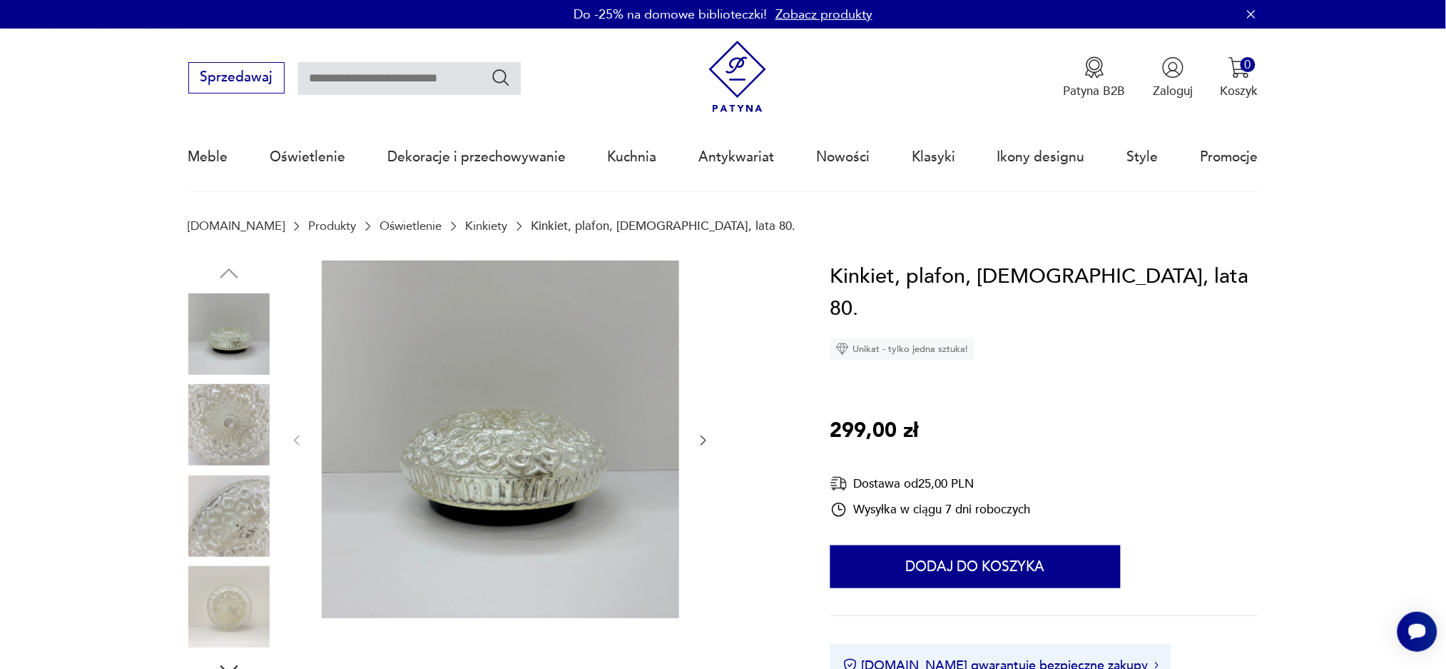
click at [227, 424] on img at bounding box center [228, 424] width 81 height 81
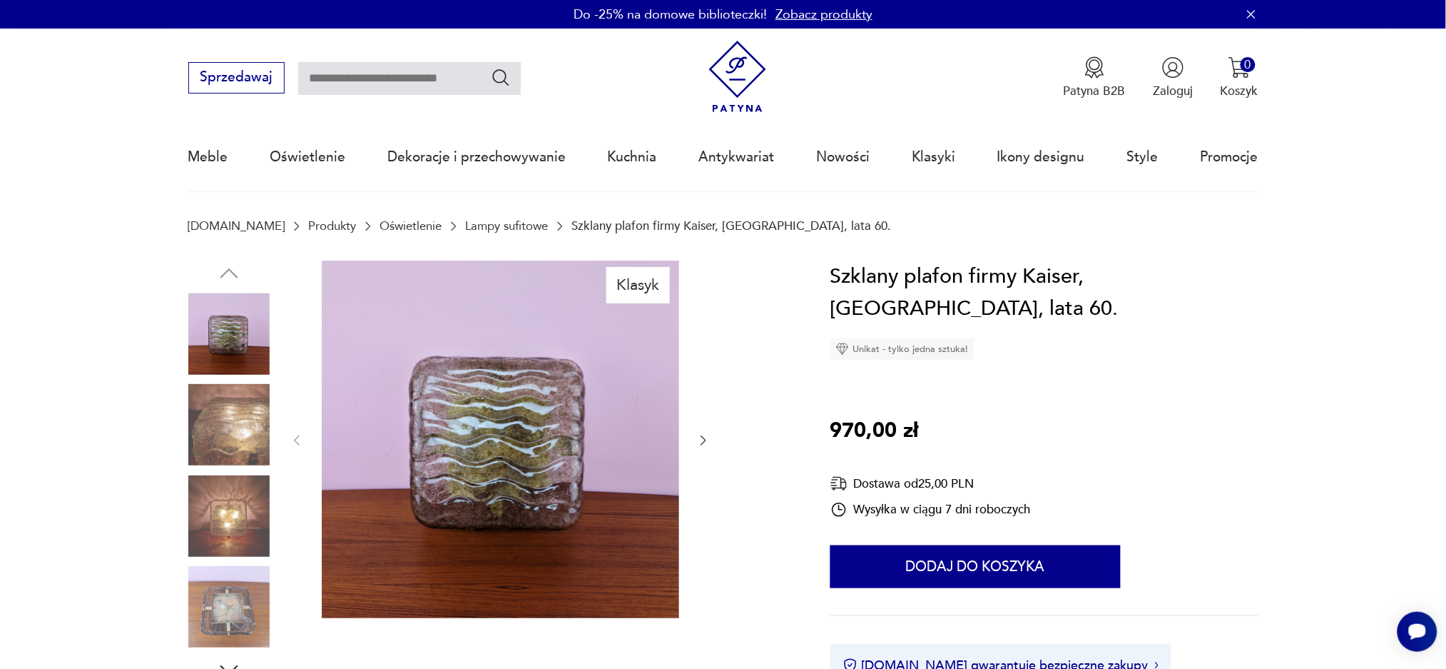
click at [224, 437] on img at bounding box center [228, 424] width 81 height 81
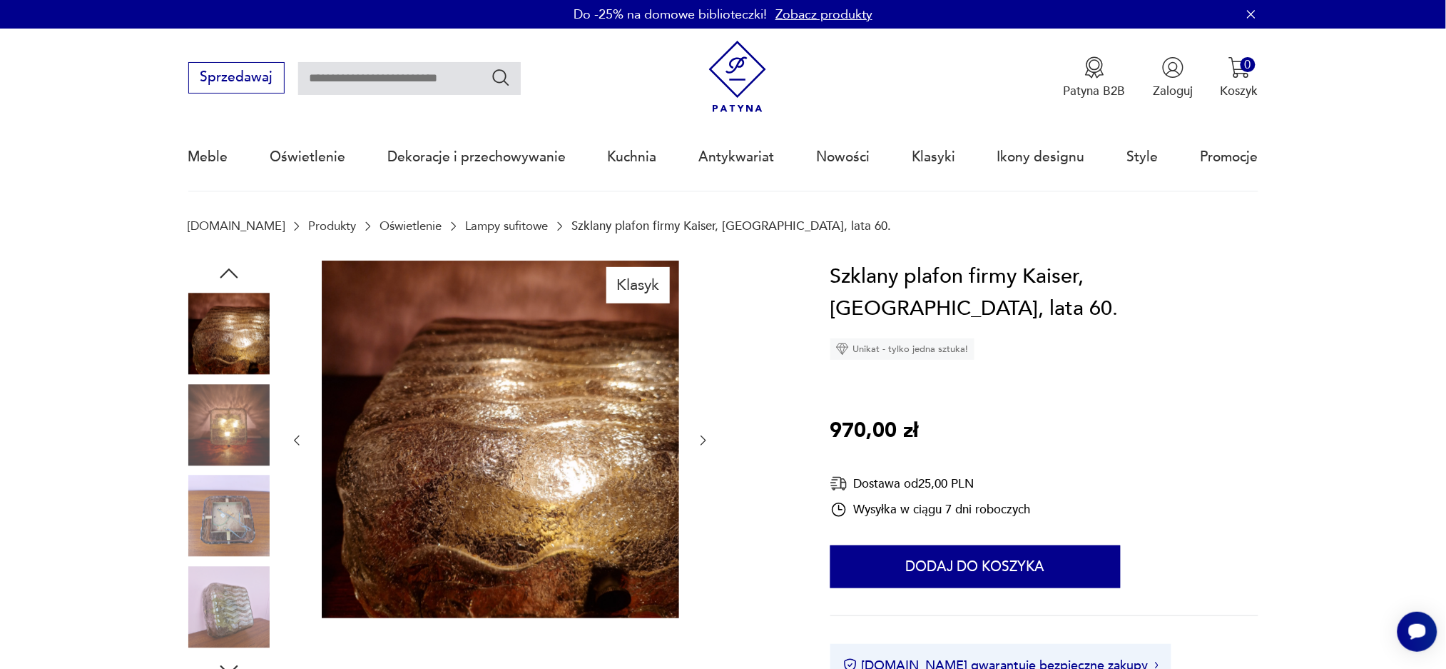
click at [704, 435] on icon "button" at bounding box center [703, 440] width 14 height 14
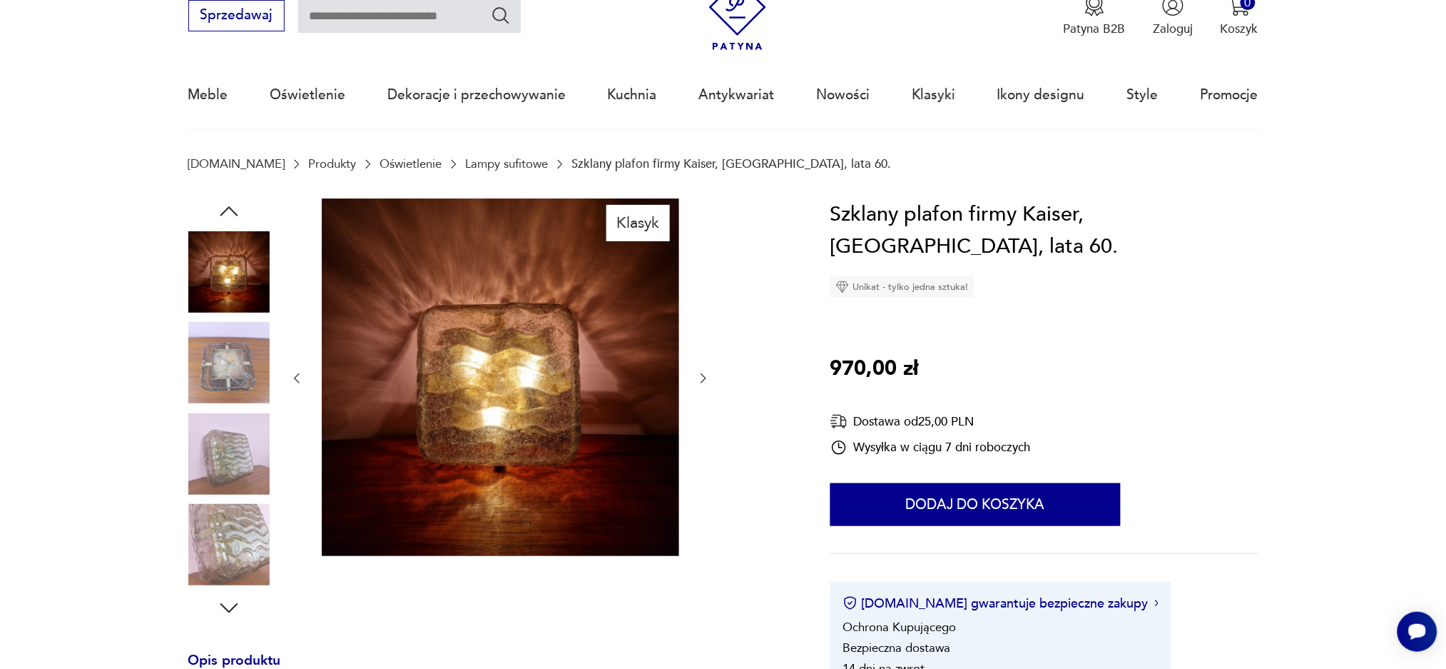
scroll to position [95, 0]
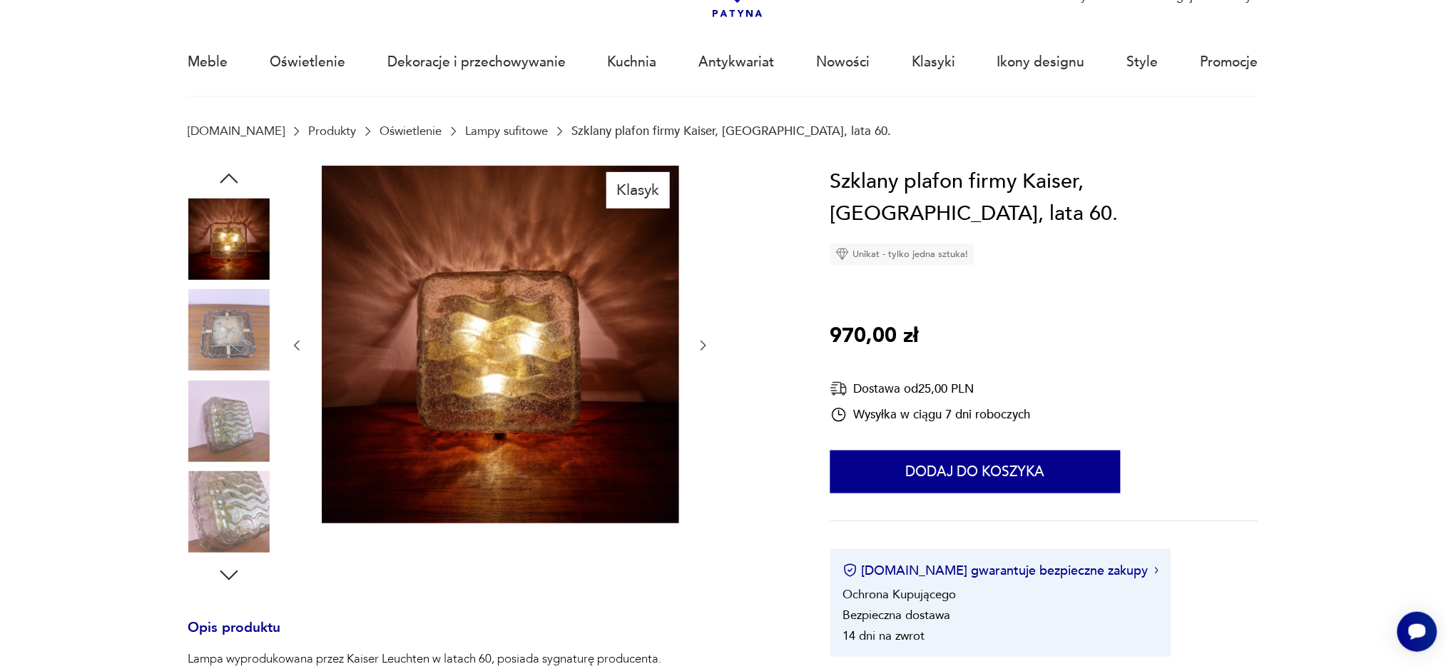
click at [240, 512] on img at bounding box center [228, 511] width 81 height 81
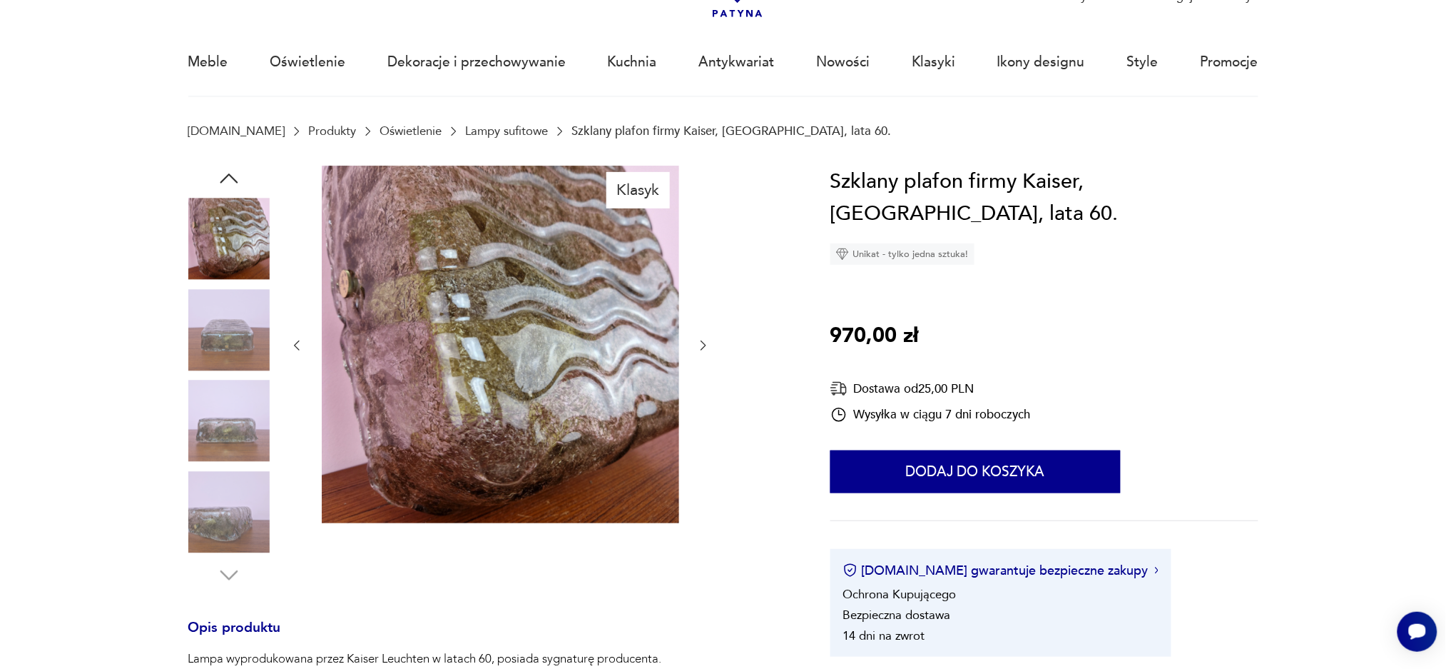
click at [230, 435] on img at bounding box center [228, 420] width 81 height 81
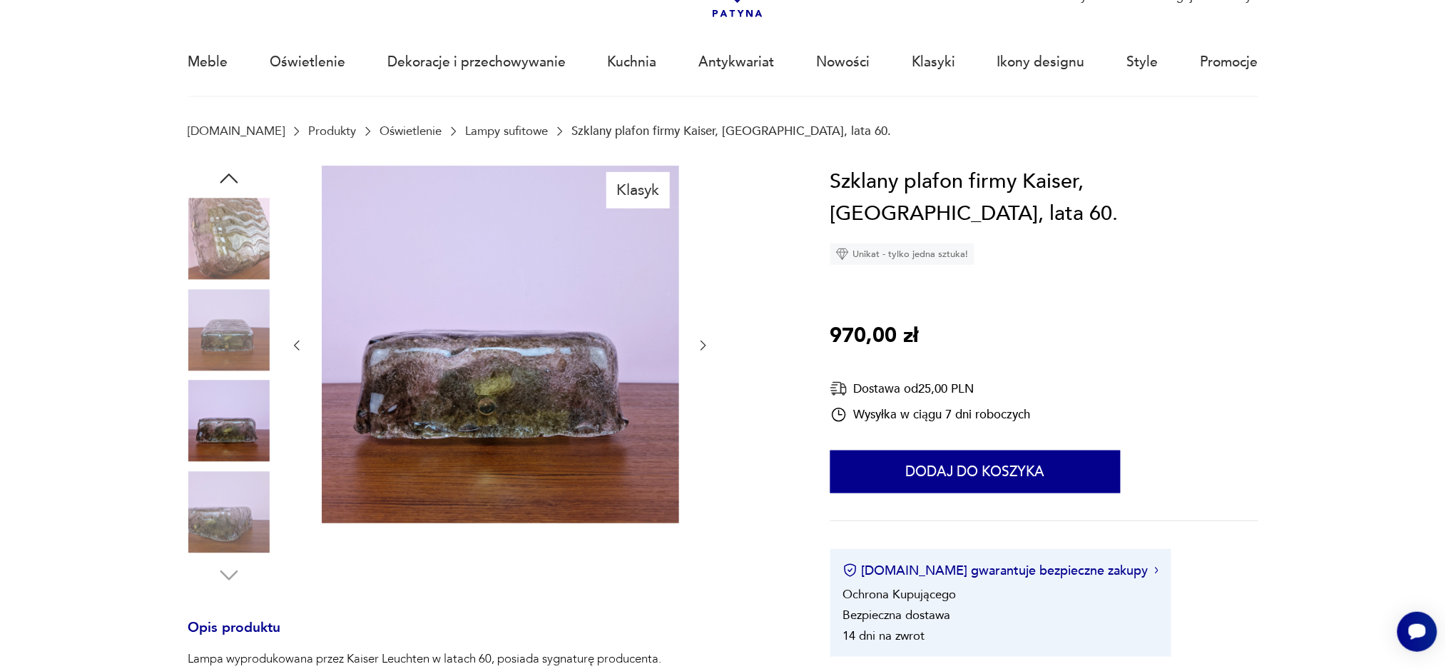
click at [206, 218] on img at bounding box center [228, 238] width 81 height 81
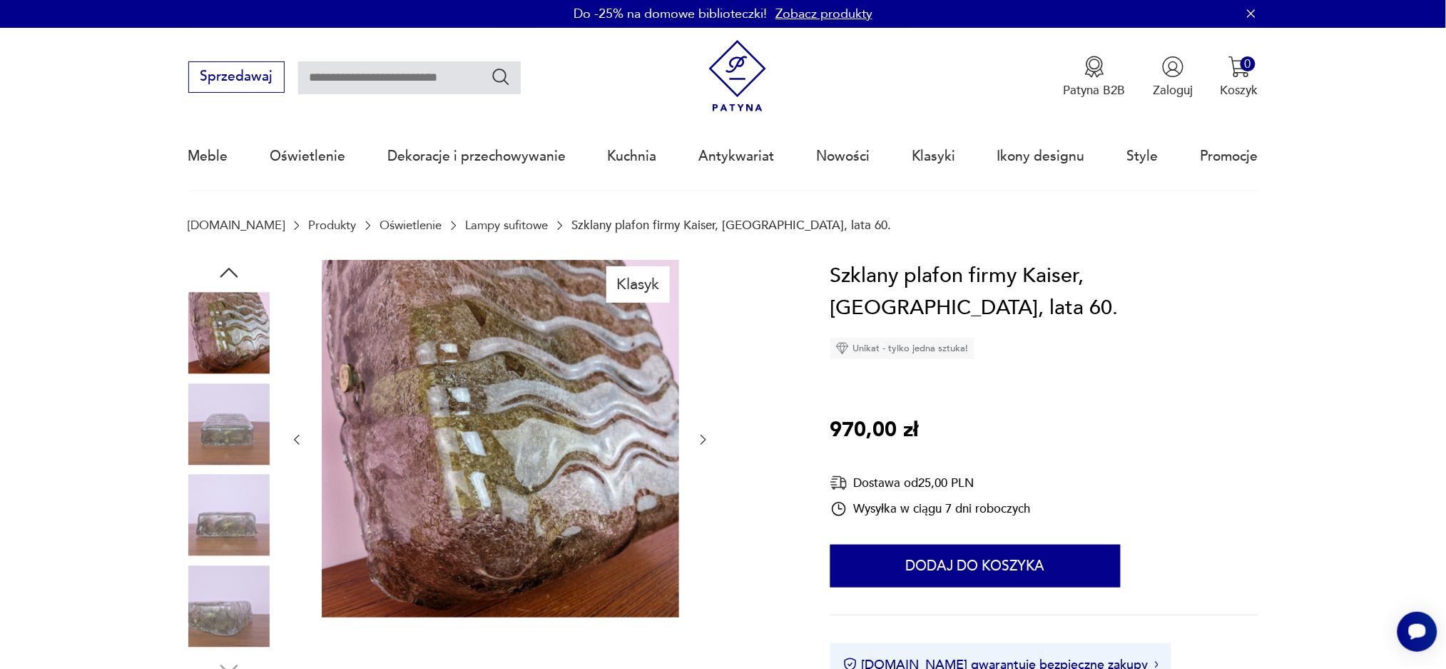
scroll to position [0, 0]
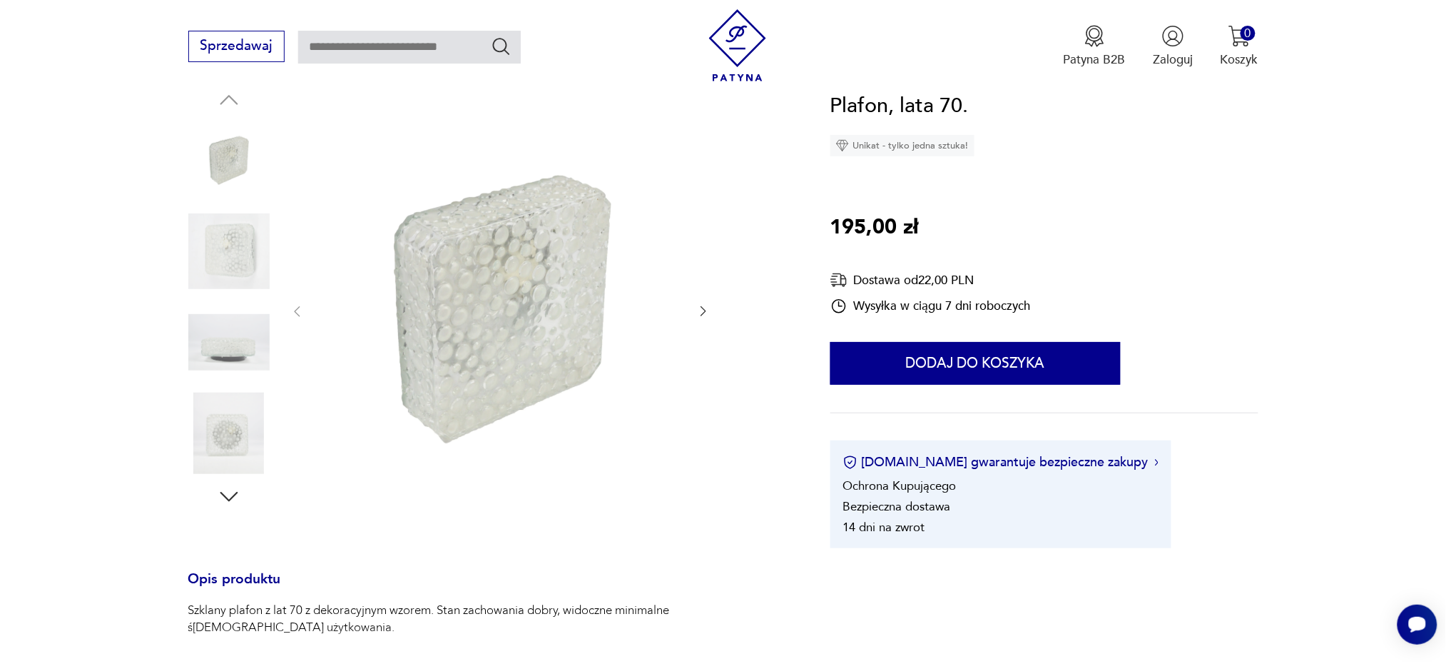
scroll to position [285, 0]
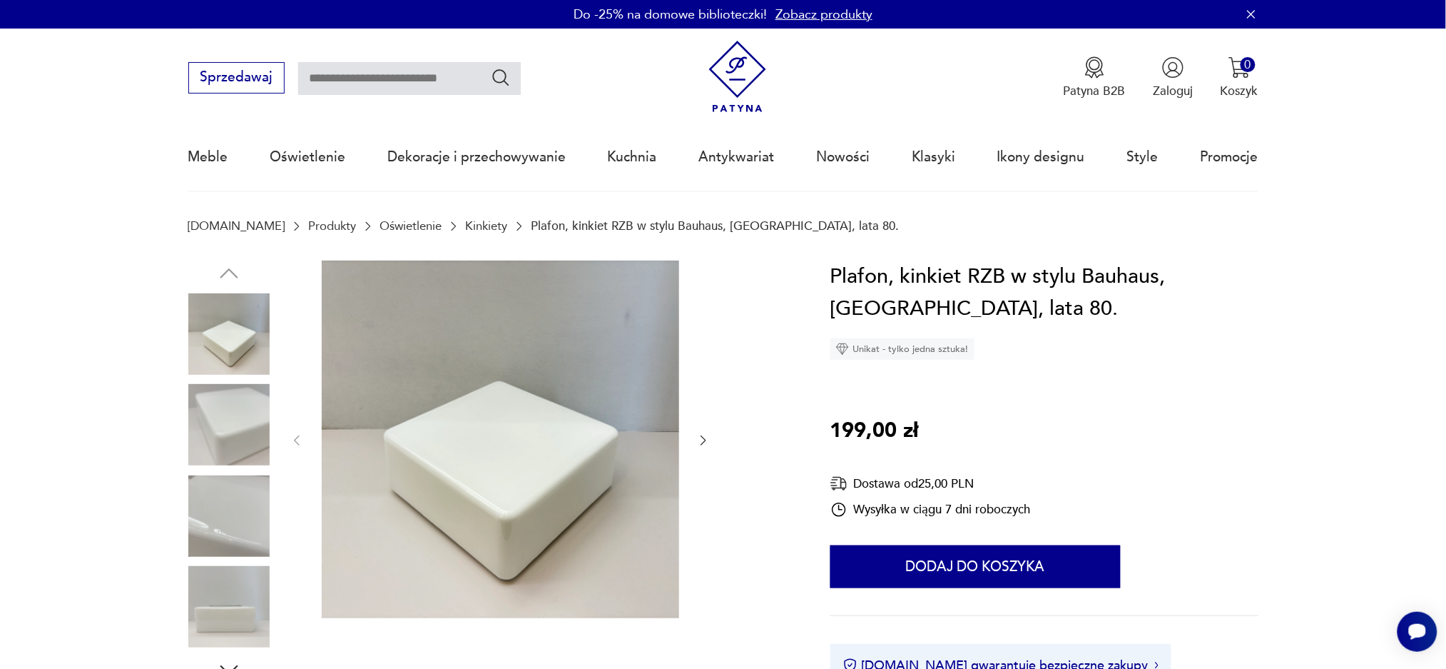
click at [230, 415] on img at bounding box center [228, 424] width 81 height 81
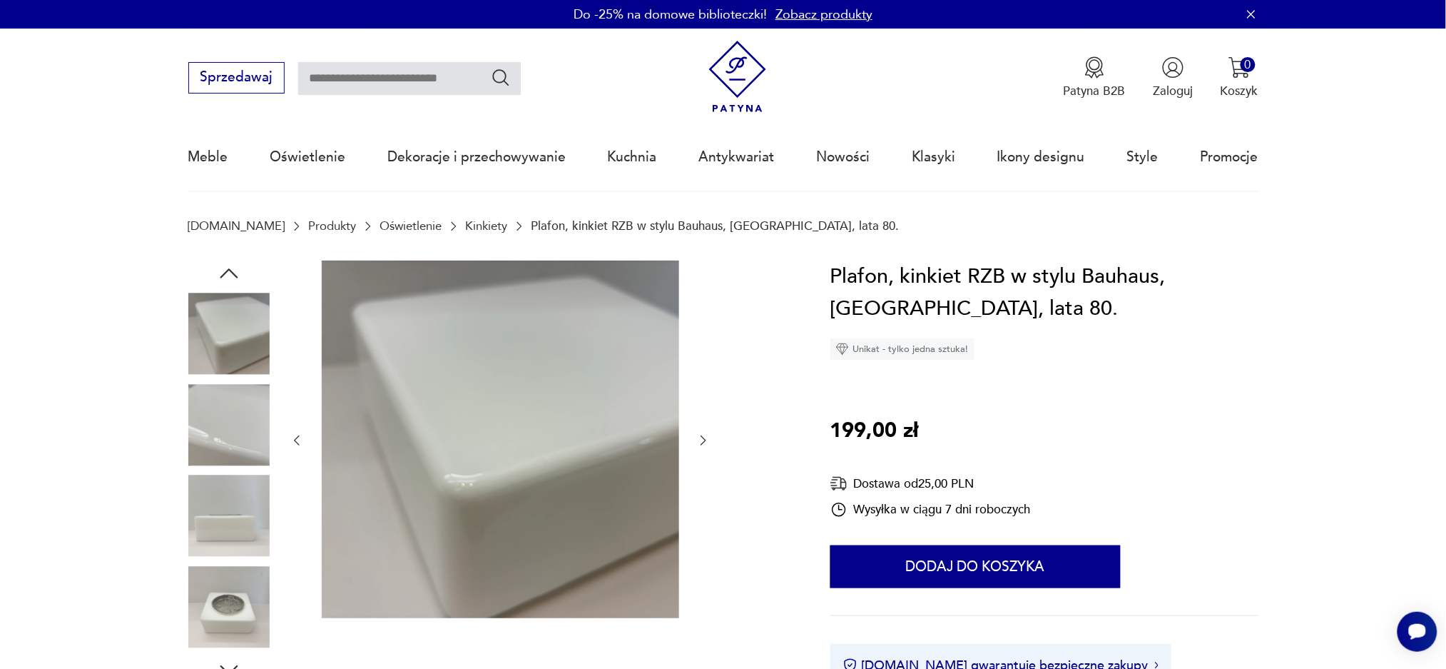
click at [223, 514] on img at bounding box center [228, 515] width 81 height 81
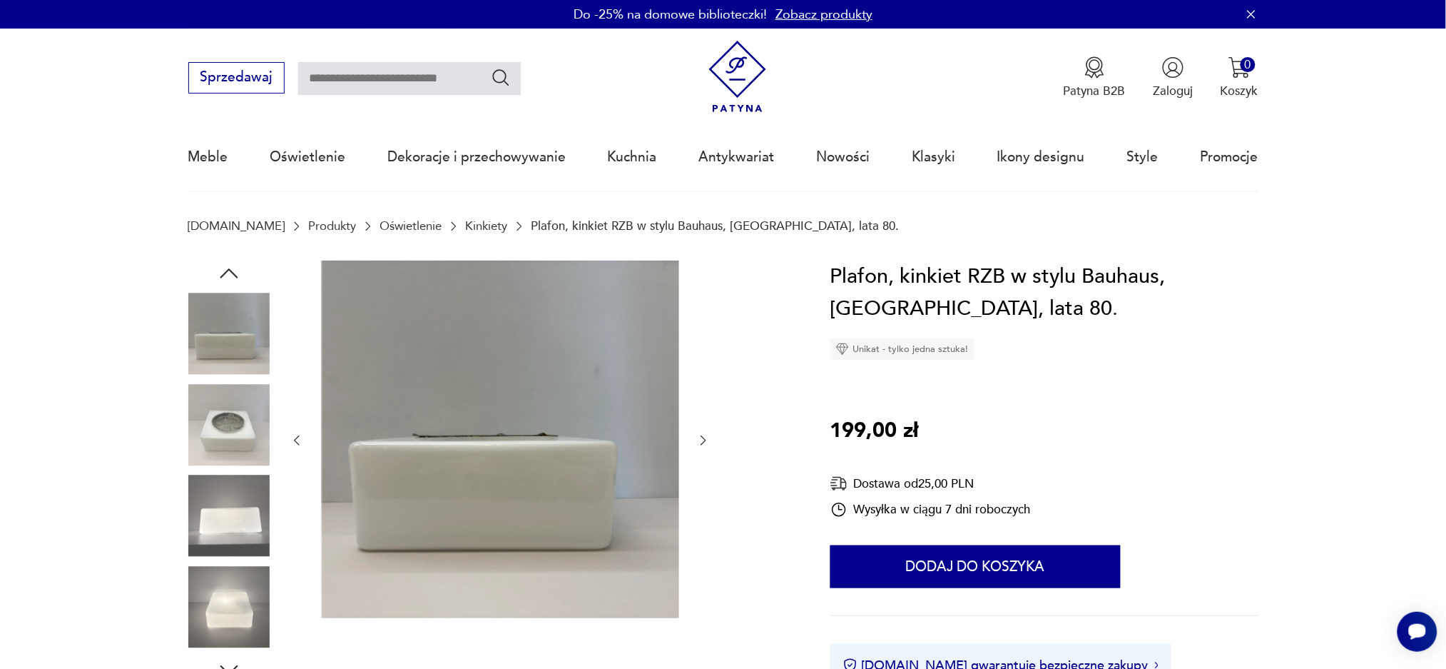
click at [215, 608] on img at bounding box center [228, 606] width 81 height 81
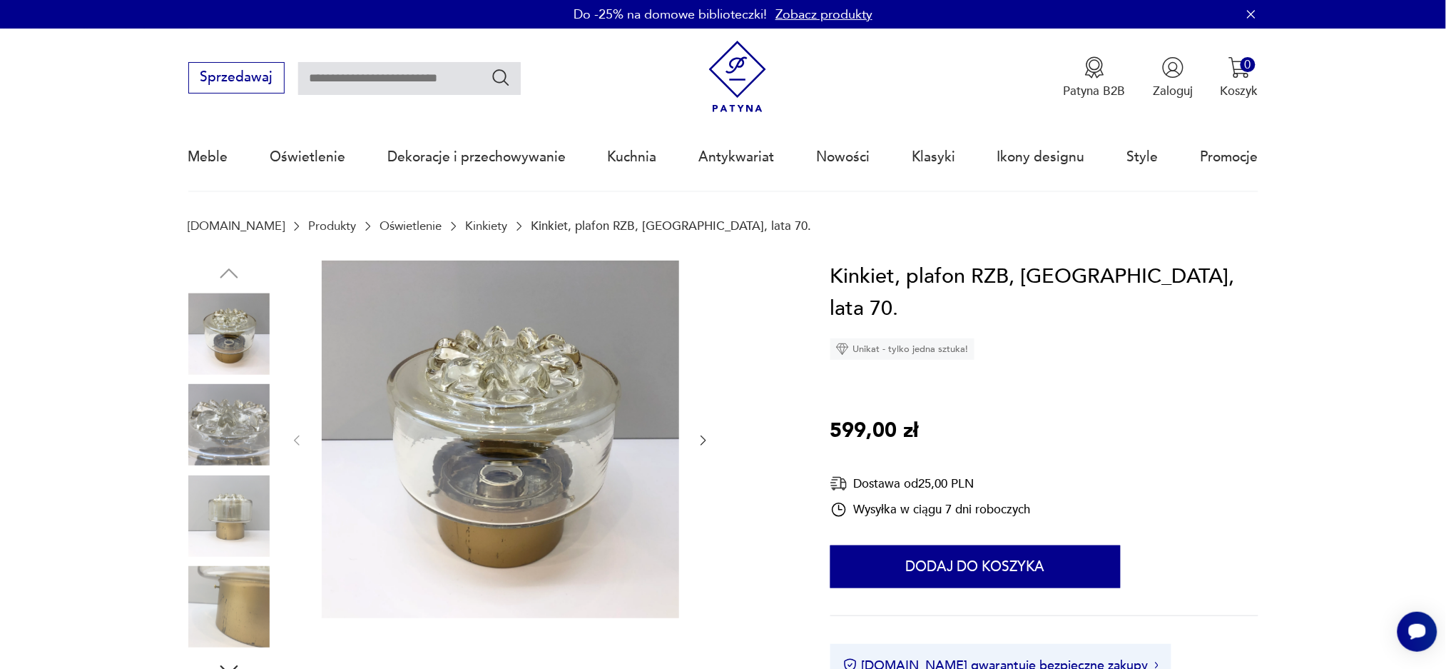
click at [220, 400] on img at bounding box center [228, 424] width 81 height 81
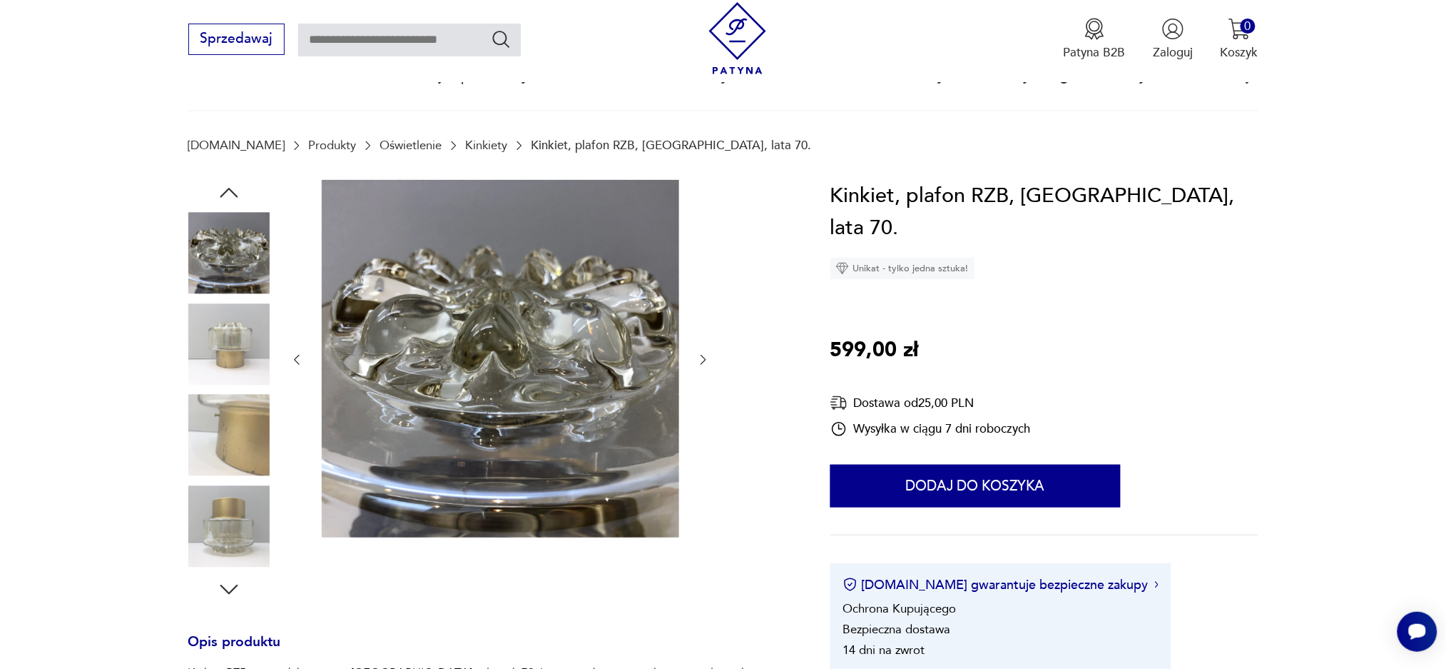
scroll to position [190, 0]
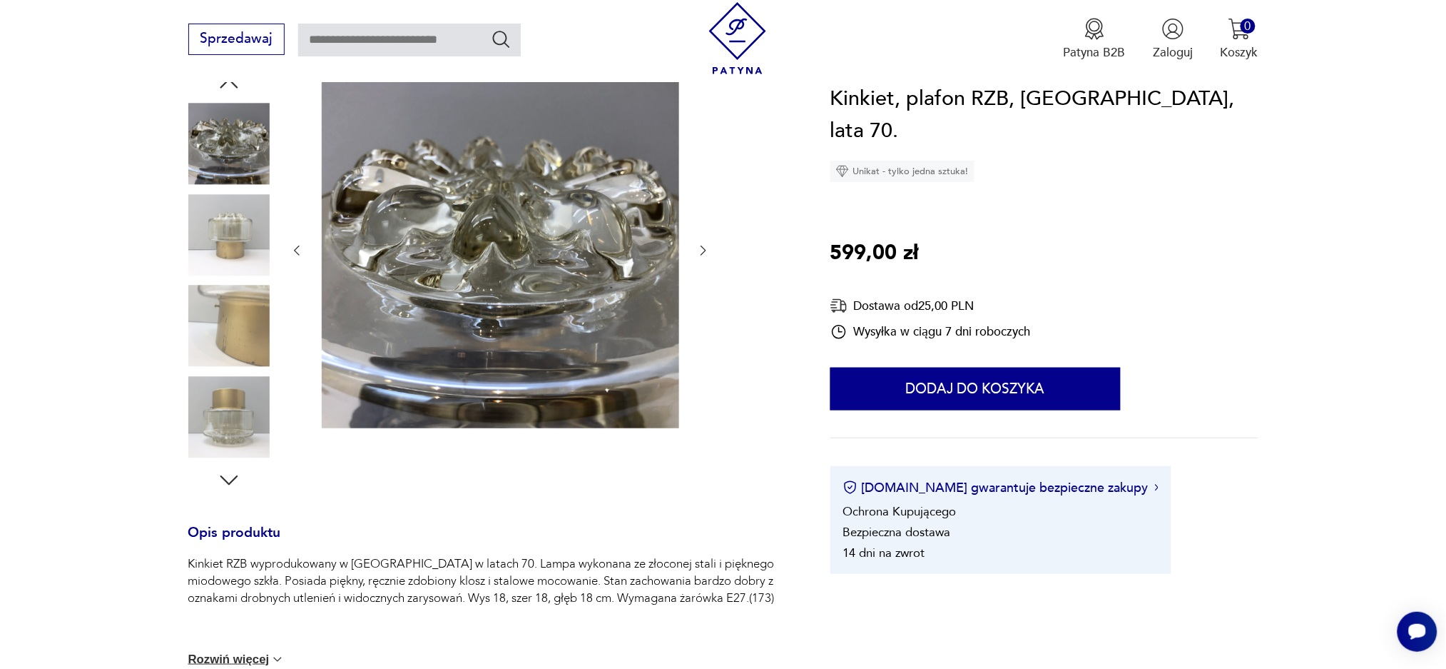
click at [220, 400] on img at bounding box center [228, 416] width 81 height 81
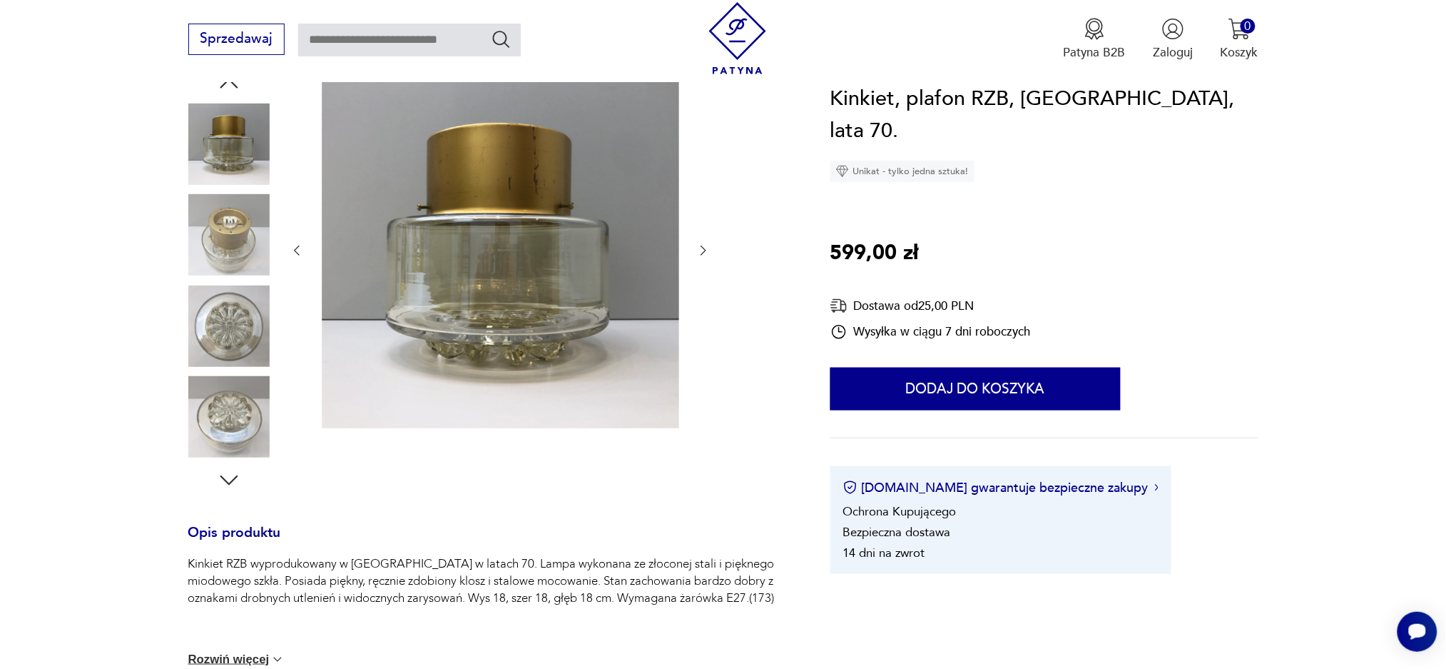
click at [240, 433] on img at bounding box center [228, 416] width 81 height 81
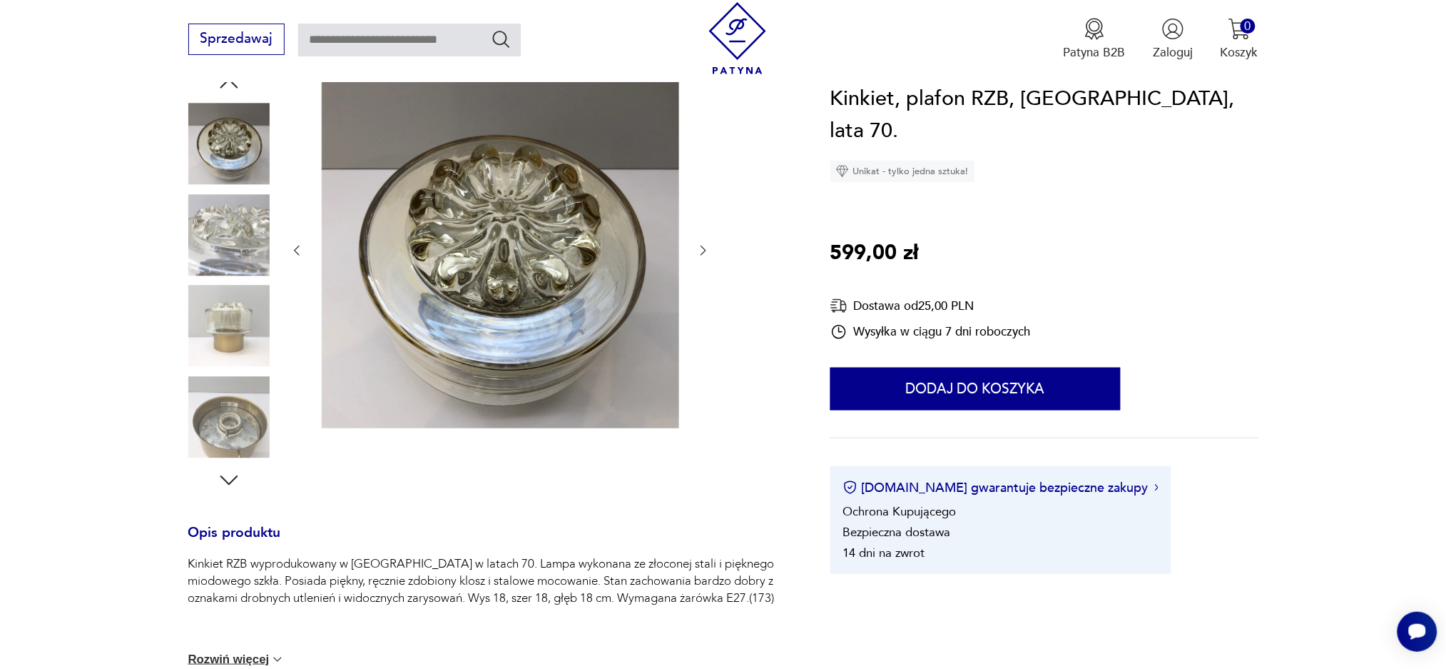
click at [213, 321] on img at bounding box center [228, 325] width 81 height 81
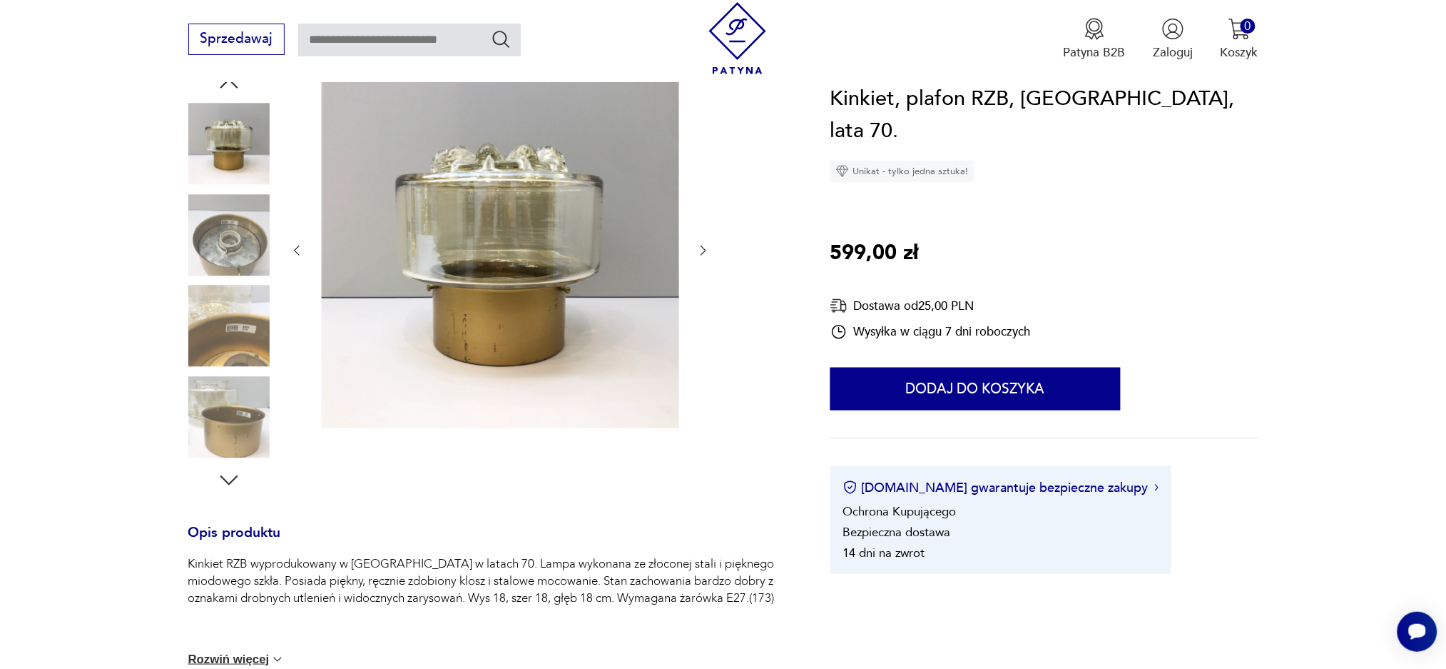
click at [233, 487] on icon "button" at bounding box center [229, 480] width 26 height 26
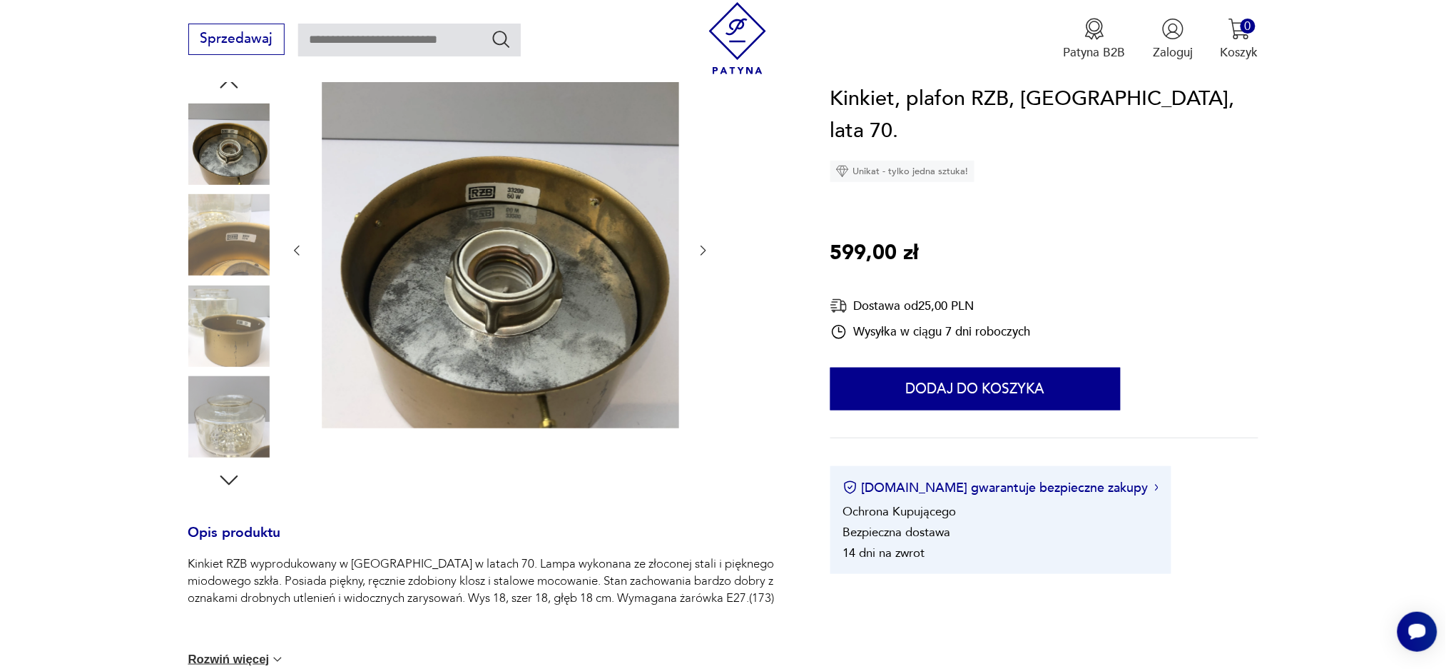
click at [233, 487] on icon "button" at bounding box center [229, 480] width 26 height 26
